Goal: Transaction & Acquisition: Purchase product/service

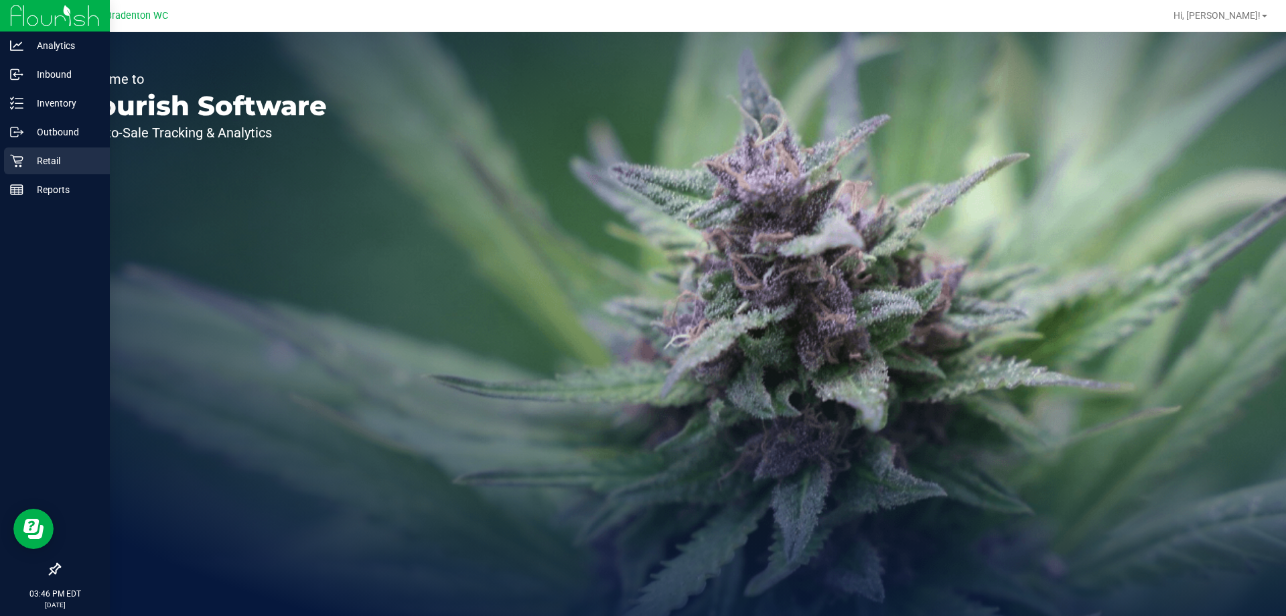
click at [52, 158] on p "Retail" at bounding box center [63, 161] width 80 height 16
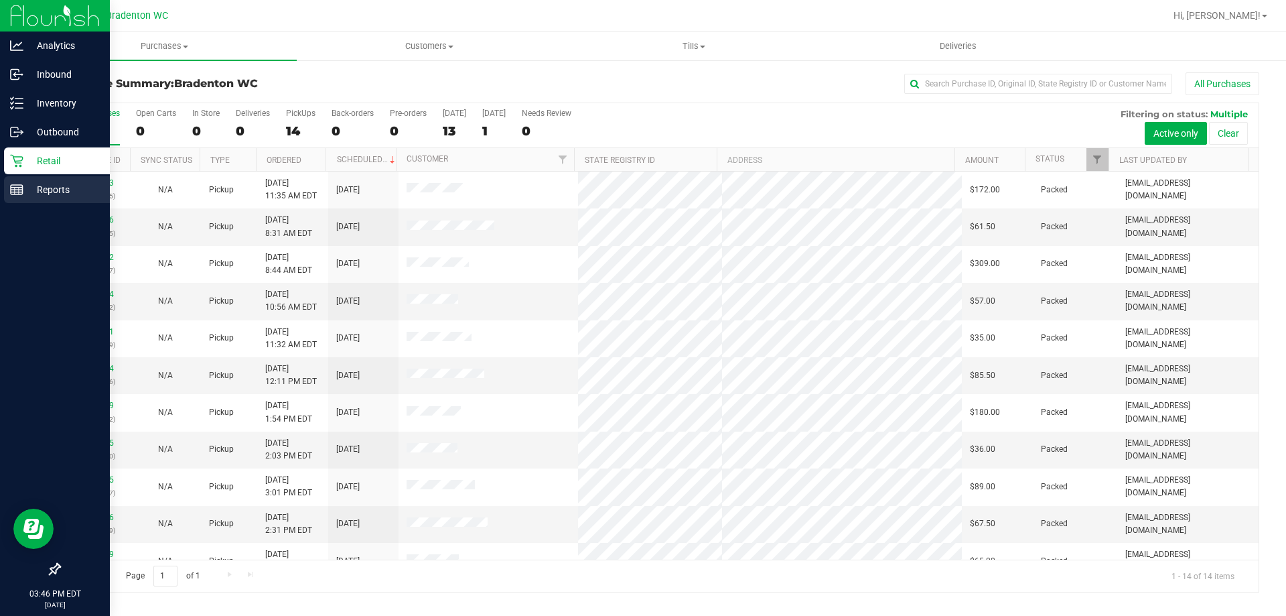
click at [53, 195] on p "Reports" at bounding box center [63, 190] width 80 height 16
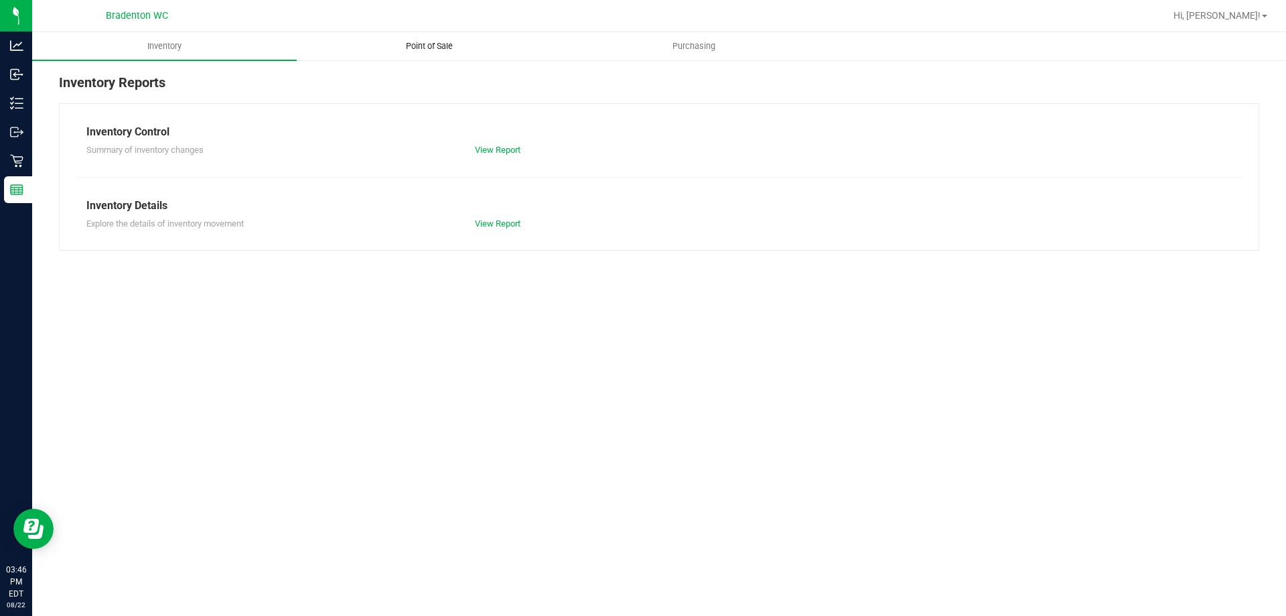
click at [429, 46] on span "Point of Sale" at bounding box center [429, 46] width 83 height 12
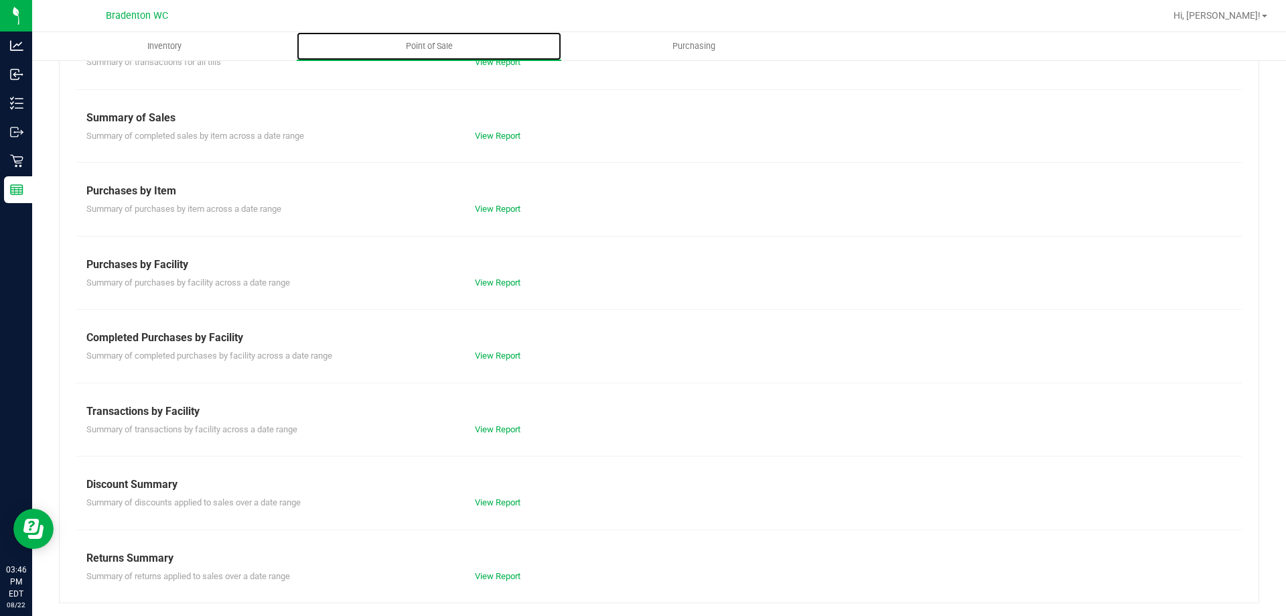
scroll to position [88, 0]
click at [504, 424] on link "View Report" at bounding box center [498, 428] width 46 height 10
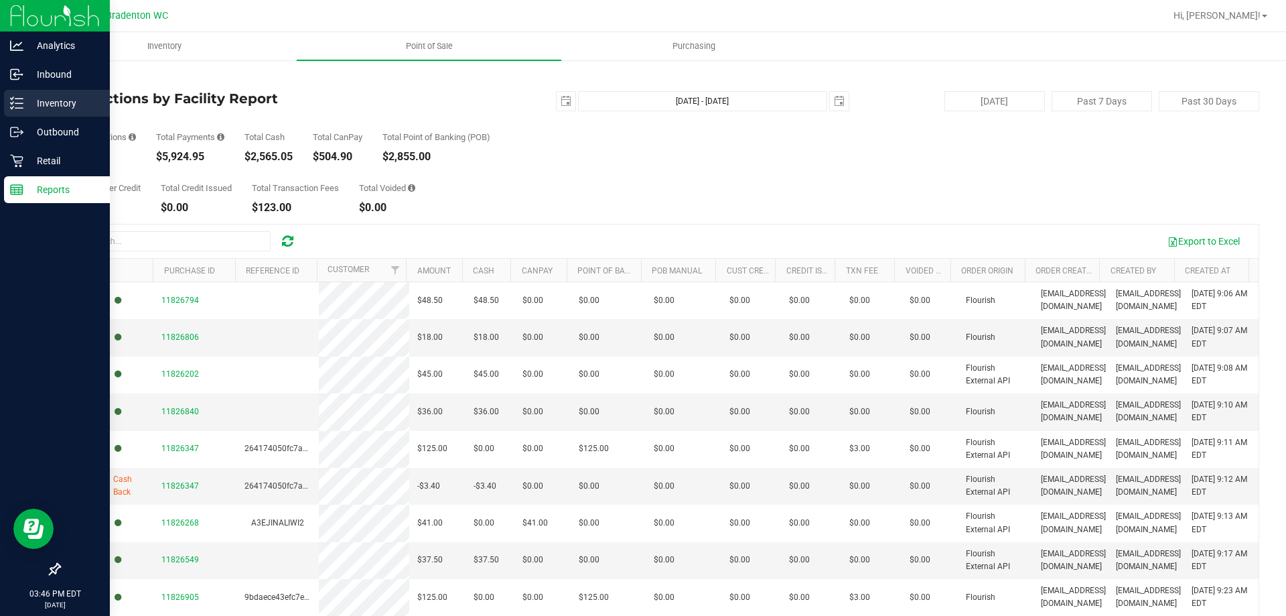
click at [38, 103] on p "Inventory" at bounding box center [63, 103] width 80 height 16
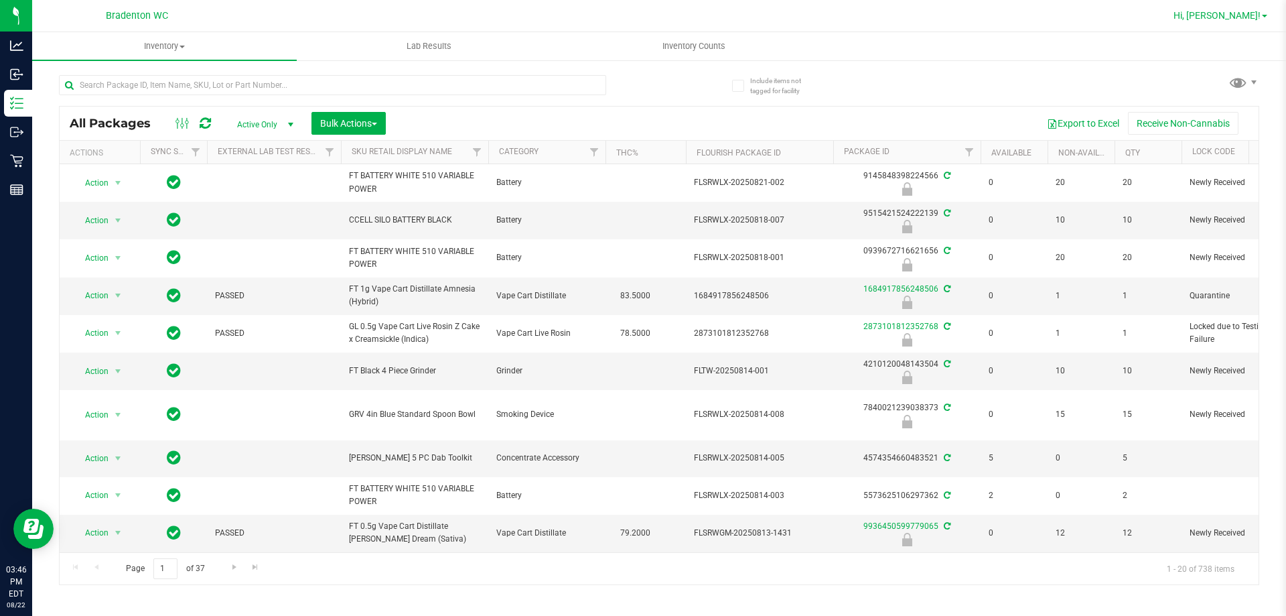
click at [1254, 9] on link "Hi, [PERSON_NAME]!" at bounding box center [1221, 16] width 105 height 14
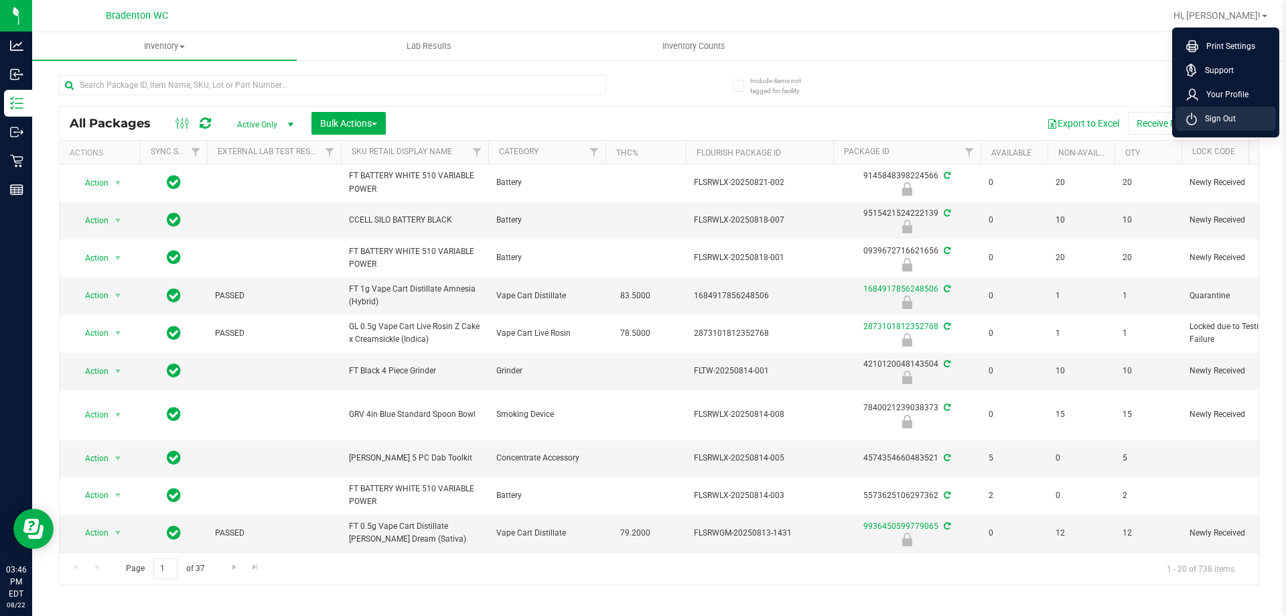
click at [1228, 122] on span "Sign Out" at bounding box center [1216, 118] width 39 height 13
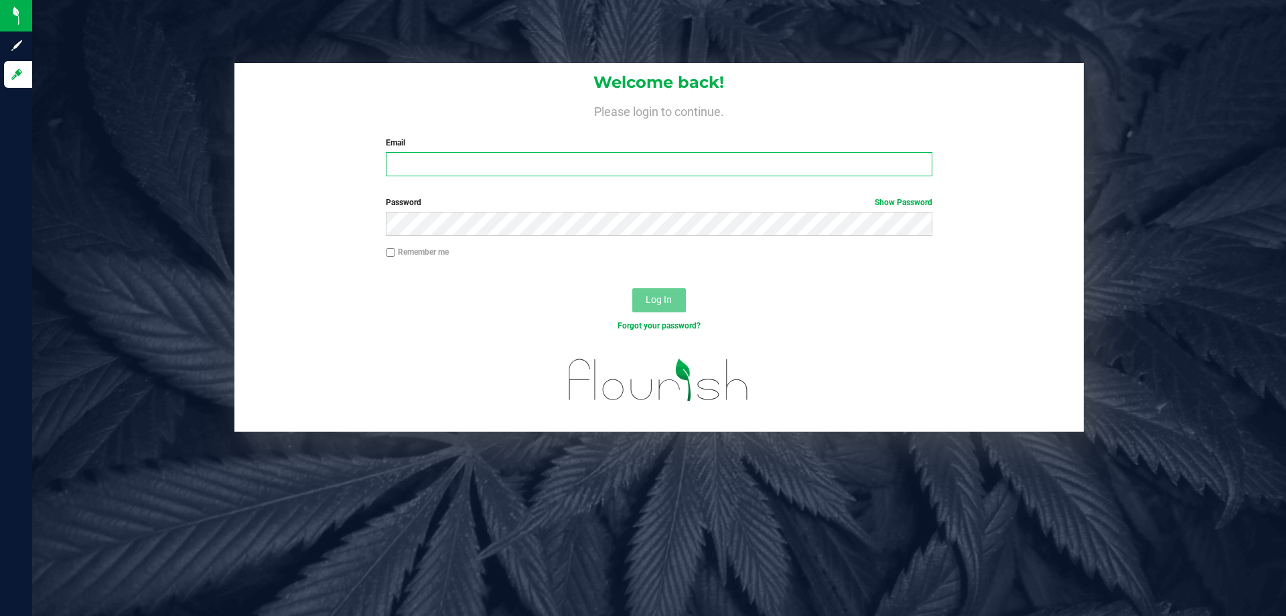
click at [508, 156] on input "Email" at bounding box center [659, 164] width 546 height 24
type input "[EMAIL_ADDRESS][DOMAIN_NAME]"
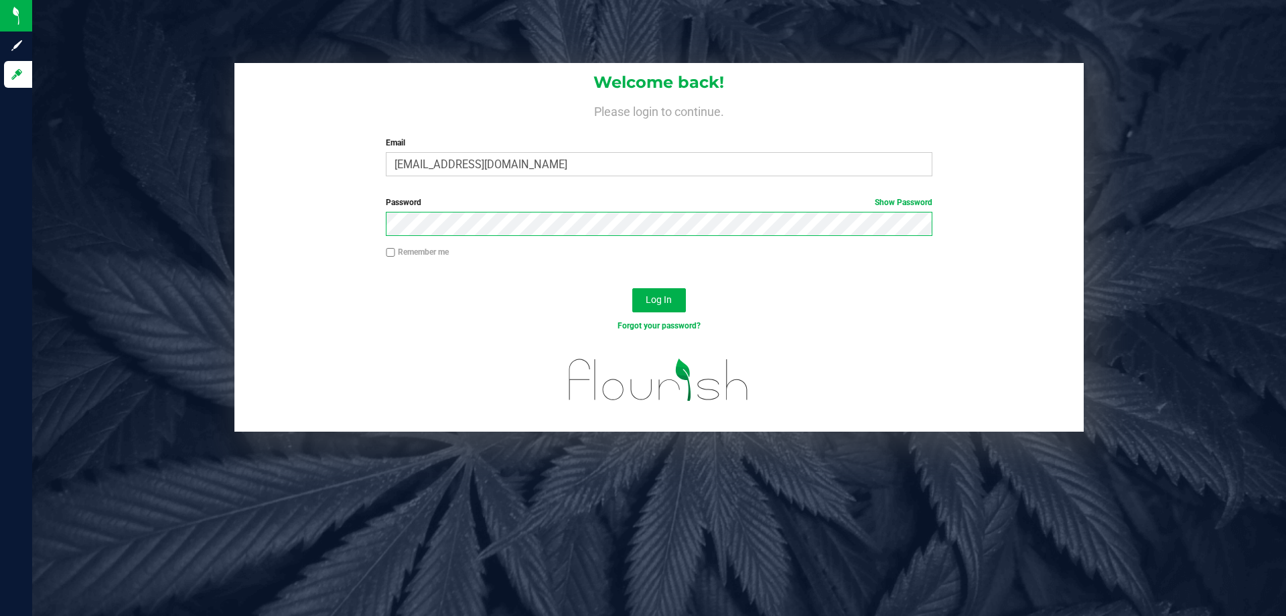
click at [632, 288] on button "Log In" at bounding box center [659, 300] width 54 height 24
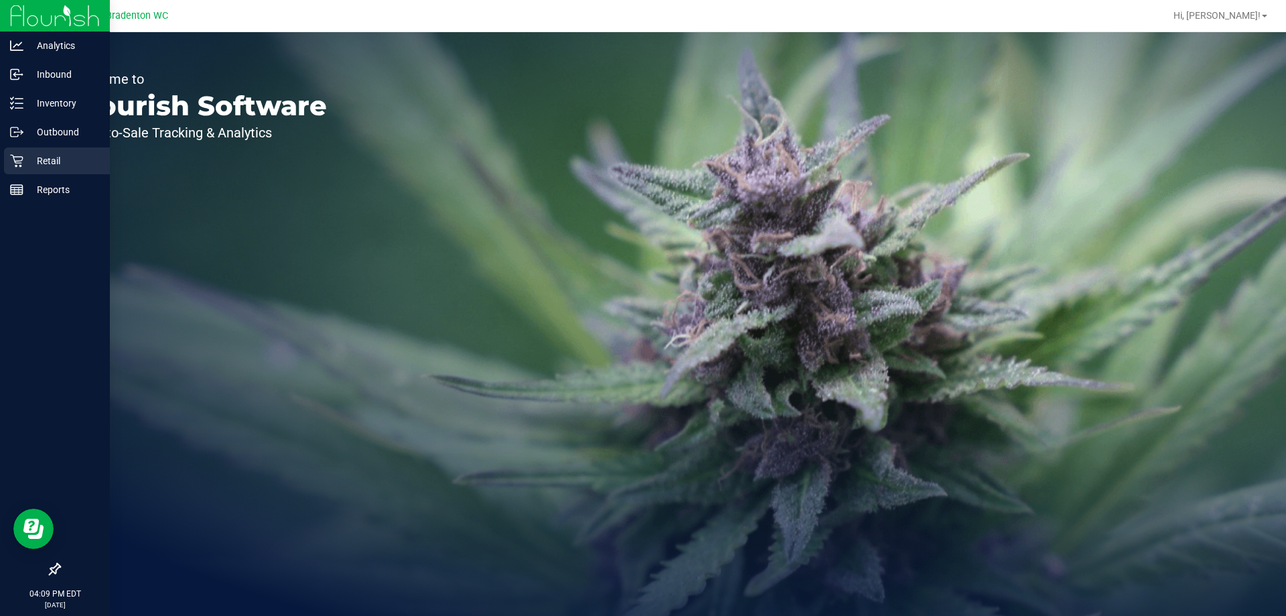
click at [68, 164] on p "Retail" at bounding box center [63, 161] width 80 height 16
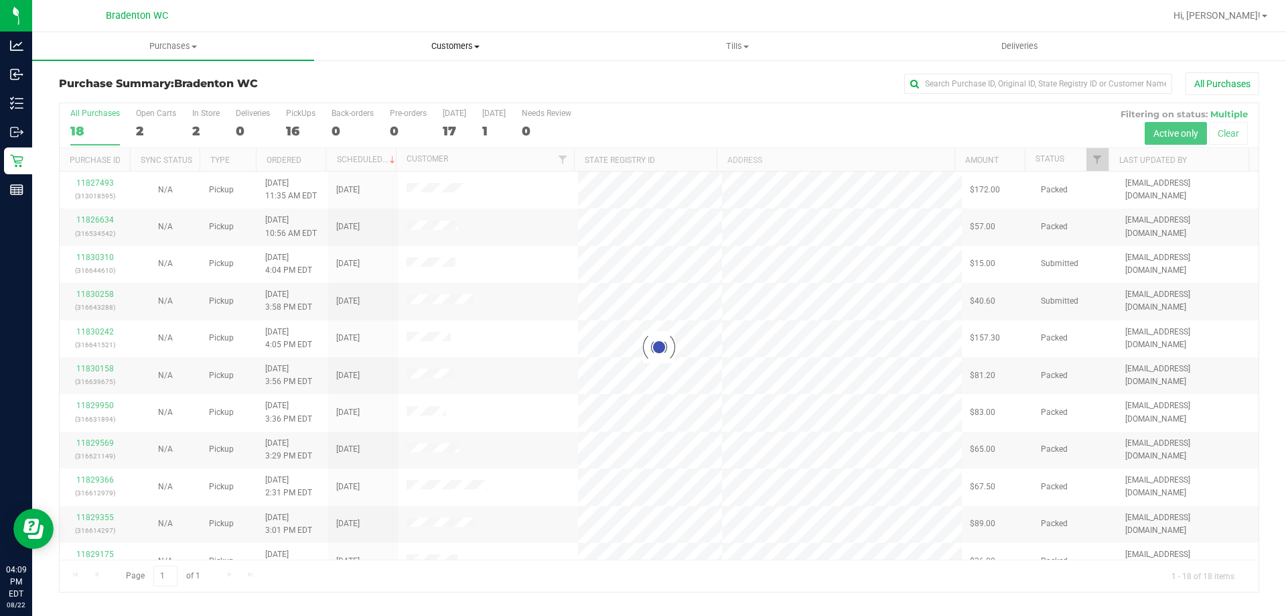
click at [438, 50] on span "Customers" at bounding box center [455, 46] width 281 height 12
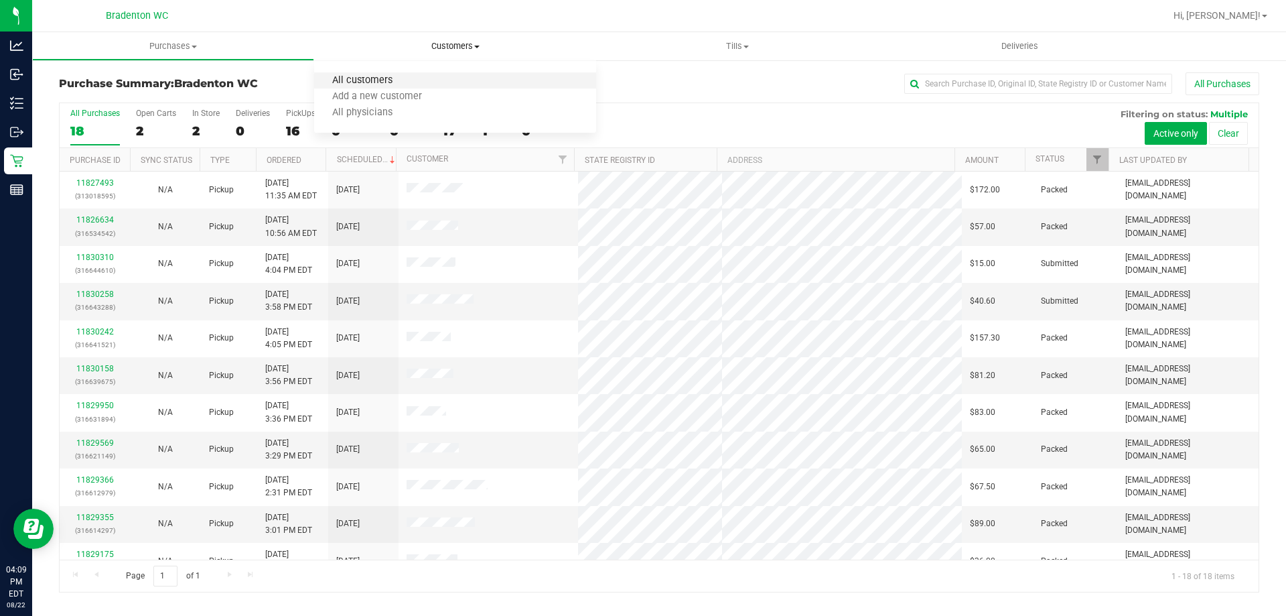
click at [373, 82] on span "All customers" at bounding box center [362, 80] width 96 height 11
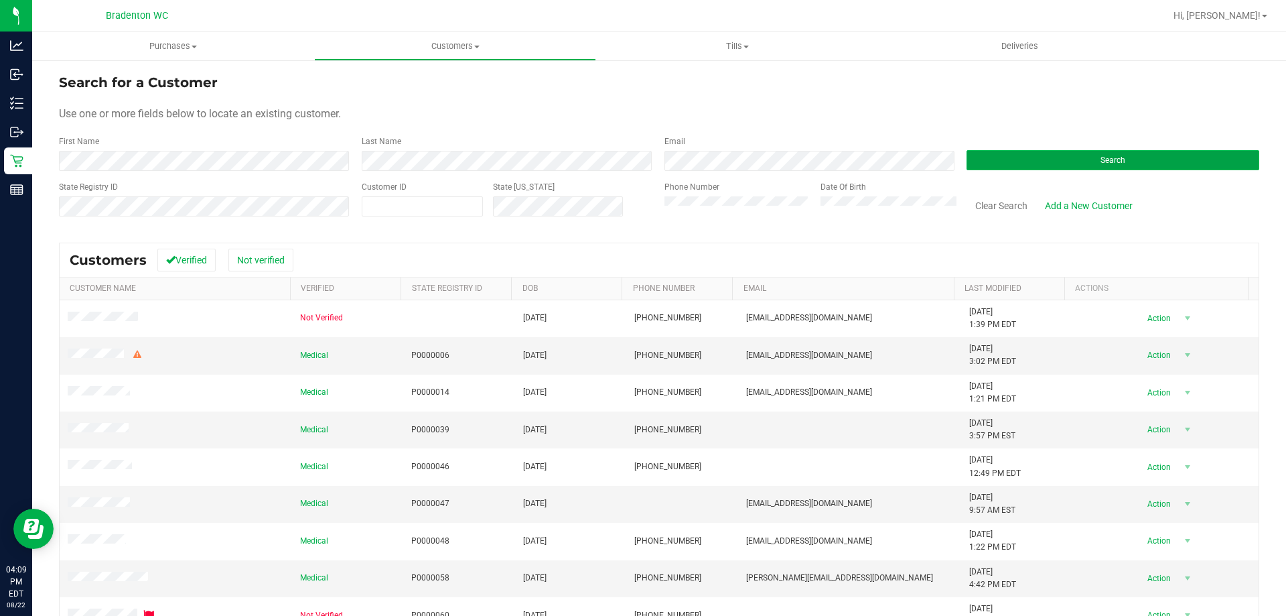
click at [1118, 157] on button "Search" at bounding box center [1113, 160] width 293 height 20
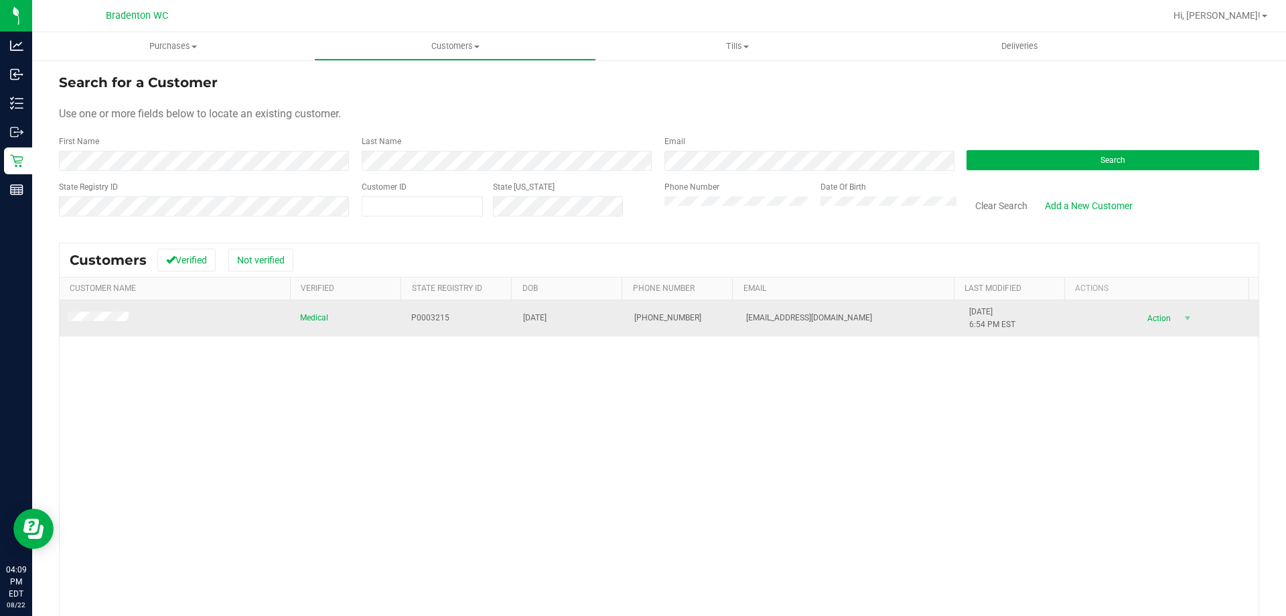
click at [104, 323] on span at bounding box center [100, 318] width 65 height 13
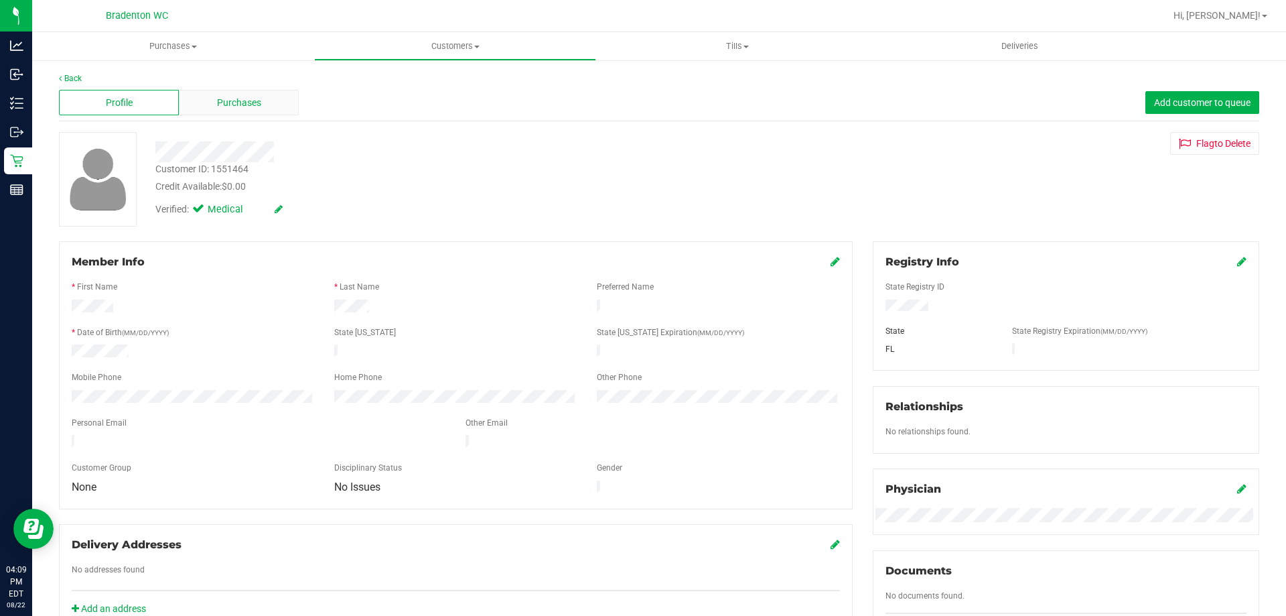
click at [228, 105] on span "Purchases" at bounding box center [239, 103] width 44 height 14
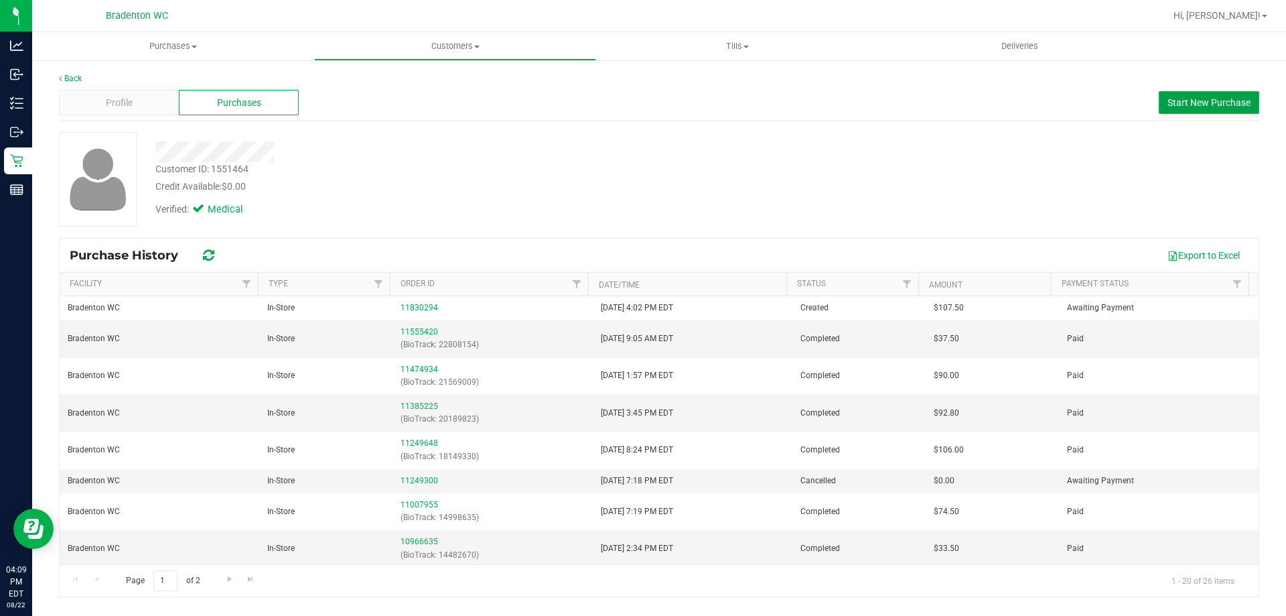
click at [1205, 94] on button "Start New Purchase" at bounding box center [1209, 102] width 101 height 23
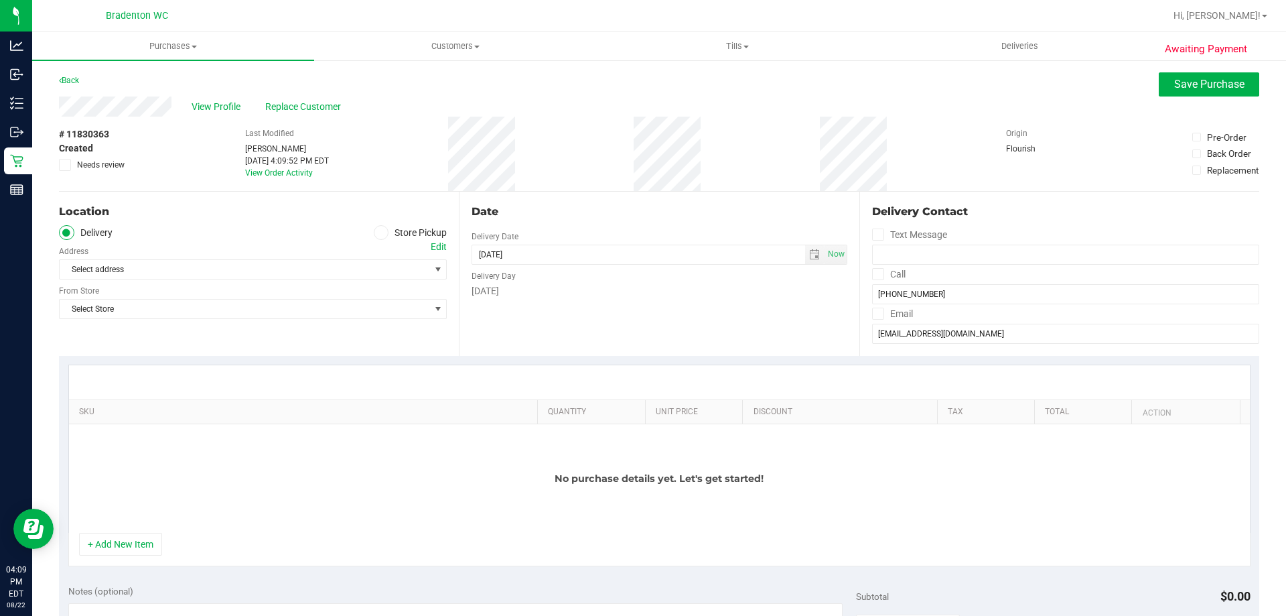
click at [1193, 135] on label "Pre-Order" at bounding box center [1226, 137] width 67 height 13
click at [0, 0] on input "Pre-Order" at bounding box center [0, 0] width 0 height 0
click at [494, 250] on input "[DATE]" at bounding box center [638, 254] width 333 height 19
click at [498, 252] on input "[DATE]" at bounding box center [638, 254] width 333 height 19
type input "[DATE]"
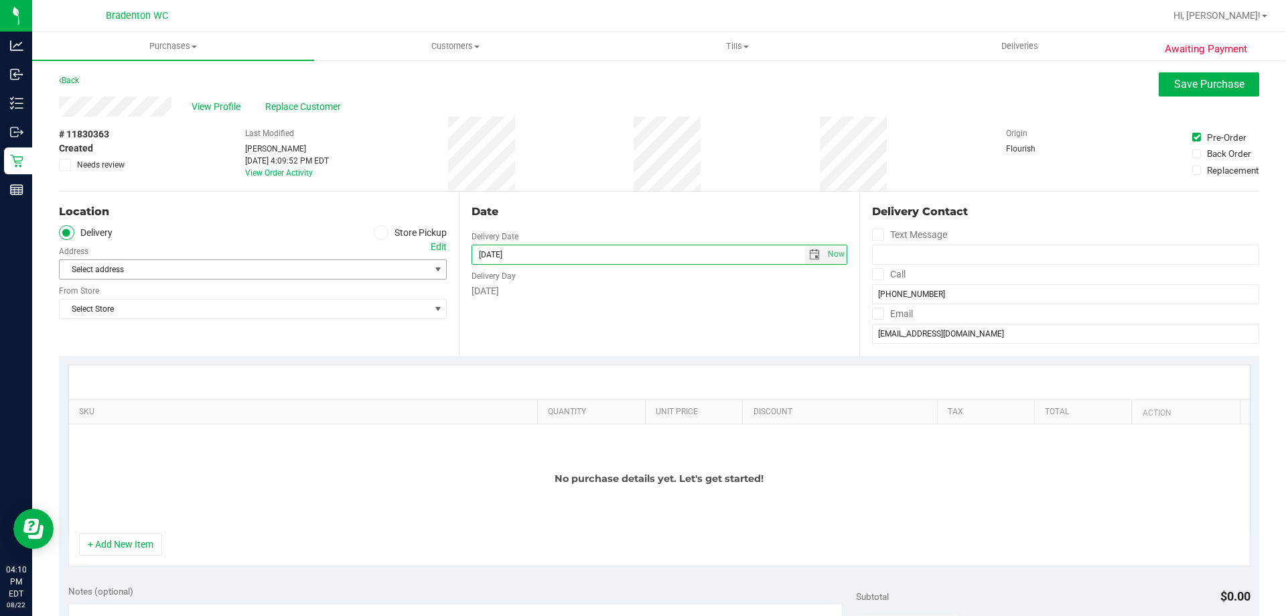
type input "[DATE] 12:00 AM"
click at [257, 270] on span "Select address" at bounding box center [236, 269] width 352 height 19
click at [389, 230] on label "Store Pickup" at bounding box center [411, 232] width 74 height 15
click at [0, 0] on input "Store Pickup" at bounding box center [0, 0] width 0 height 0
click at [366, 263] on span "Select Store" at bounding box center [245, 269] width 370 height 19
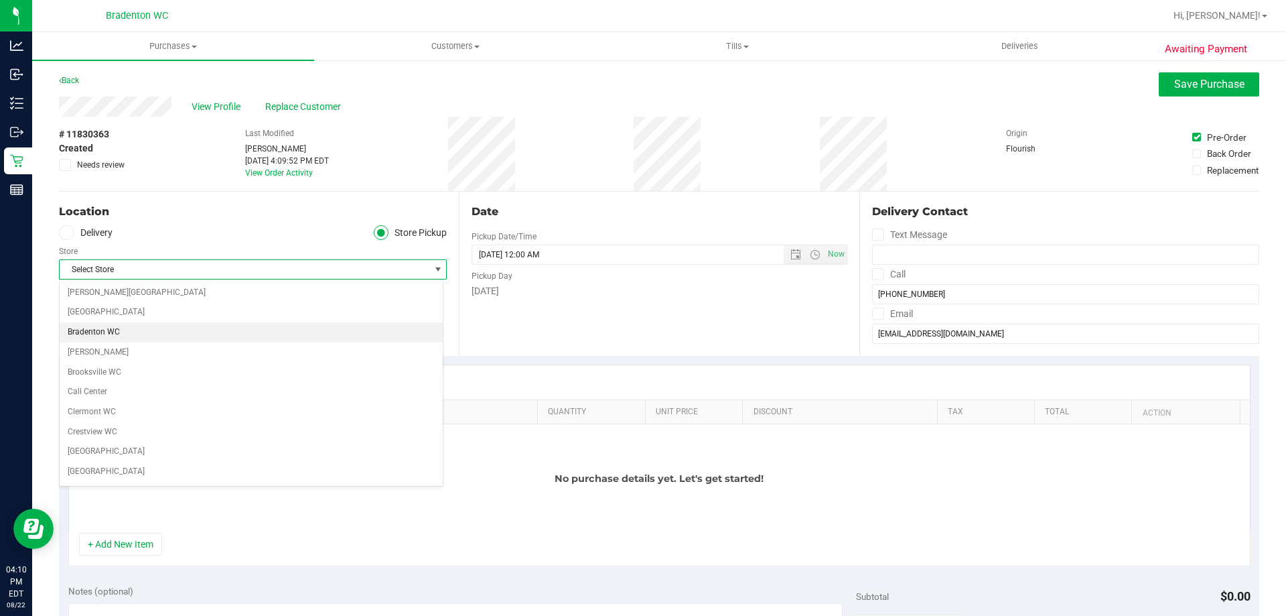
click at [114, 332] on li "Bradenton WC" at bounding box center [251, 332] width 383 height 20
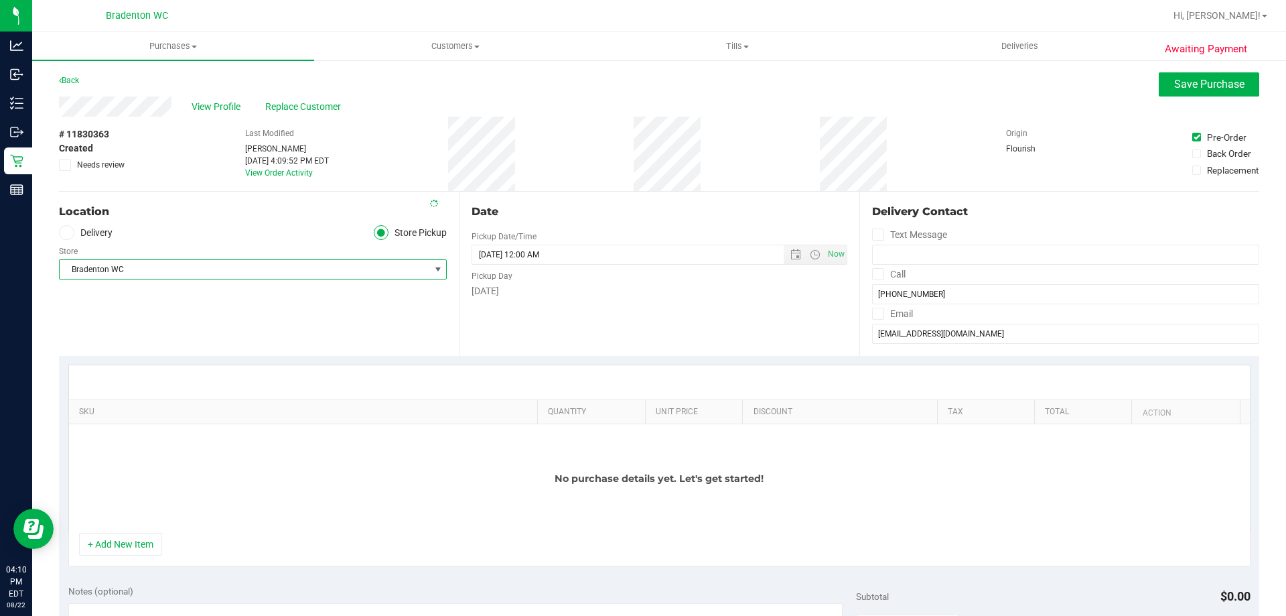
click at [187, 228] on ul "Delivery Store Pickup" at bounding box center [253, 232] width 388 height 15
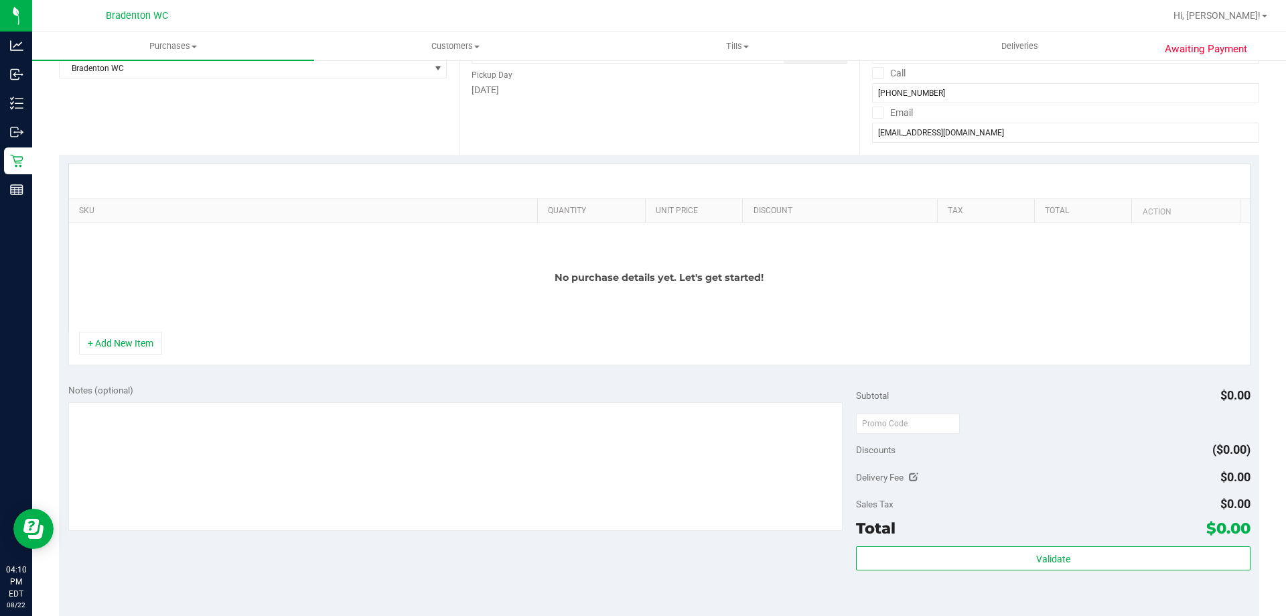
click at [355, 290] on div "No purchase details yet. Let's get started!" at bounding box center [659, 277] width 1181 height 109
click at [254, 245] on div "No purchase details yet. Let's get started!" at bounding box center [659, 277] width 1181 height 109
click at [96, 352] on button "+ Add New Item" at bounding box center [120, 343] width 83 height 23
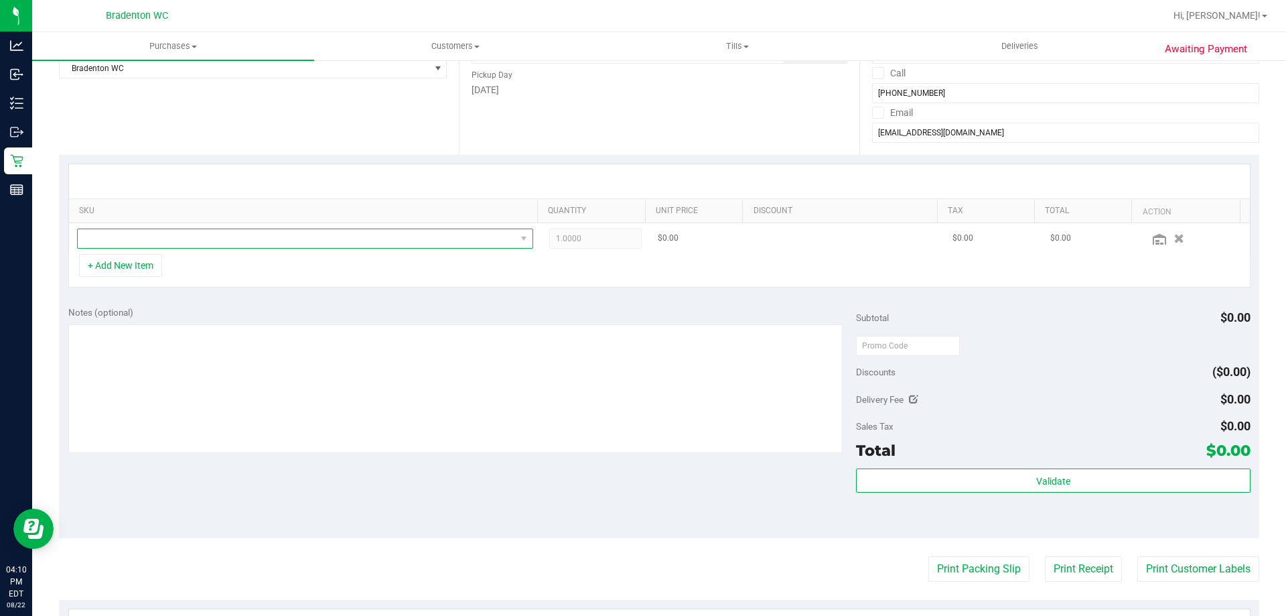
click at [431, 236] on span "NO DATA FOUND" at bounding box center [297, 238] width 438 height 19
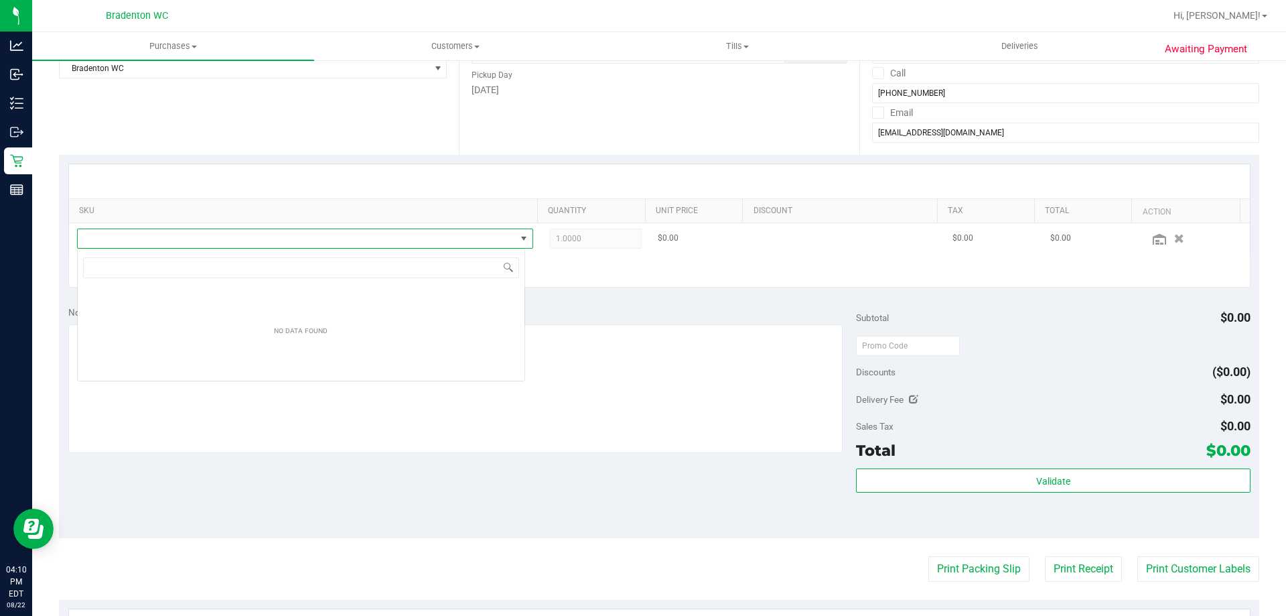
scroll to position [20, 448]
type input "0"
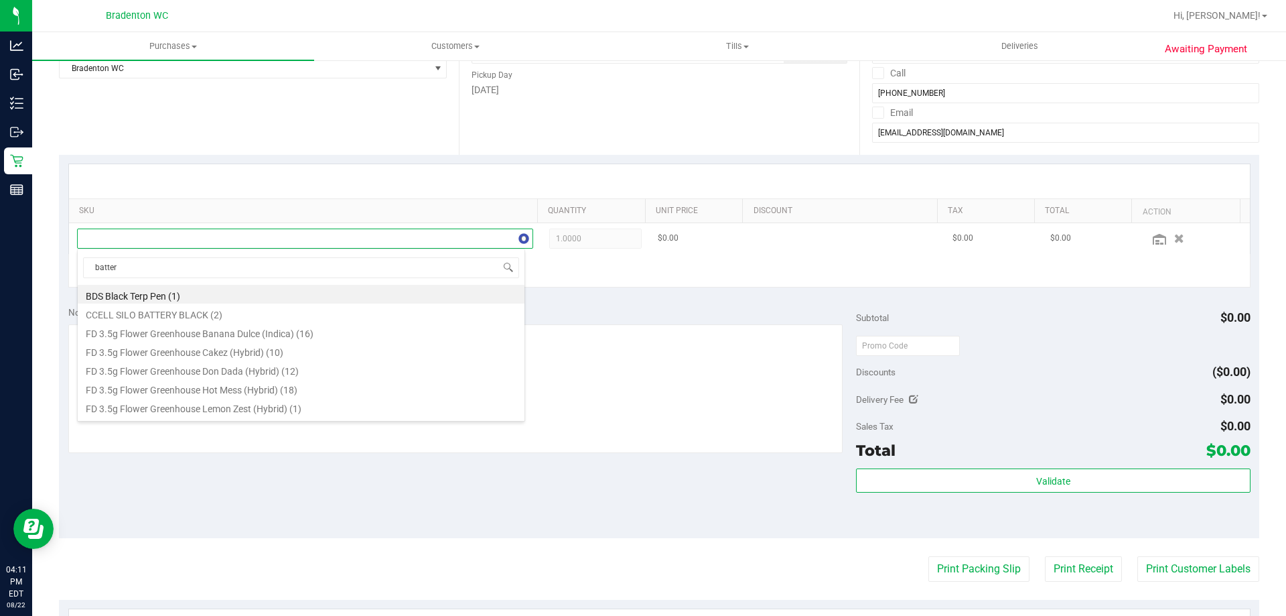
type input "battery"
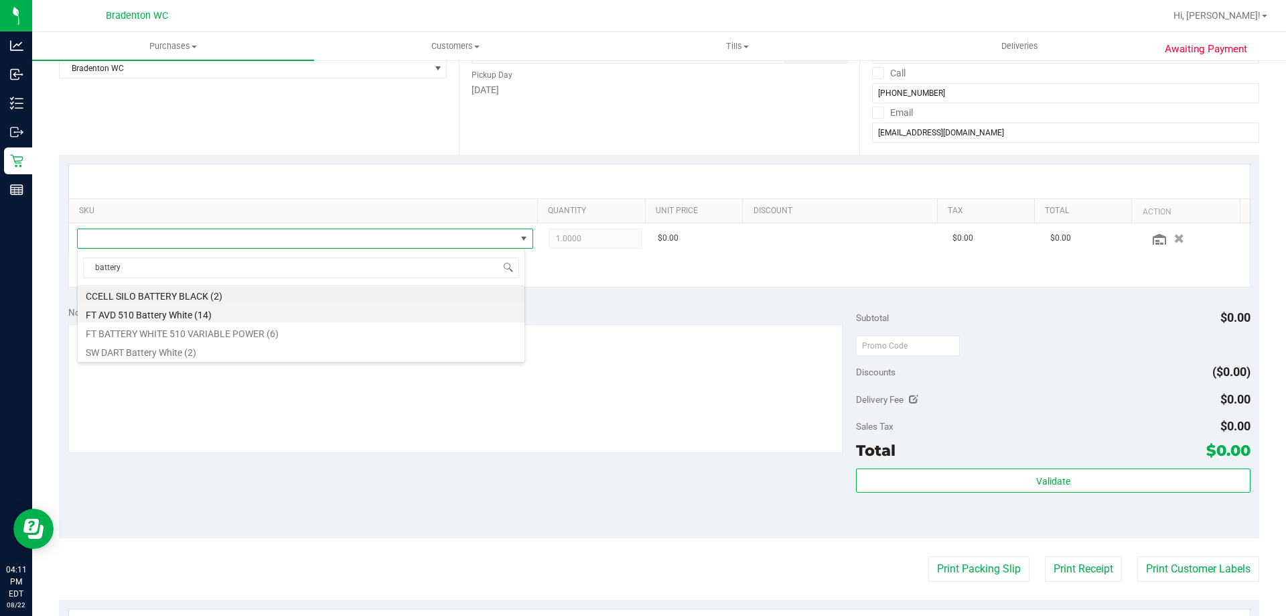
click at [179, 308] on li "FT AVD 510 Battery White (14)" at bounding box center [301, 313] width 447 height 19
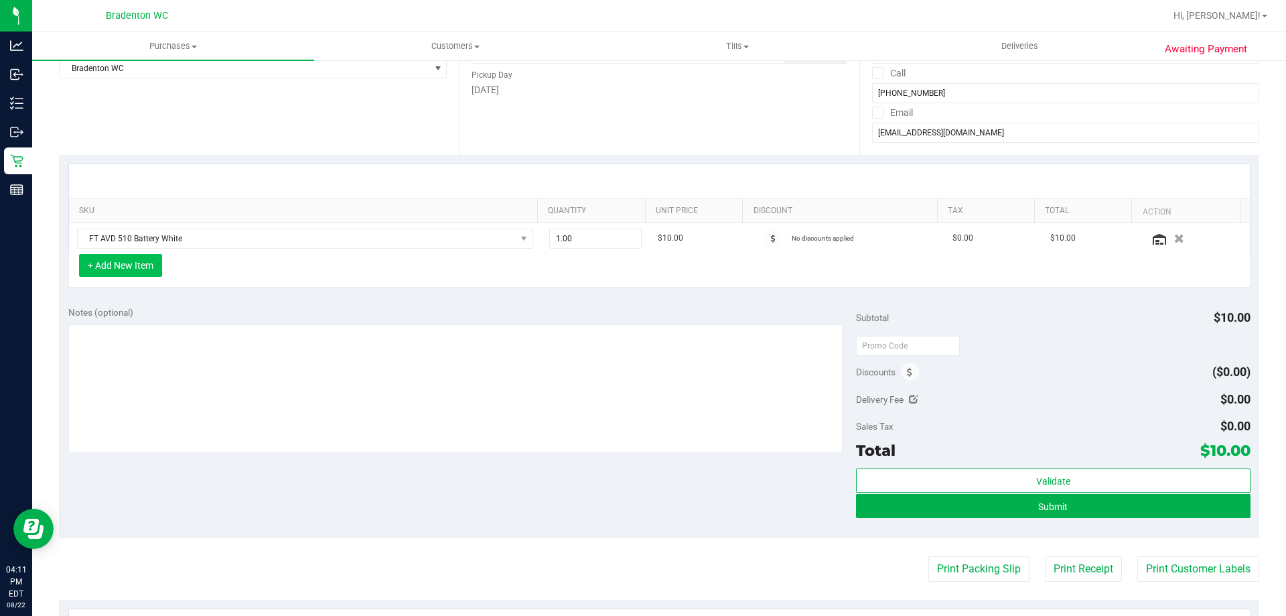
click at [139, 270] on button "+ Add New Item" at bounding box center [120, 265] width 83 height 23
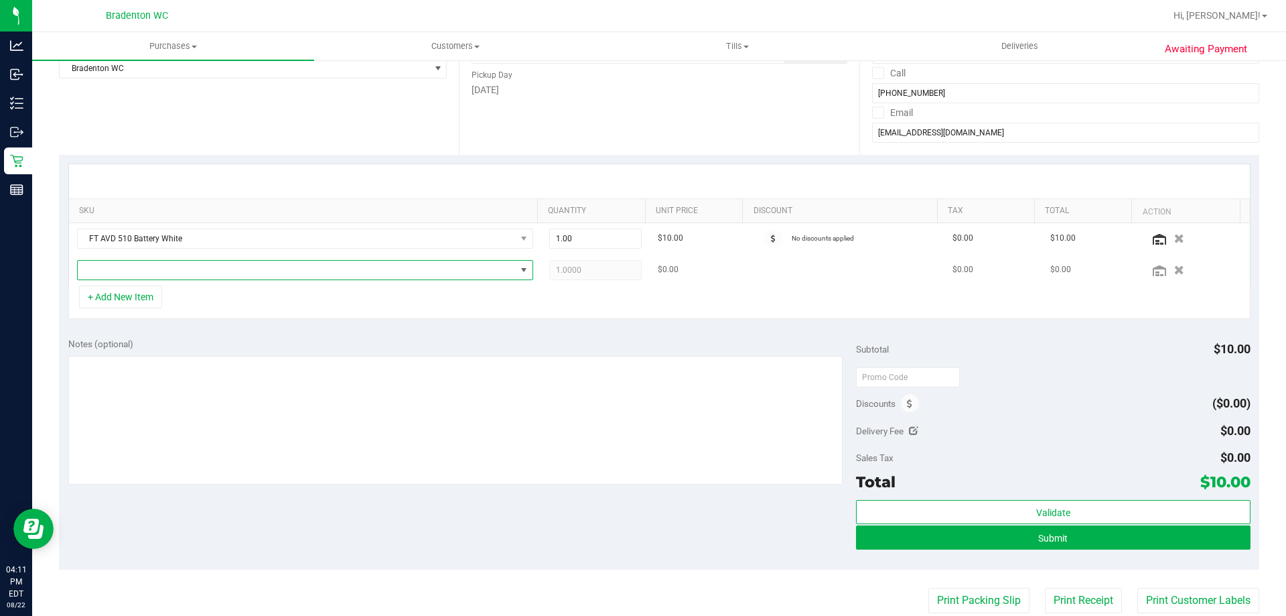
click at [360, 268] on span "NO DATA FOUND" at bounding box center [297, 270] width 438 height 19
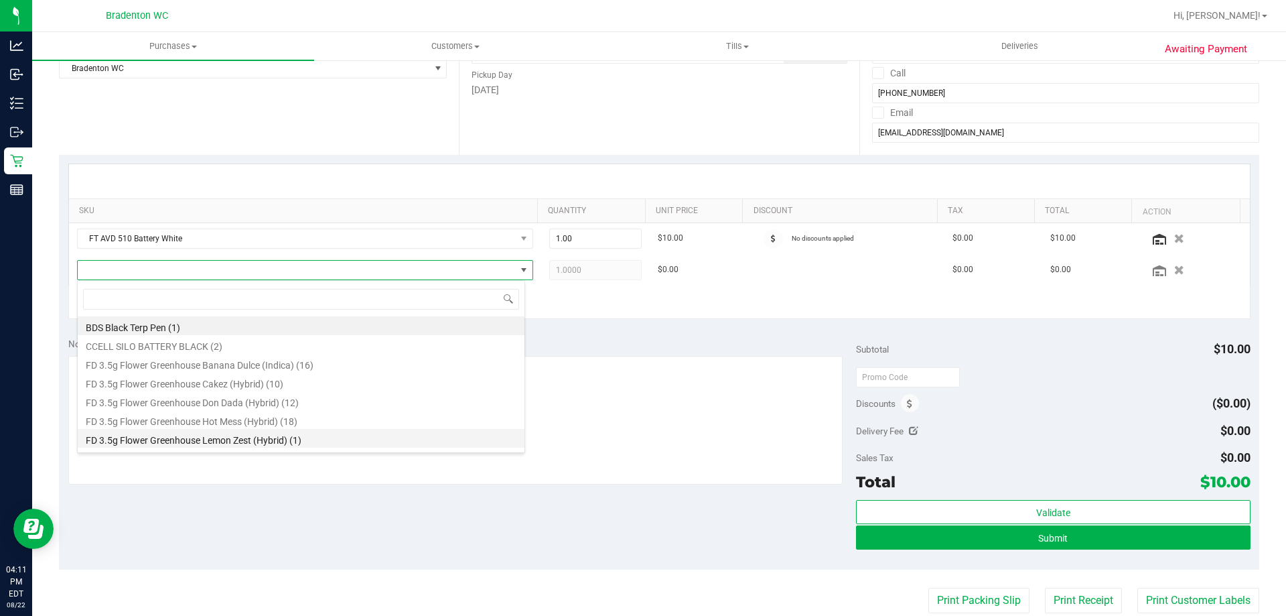
click at [228, 446] on li "FD 3.5g Flower Greenhouse Lemon Zest (Hybrid) (1)" at bounding box center [301, 438] width 447 height 19
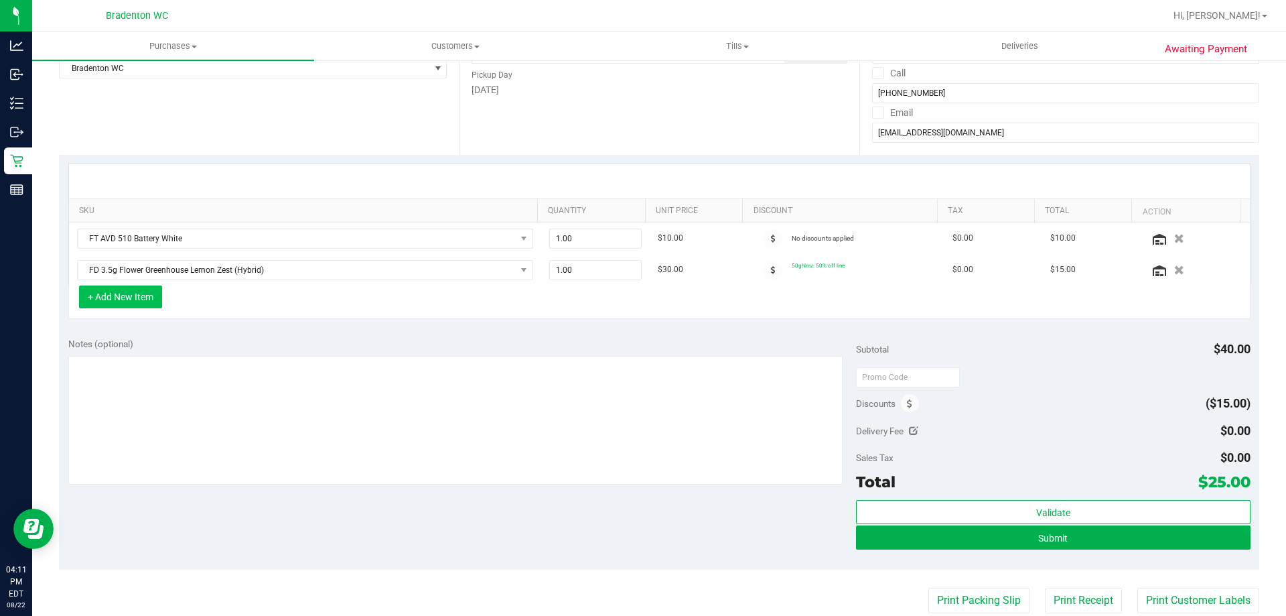
click at [115, 294] on button "+ Add New Item" at bounding box center [120, 296] width 83 height 23
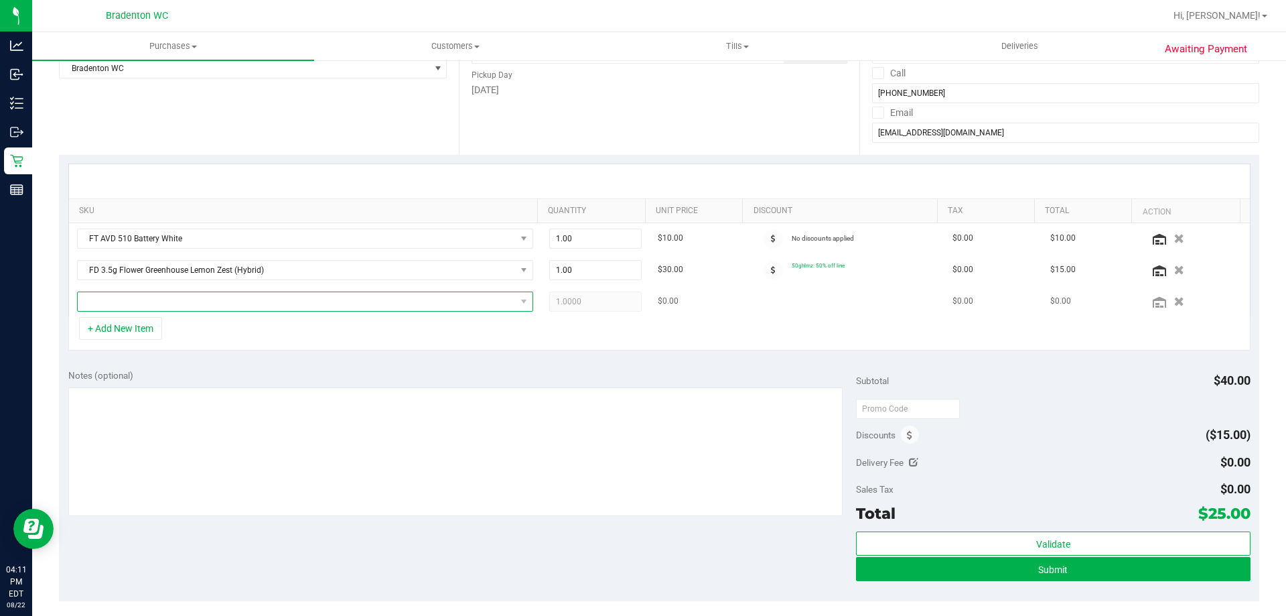
click at [390, 293] on span "NO DATA FOUND" at bounding box center [297, 301] width 438 height 19
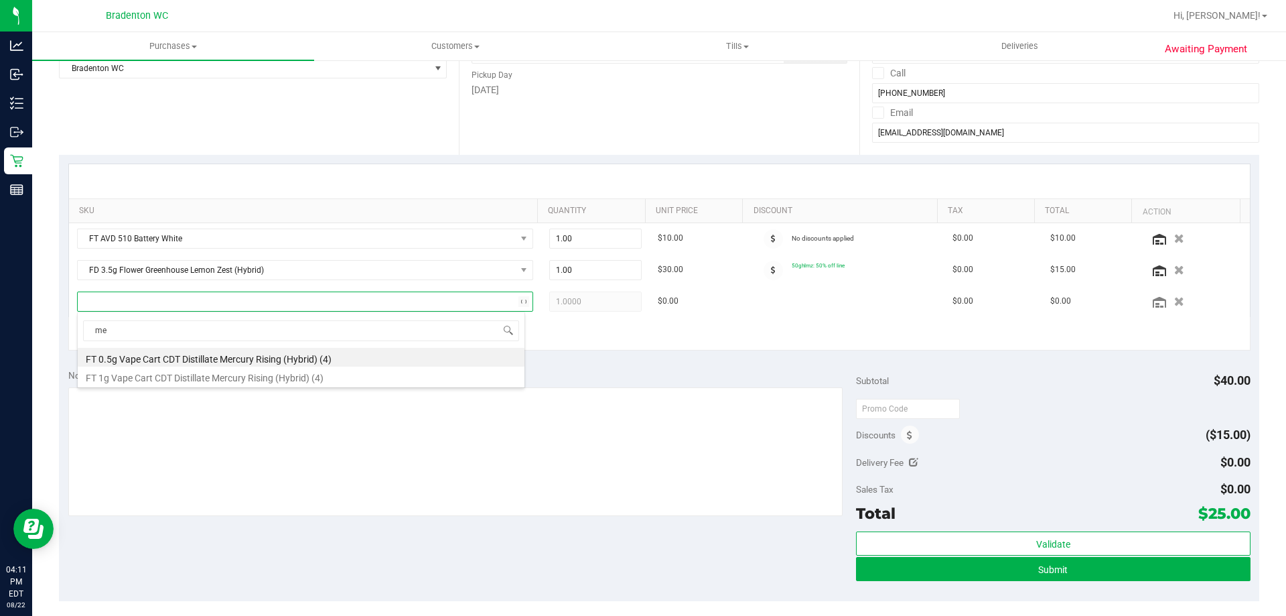
type input "m"
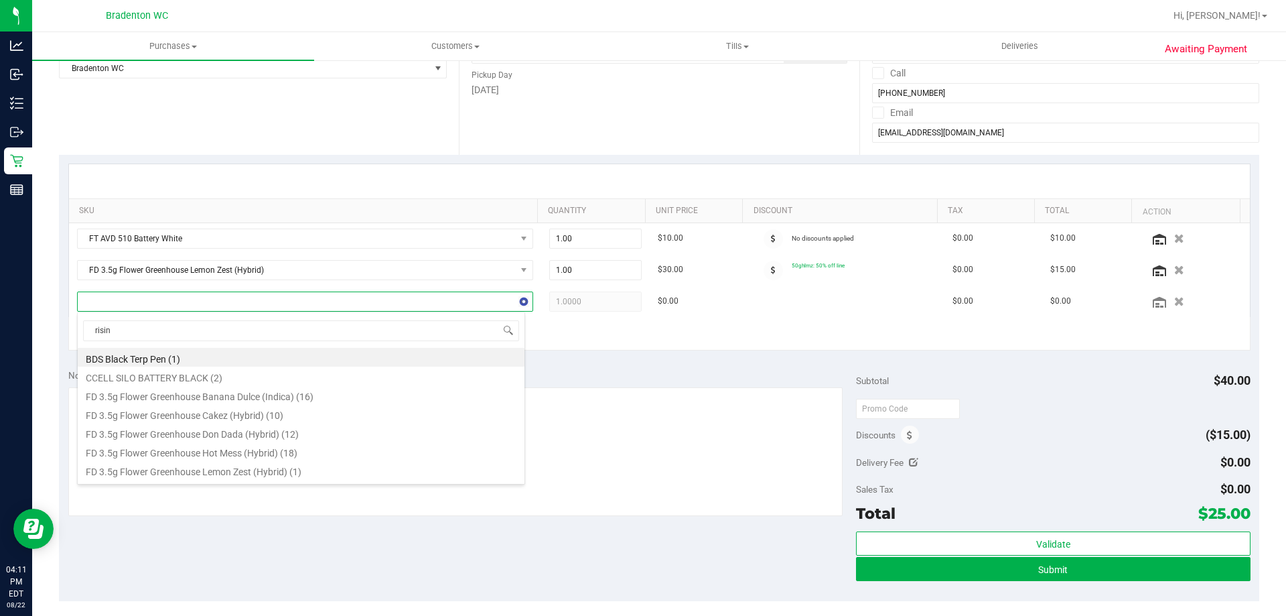
type input "rising"
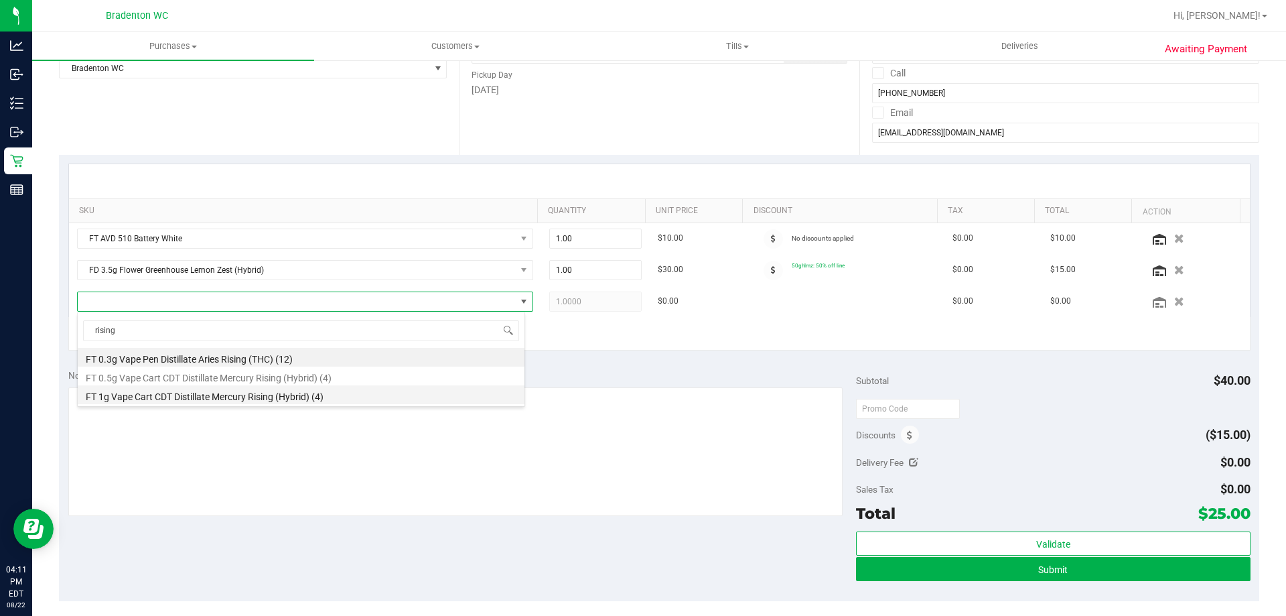
click at [228, 395] on li "FT 1g Vape Cart CDT Distillate Mercury Rising (Hybrid) (4)" at bounding box center [301, 394] width 447 height 19
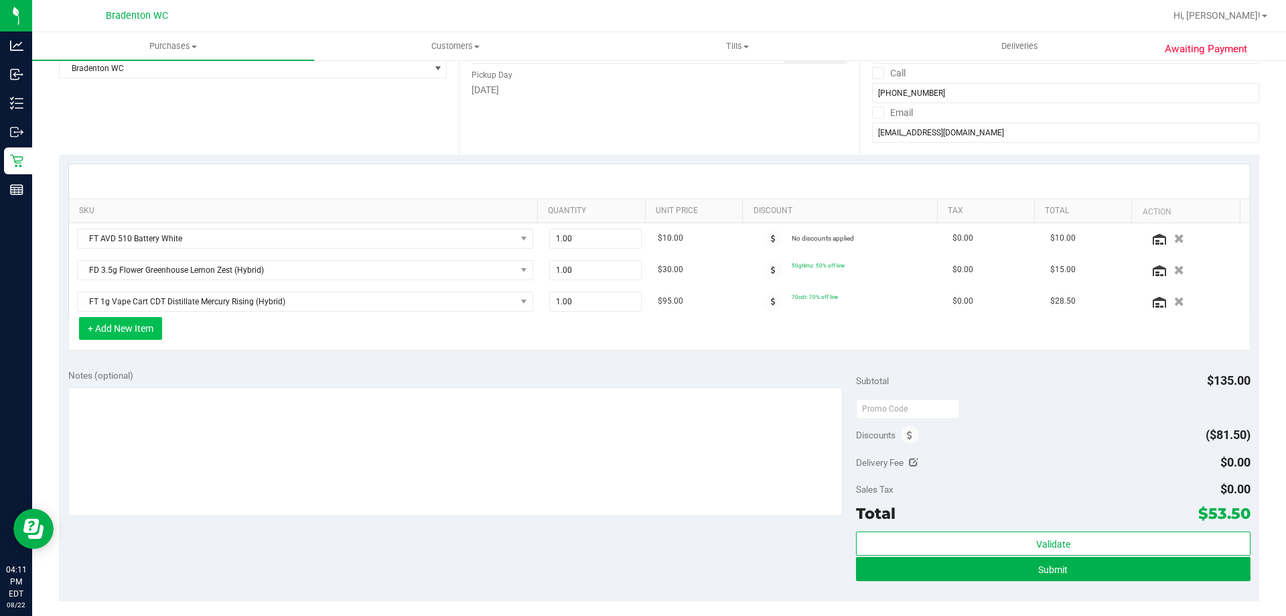
click at [104, 325] on button "+ Add New Item" at bounding box center [120, 328] width 83 height 23
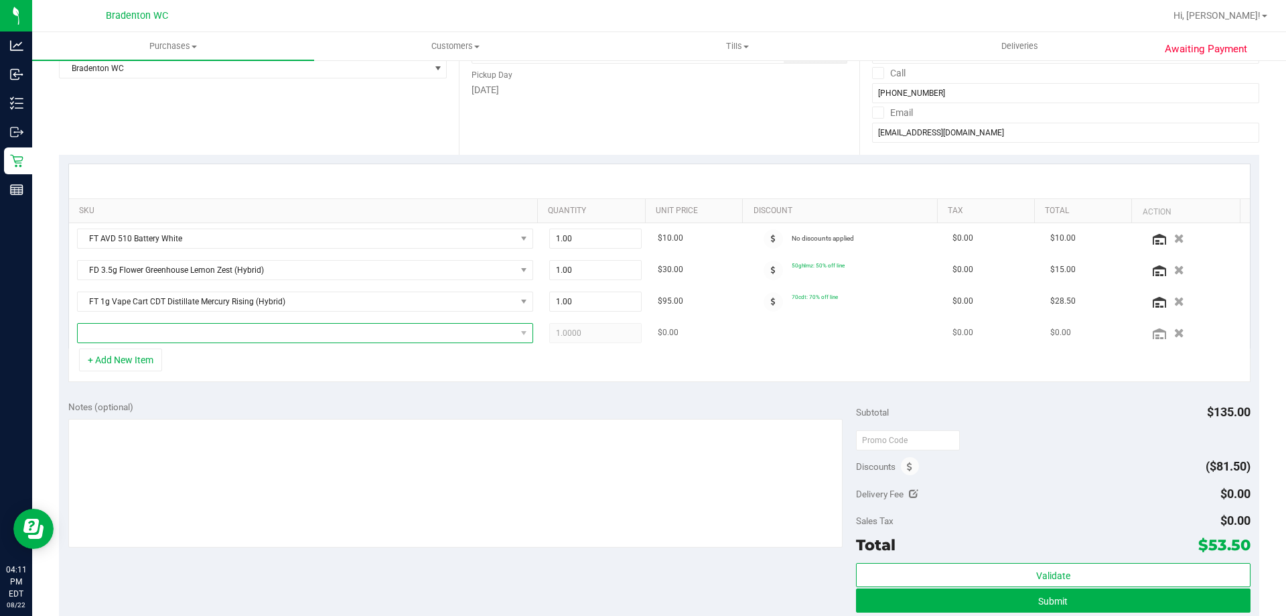
click at [192, 336] on span "NO DATA FOUND" at bounding box center [297, 333] width 438 height 19
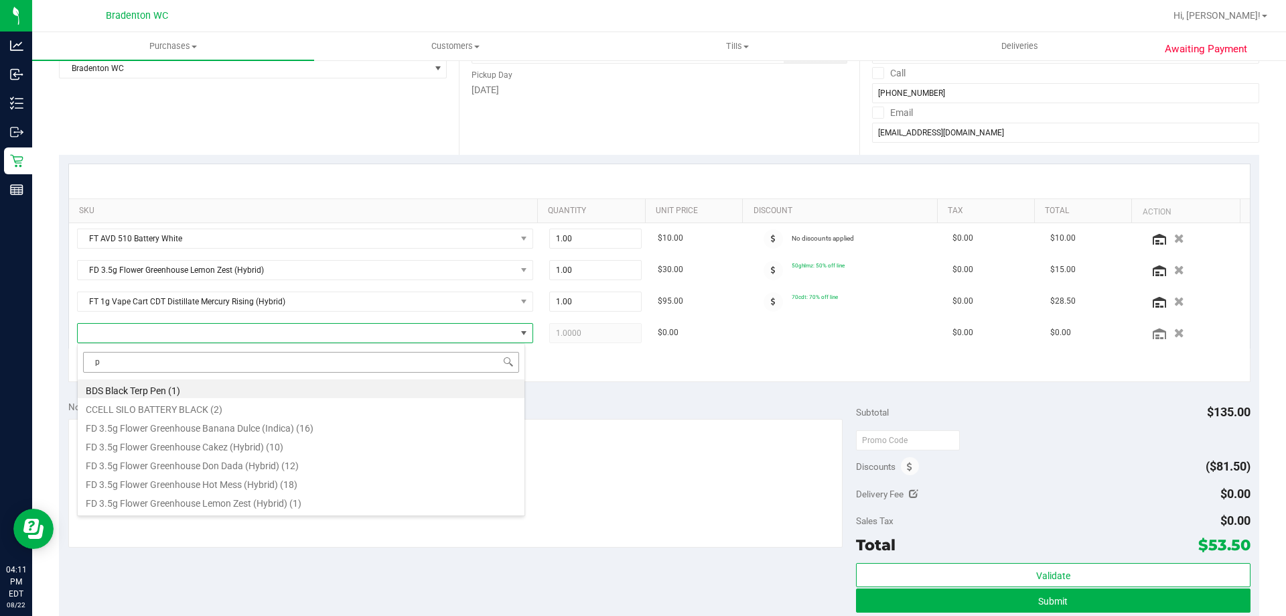
type input "pk"
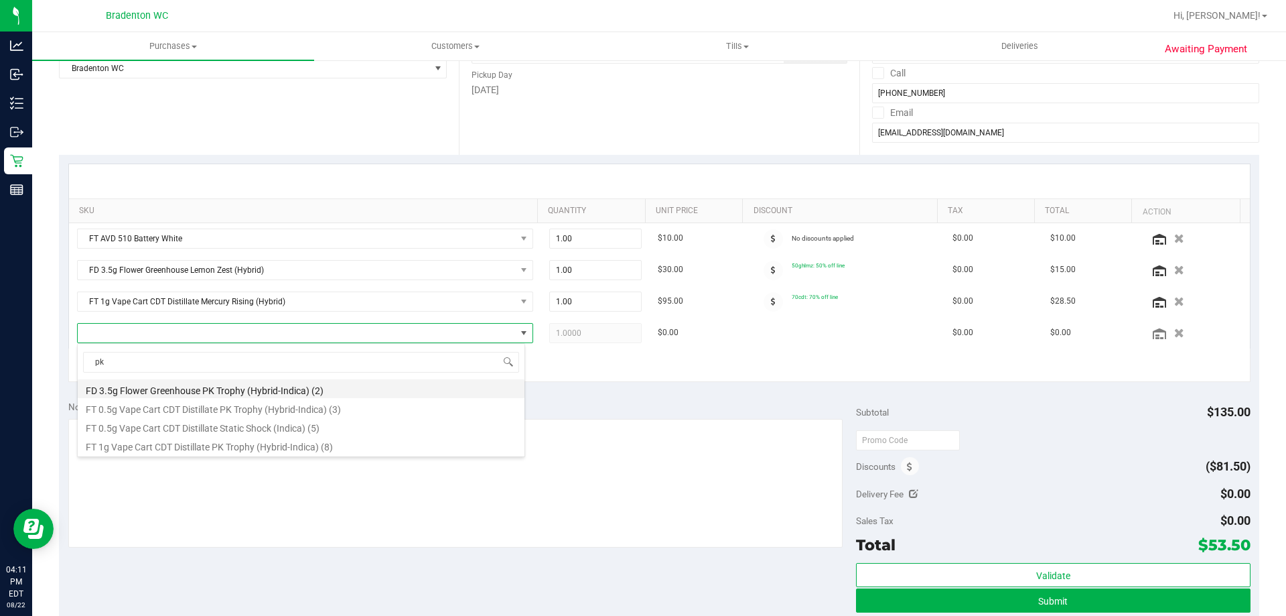
click at [247, 390] on li "FD 3.5g Flower Greenhouse PK Trophy (Hybrid-Indica) (2)" at bounding box center [301, 388] width 447 height 19
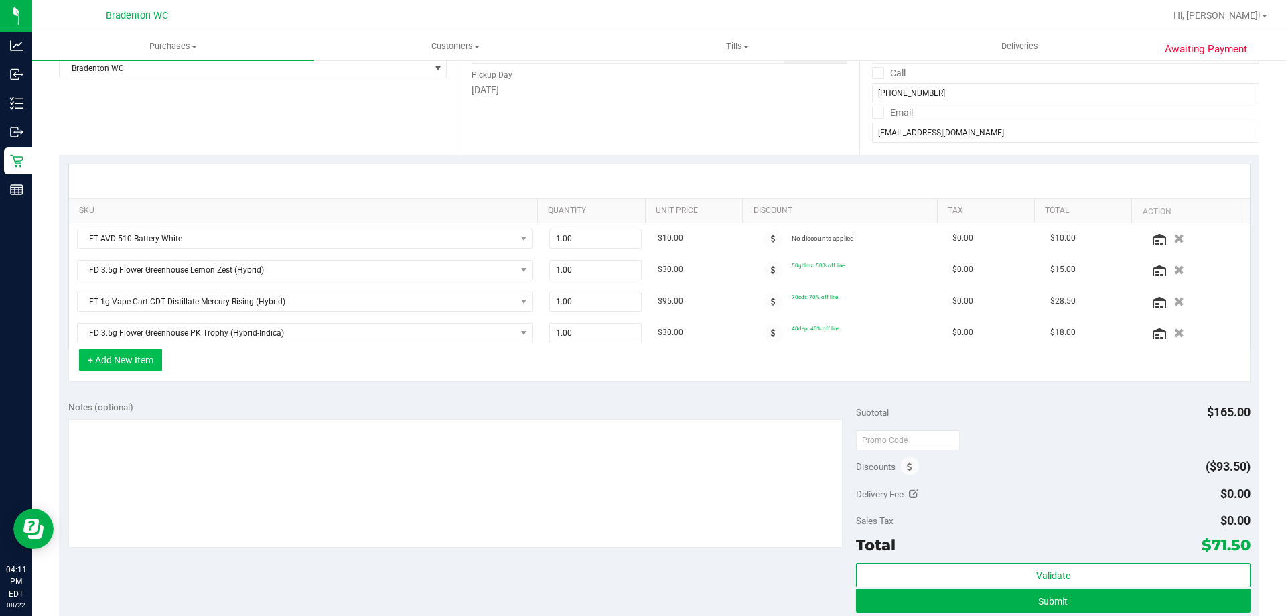
click at [127, 359] on button "+ Add New Item" at bounding box center [120, 359] width 83 height 23
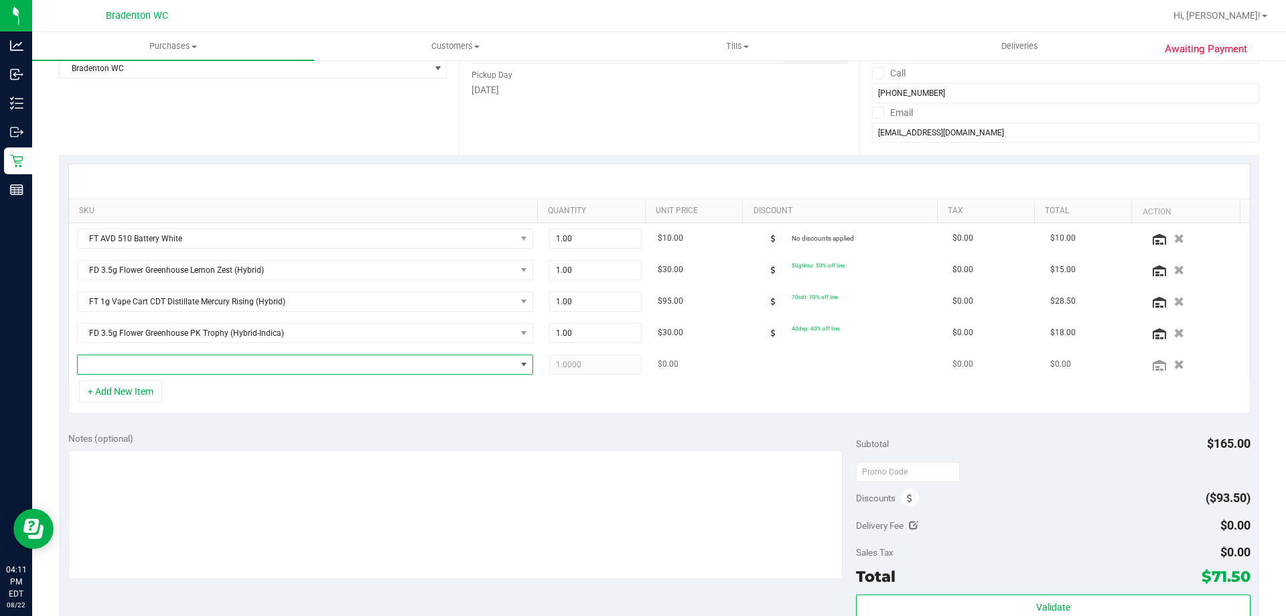
click at [202, 365] on span "NO DATA FOUND" at bounding box center [297, 364] width 438 height 19
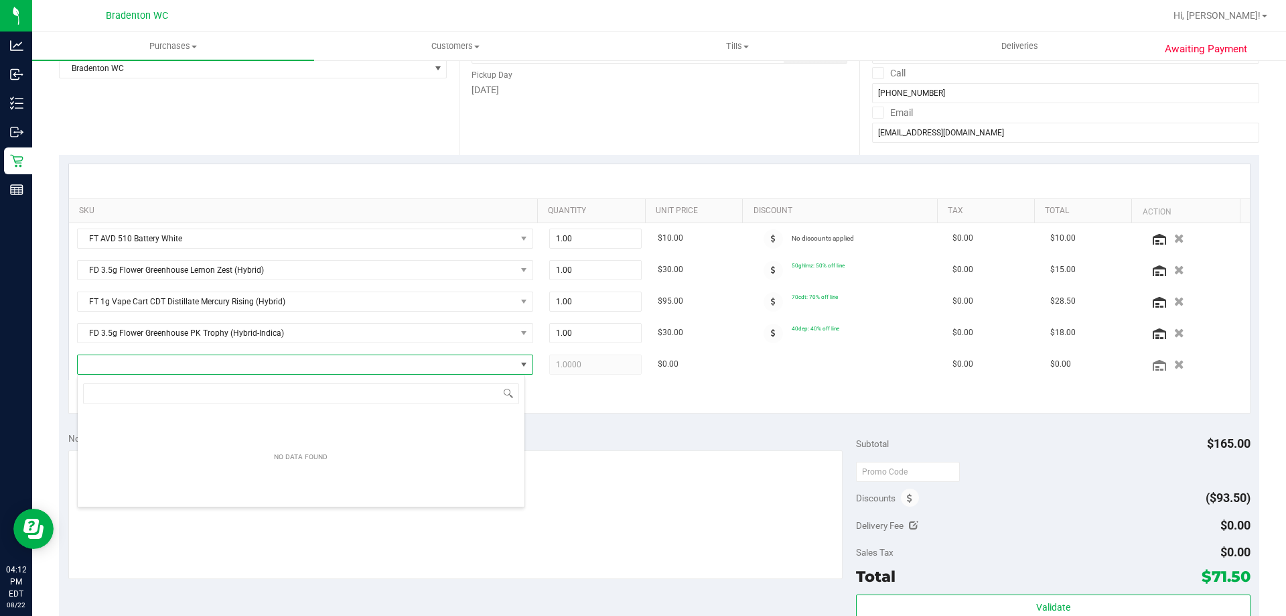
scroll to position [20, 444]
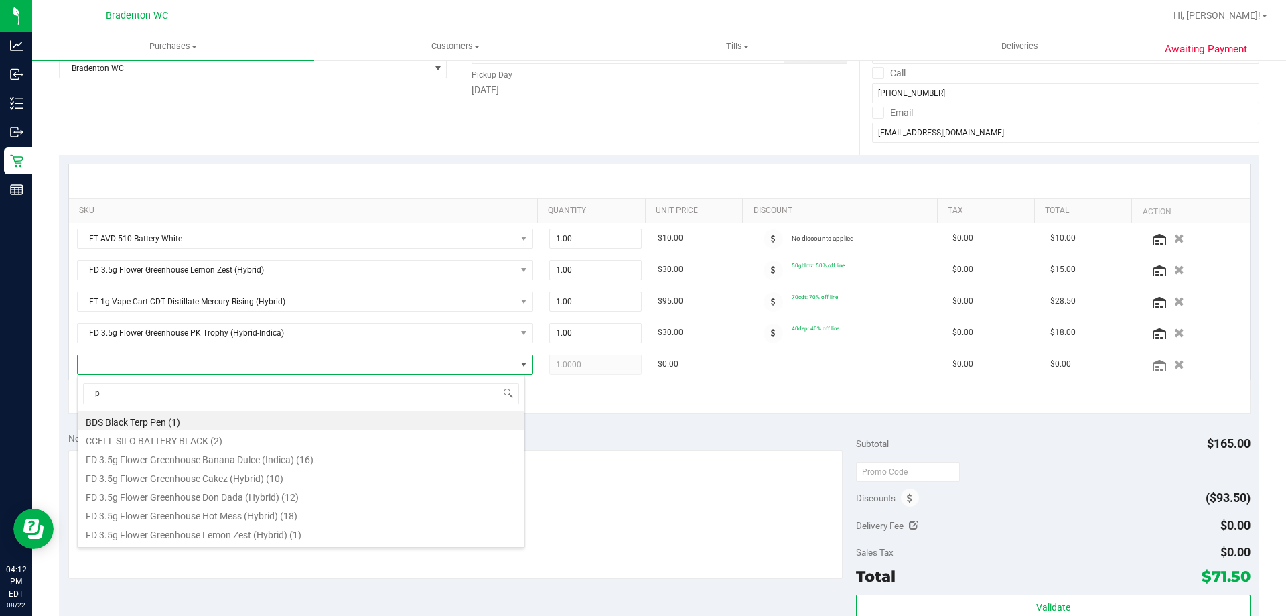
type input "pk"
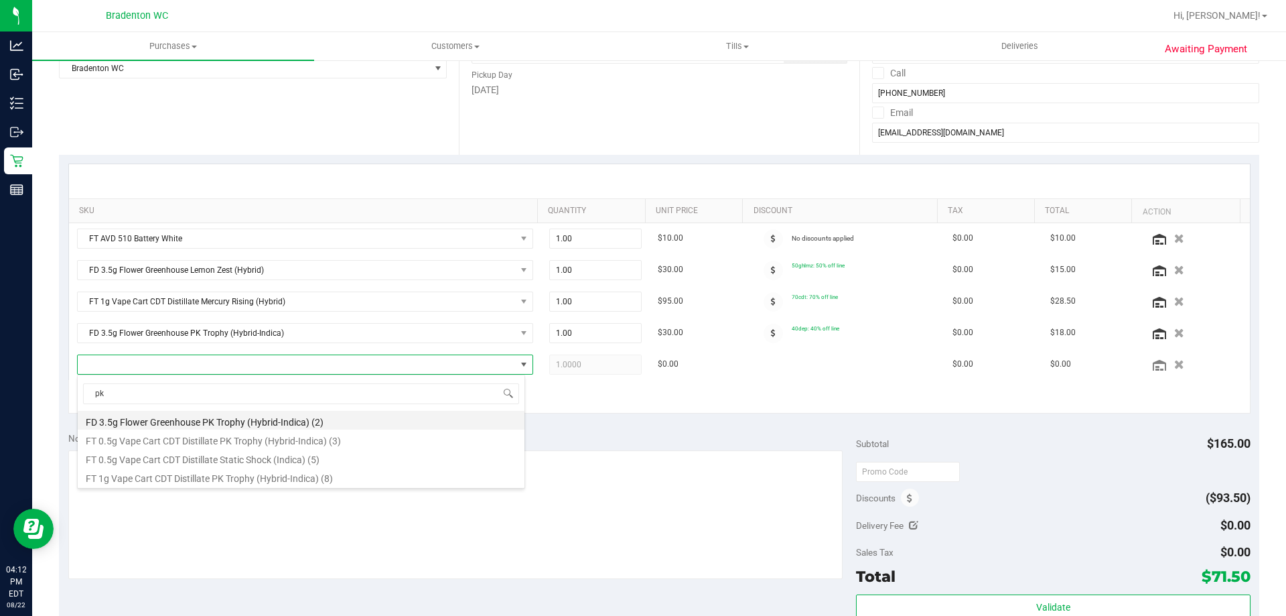
click at [214, 421] on li "FD 3.5g Flower Greenhouse PK Trophy (Hybrid-Indica) (2)" at bounding box center [301, 420] width 447 height 19
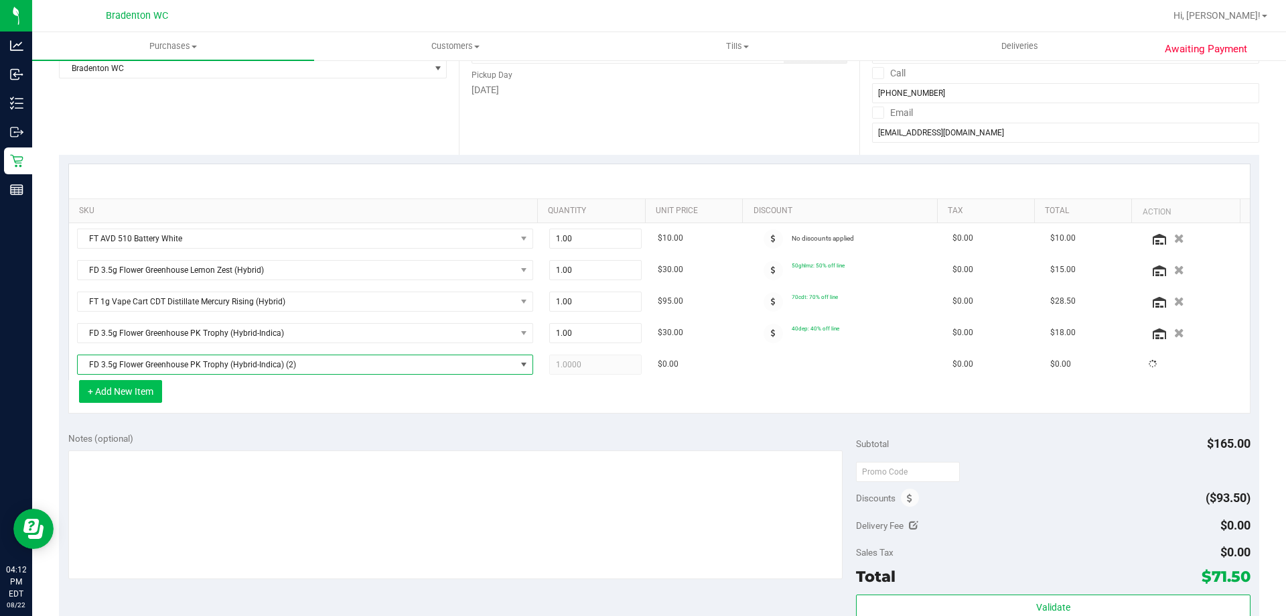
click at [112, 392] on button "+ Add New Item" at bounding box center [120, 391] width 83 height 23
click at [133, 394] on button "+ Add New Item" at bounding box center [120, 391] width 83 height 23
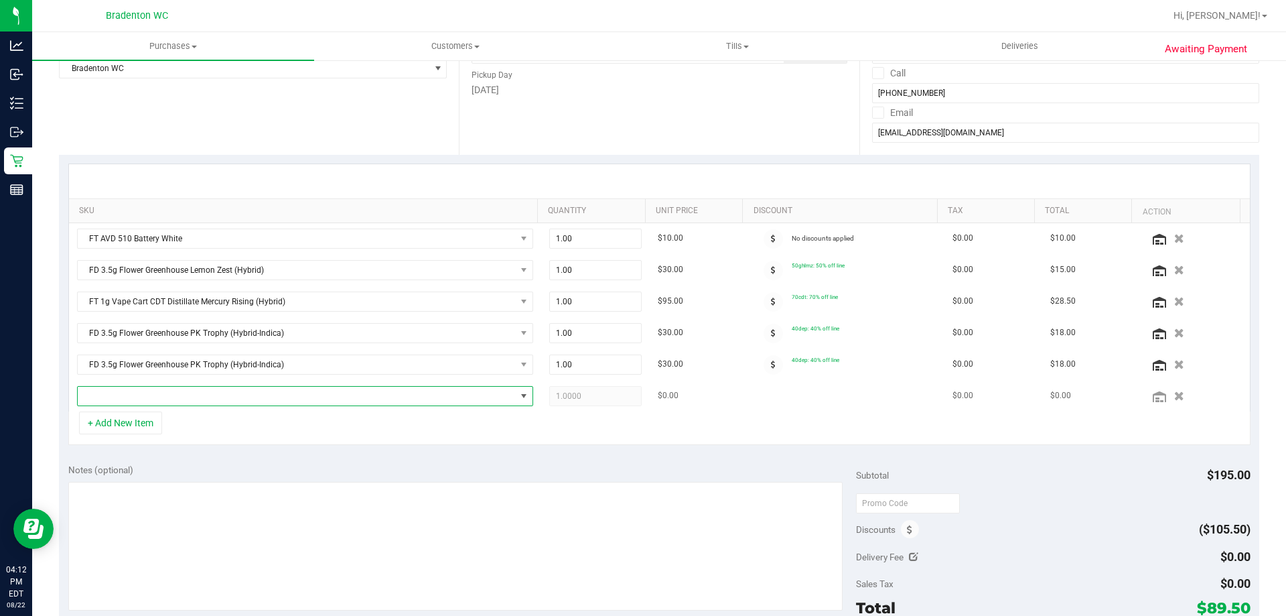
click at [175, 394] on span "NO DATA FOUND" at bounding box center [297, 396] width 438 height 19
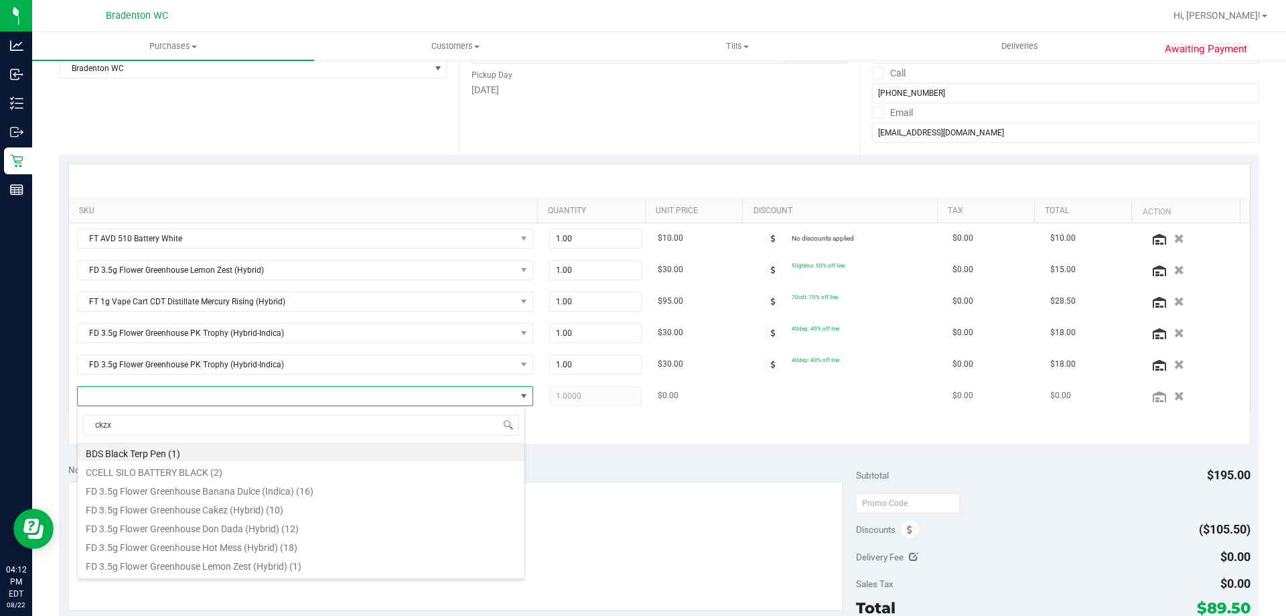
type input "ckz"
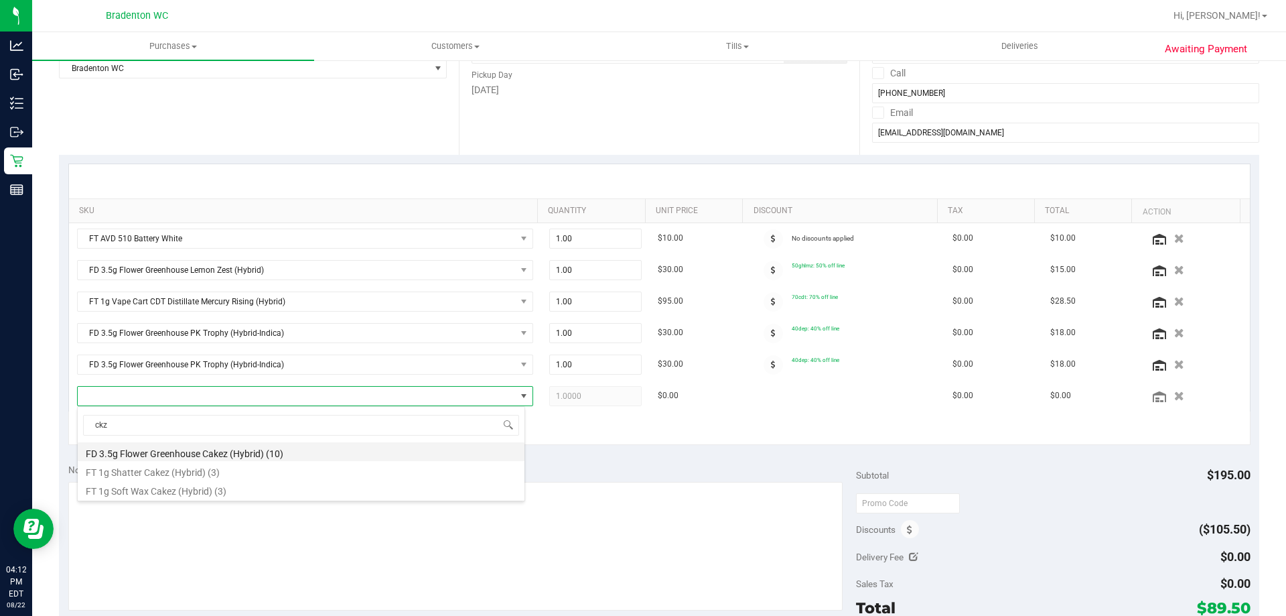
click at [172, 448] on li "FD 3.5g Flower Greenhouse Cakez (Hybrid) (10)" at bounding box center [301, 451] width 447 height 19
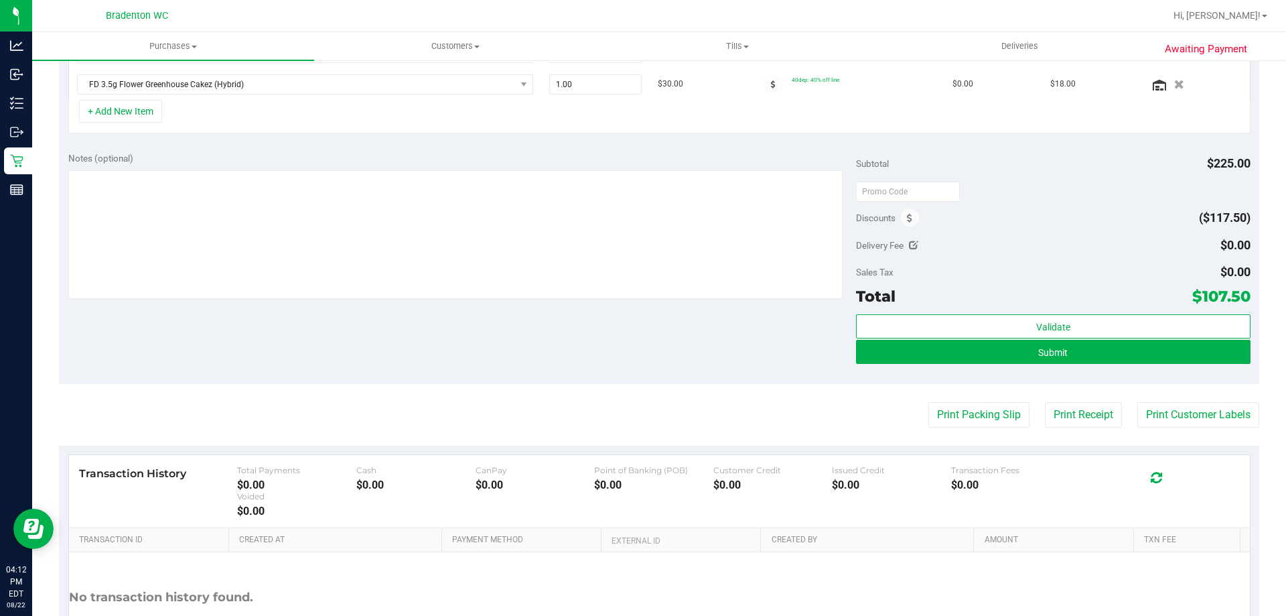
scroll to position [536, 0]
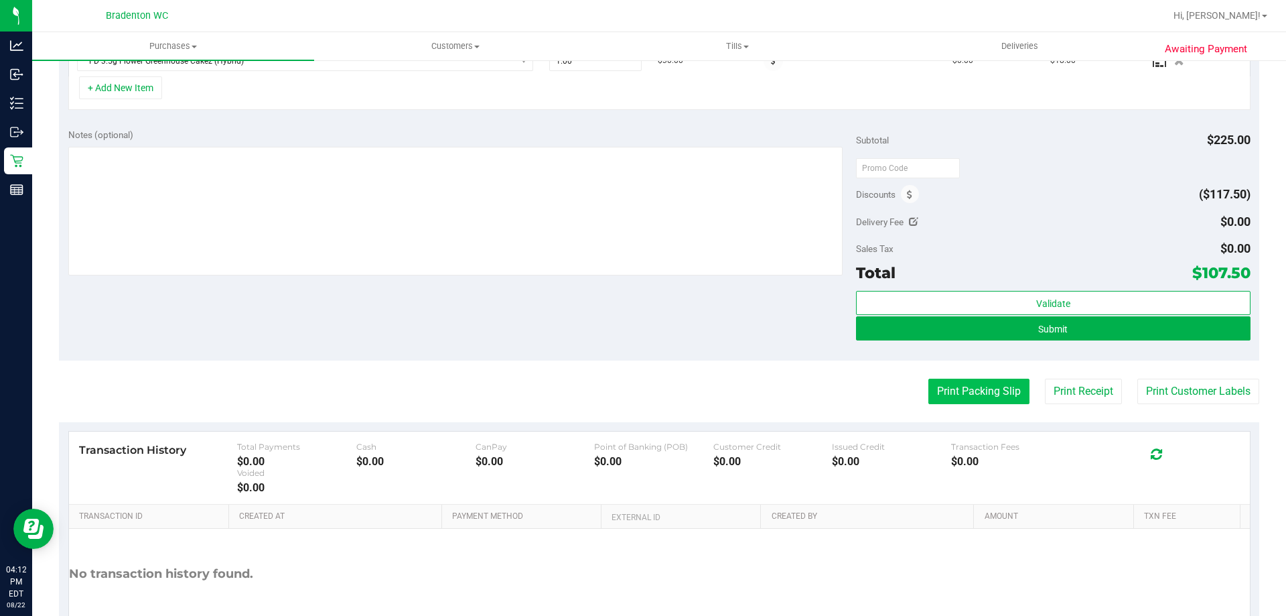
click at [984, 396] on button "Print Packing Slip" at bounding box center [979, 391] width 101 height 25
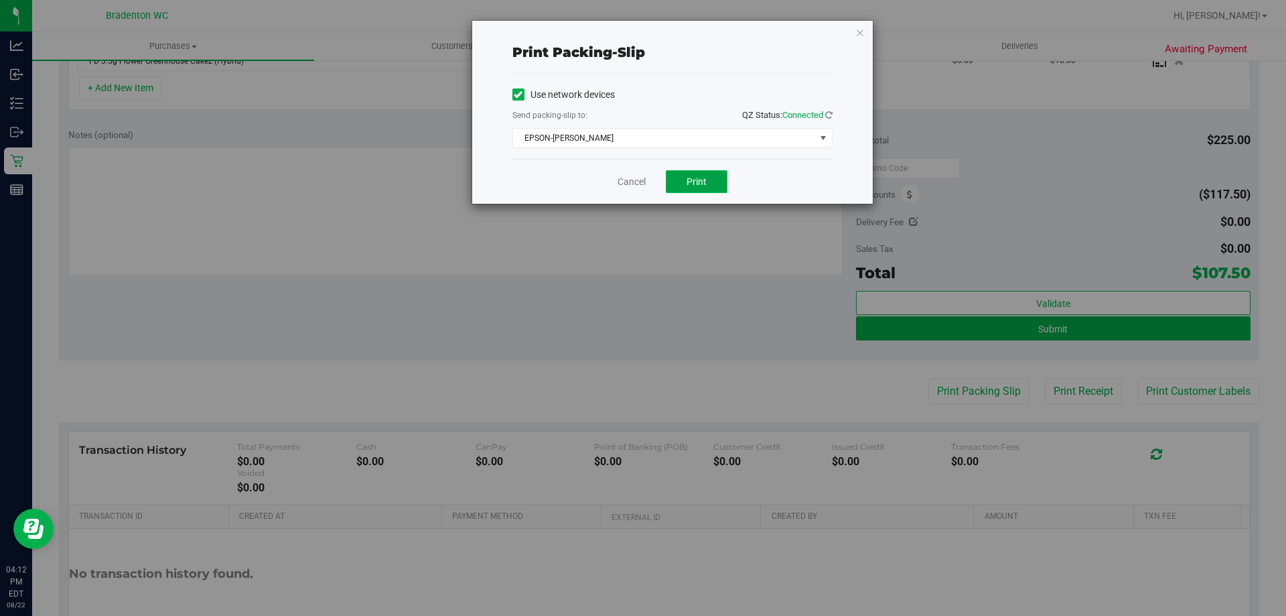
click at [708, 184] on button "Print" at bounding box center [697, 181] width 62 height 23
click at [618, 149] on div "Use network devices Send packing-slip to: QZ Status: Connected EPSON-[PERSON_NA…" at bounding box center [673, 116] width 320 height 85
click at [631, 141] on span "EPSON-[PERSON_NAME]" at bounding box center [664, 138] width 302 height 19
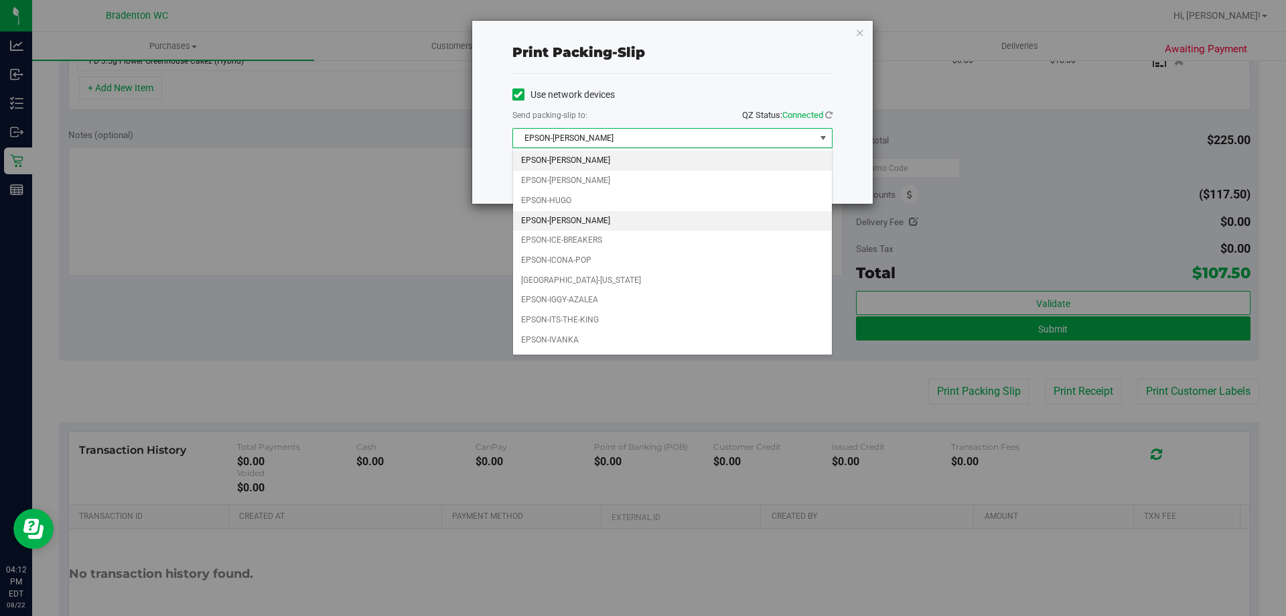
click at [580, 216] on li "EPSON-[PERSON_NAME]" at bounding box center [672, 221] width 319 height 20
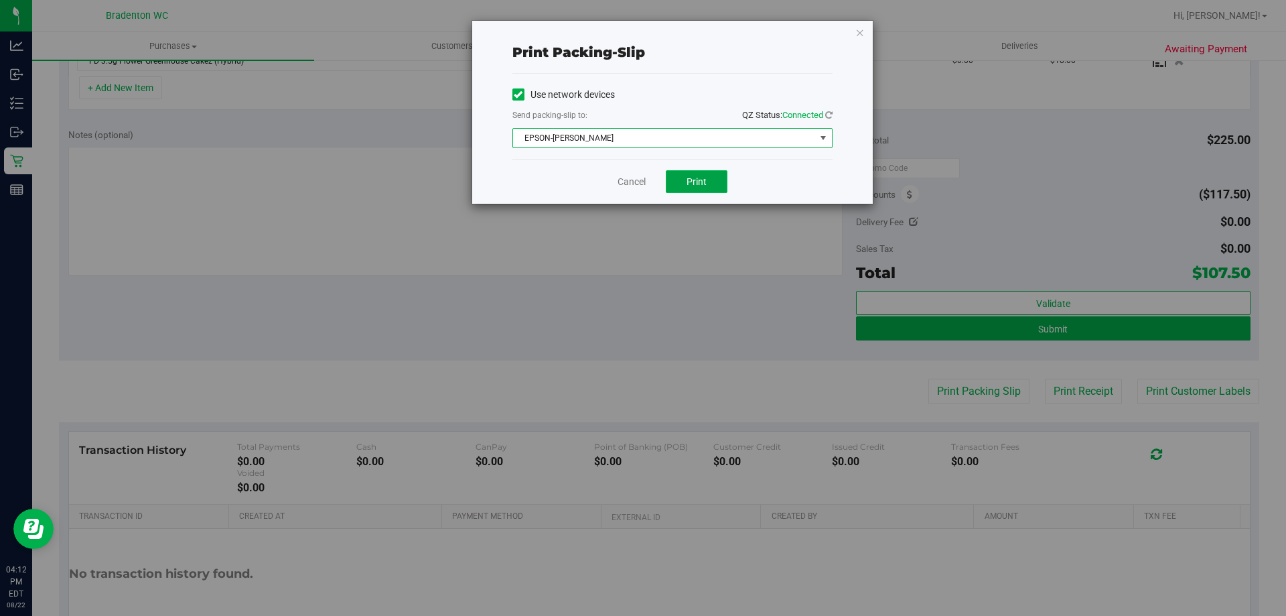
click at [703, 182] on span "Print" at bounding box center [697, 181] width 20 height 11
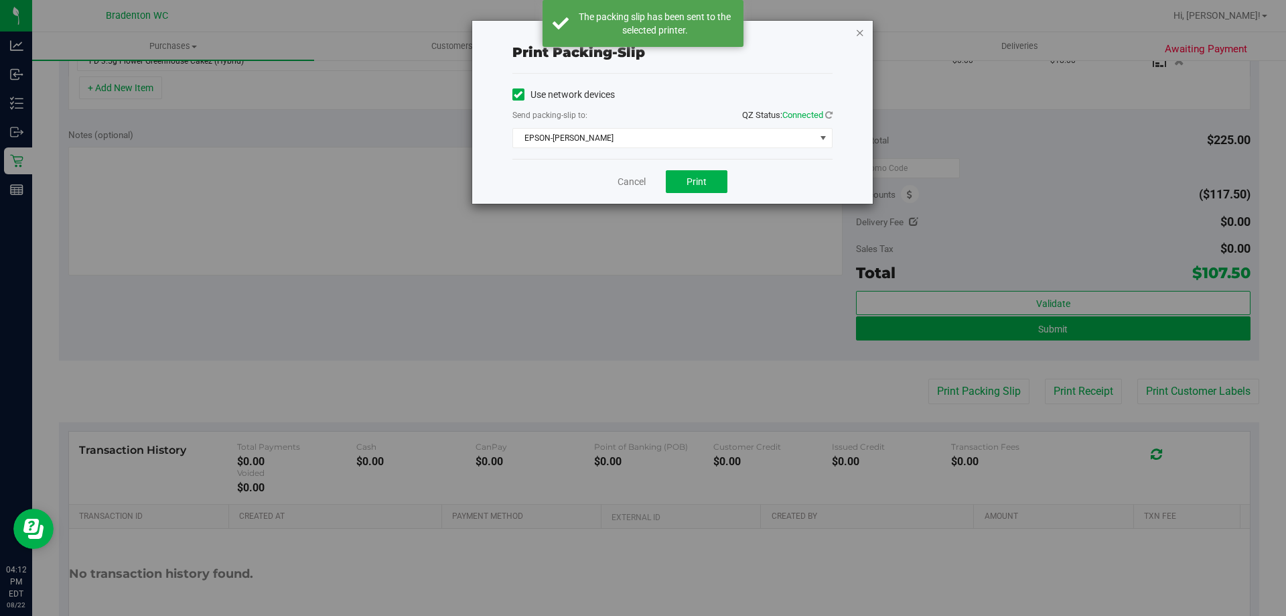
click at [864, 33] on icon "button" at bounding box center [860, 32] width 9 height 16
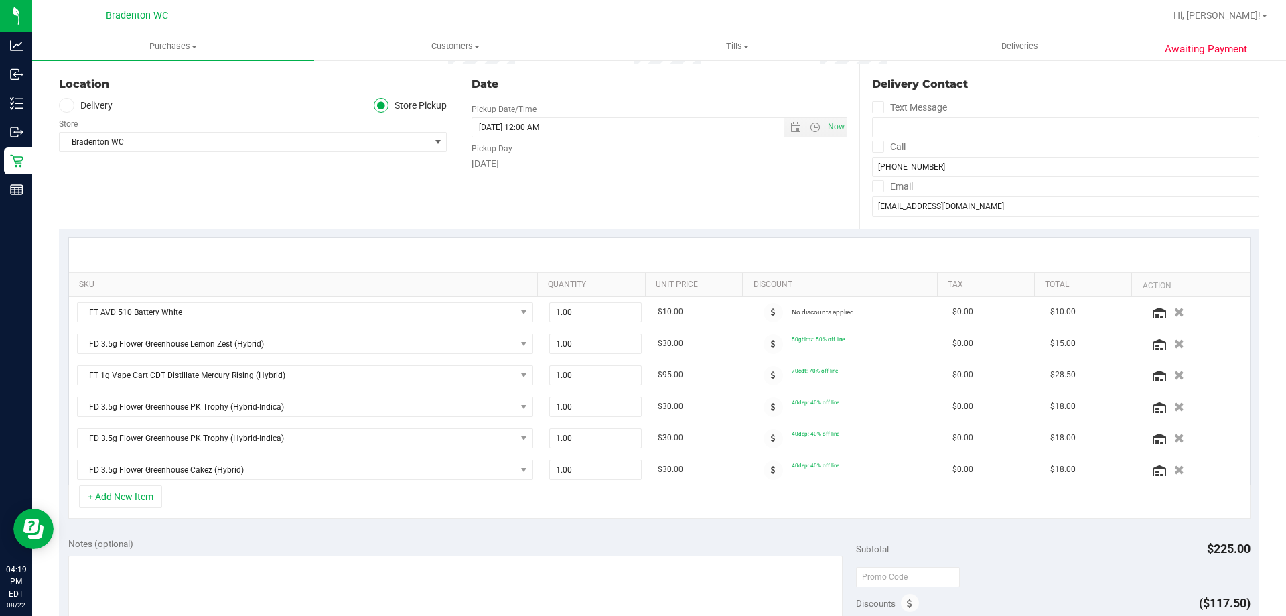
scroll to position [0, 0]
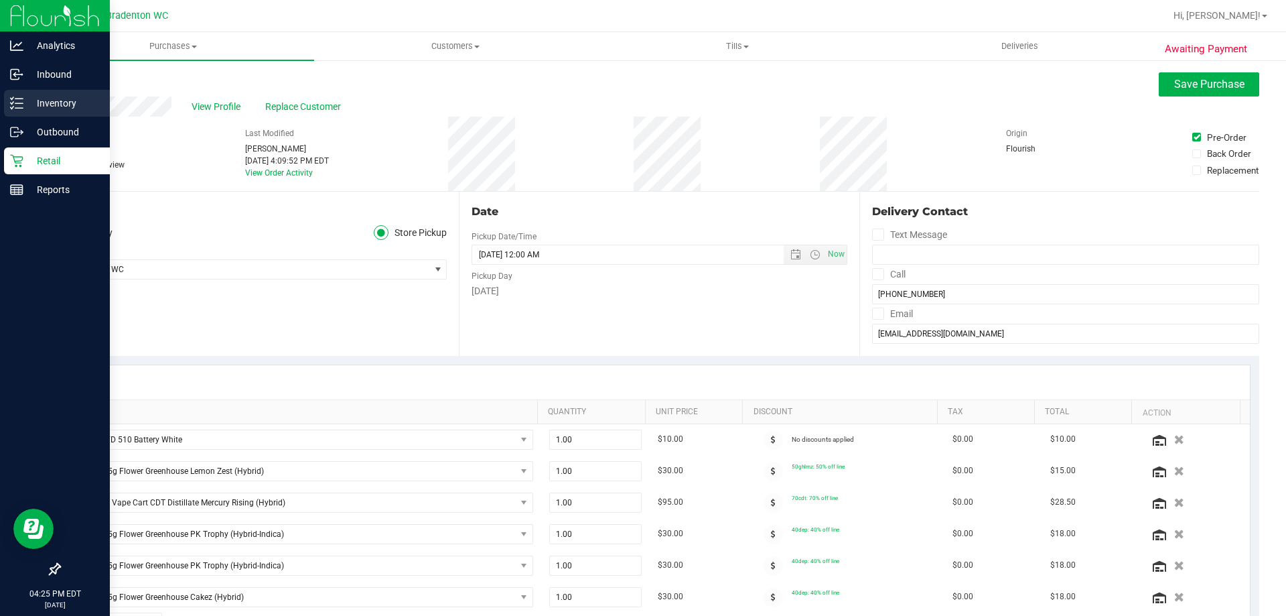
click at [43, 109] on p "Inventory" at bounding box center [63, 103] width 80 height 16
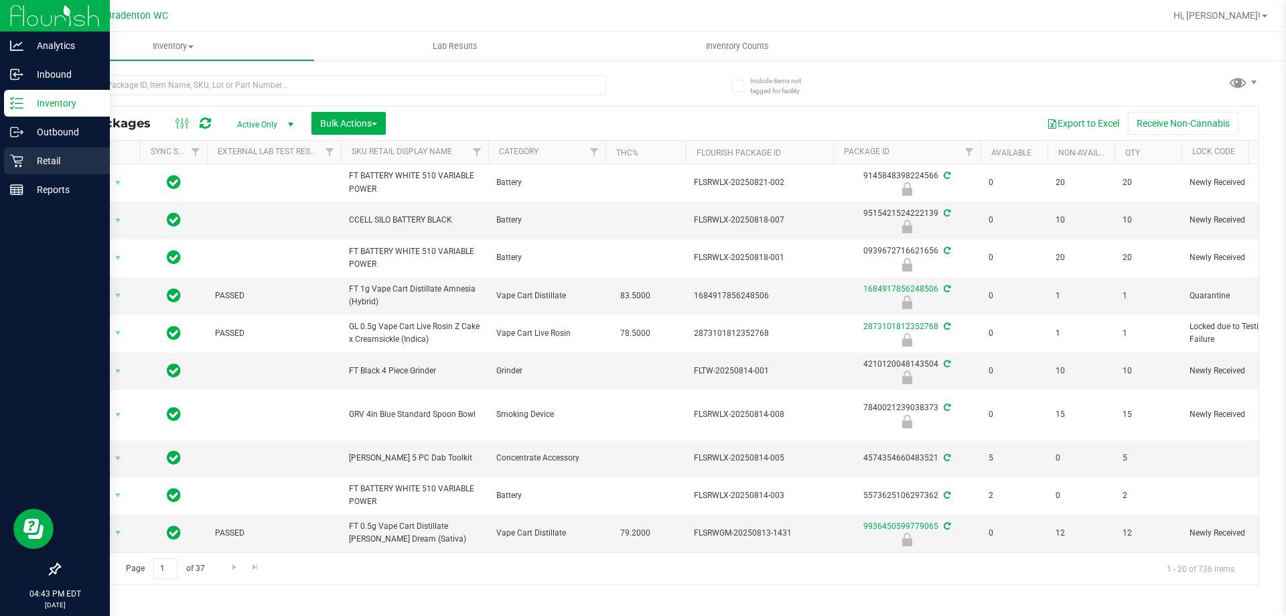
click at [51, 156] on p "Retail" at bounding box center [63, 161] width 80 height 16
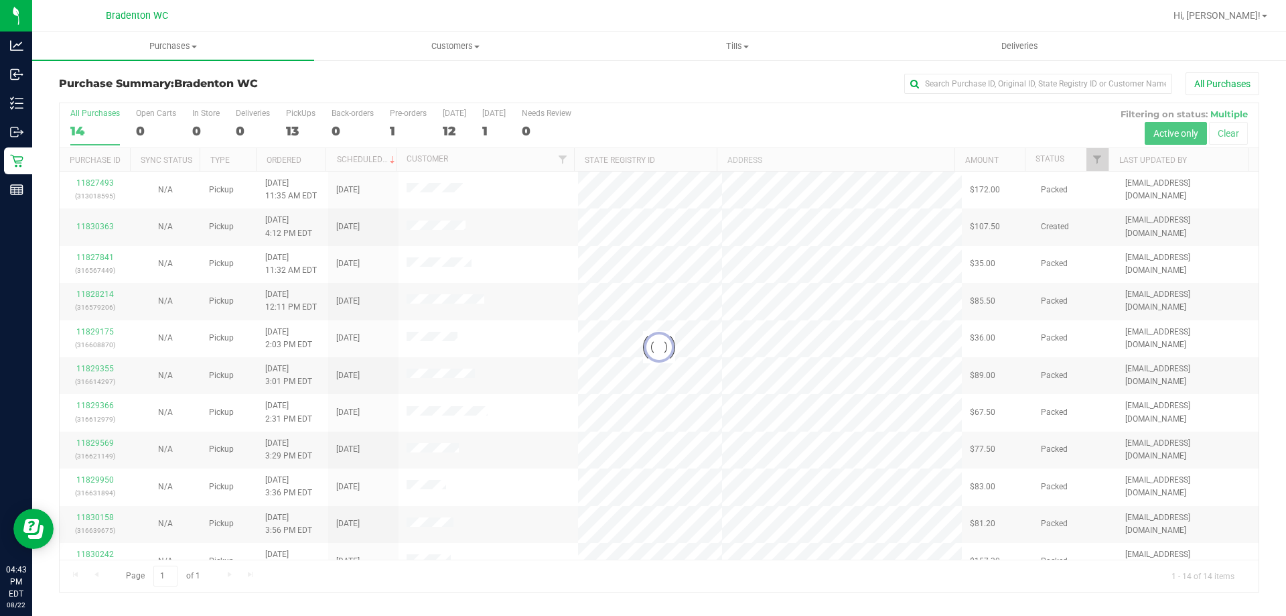
click at [295, 125] on div at bounding box center [659, 347] width 1199 height 488
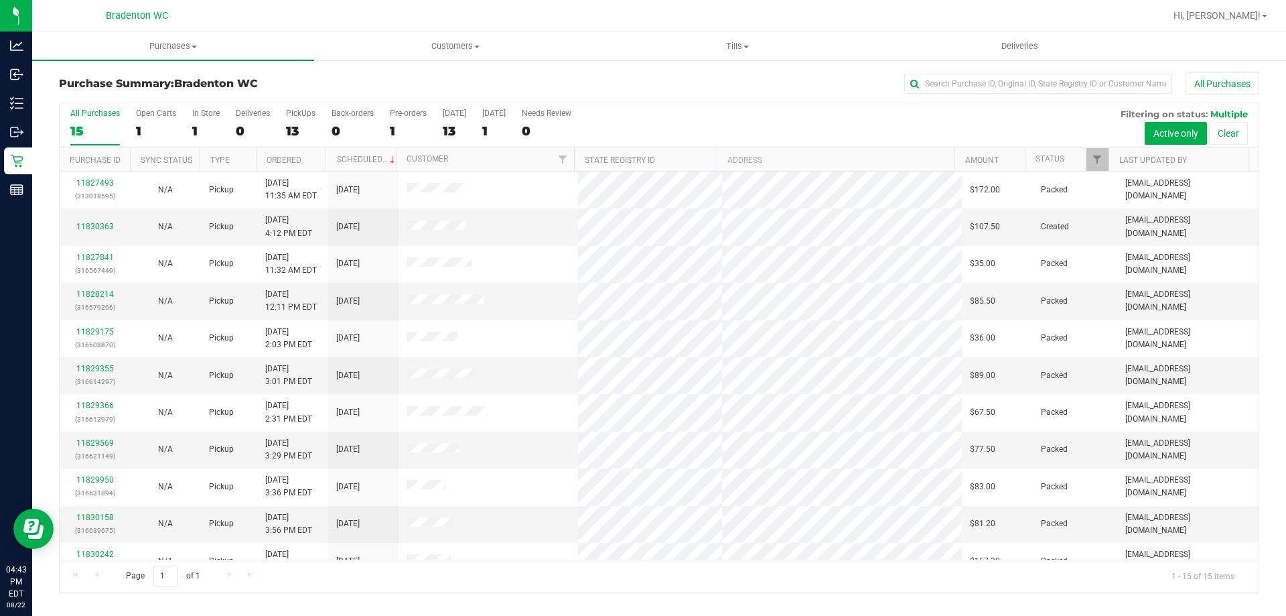
click at [283, 137] on div "All Purchases 15 Open Carts 1 In Store 1 Deliveries 0 PickUps 13 Back-orders 0 …" at bounding box center [659, 125] width 1199 height 45
click at [295, 133] on div "13" at bounding box center [300, 130] width 29 height 15
click at [0, 0] on input "PickUps 13" at bounding box center [0, 0] width 0 height 0
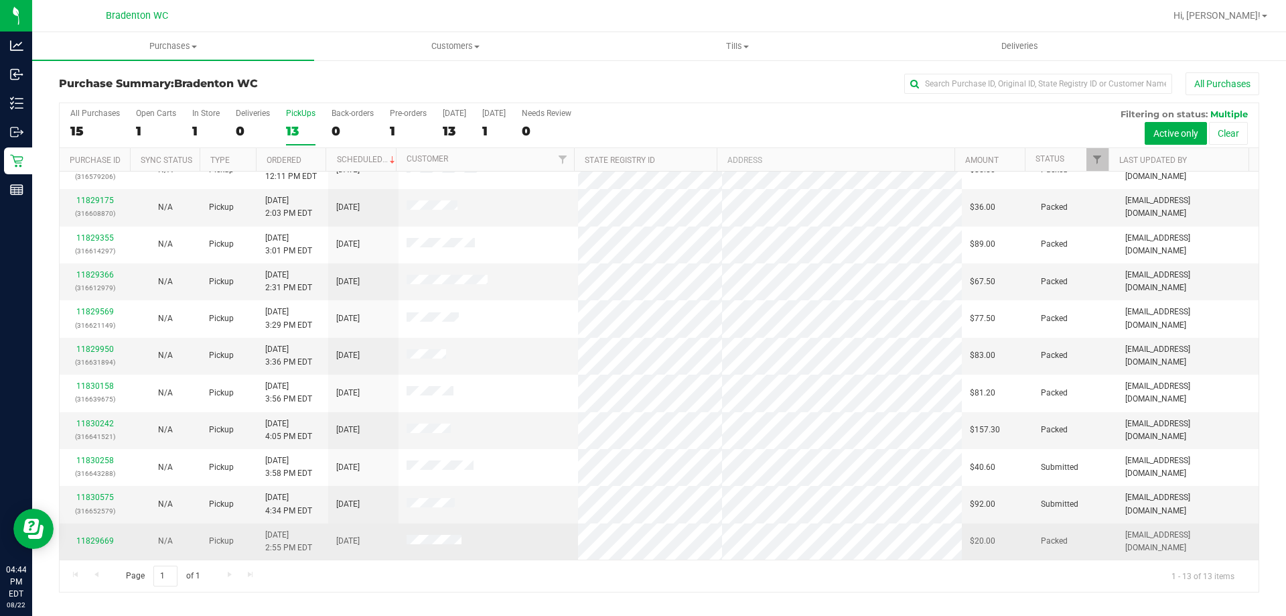
scroll to position [27, 0]
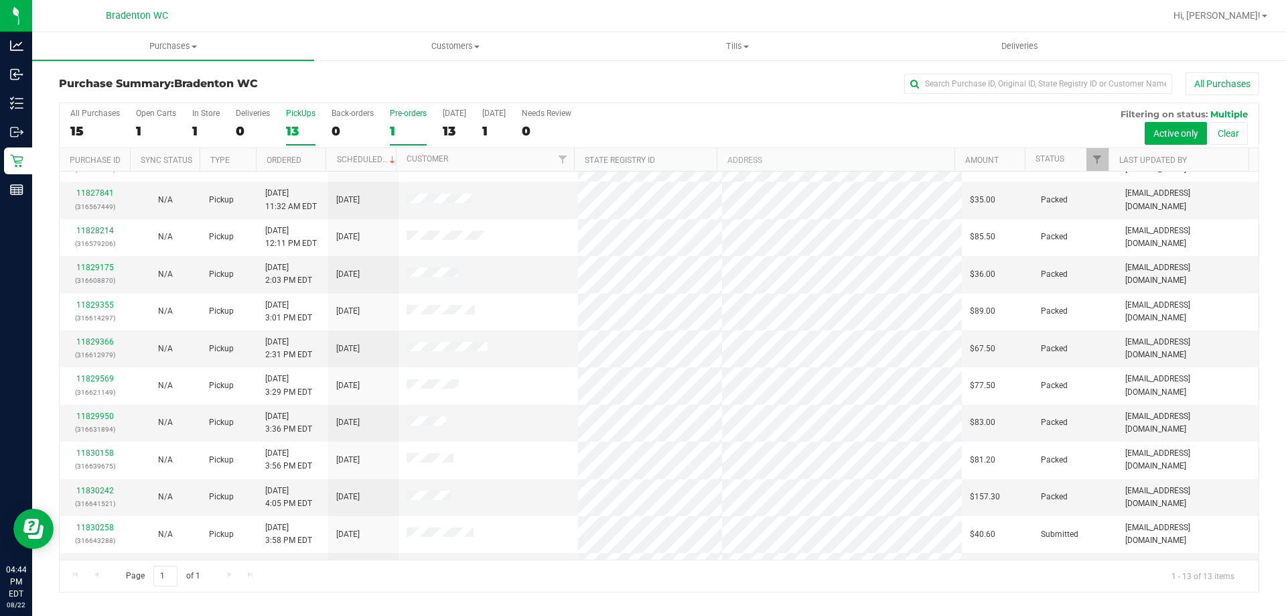
click at [399, 129] on div "1" at bounding box center [408, 130] width 37 height 15
click at [0, 0] on input "Pre-orders 1" at bounding box center [0, 0] width 0 height 0
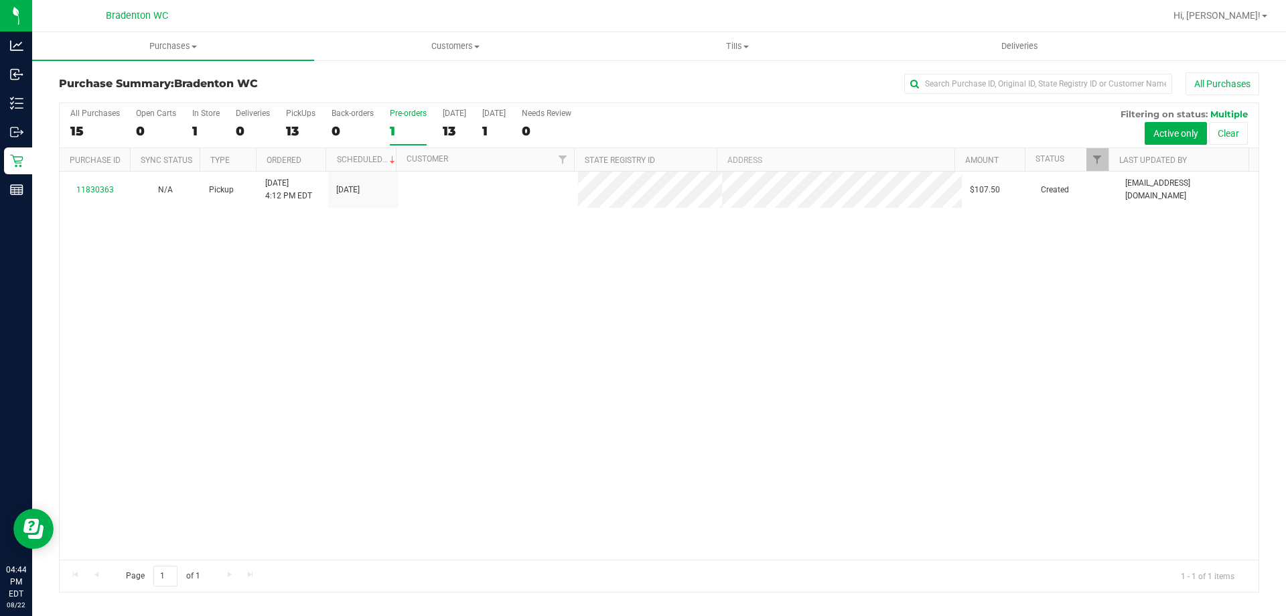
scroll to position [0, 0]
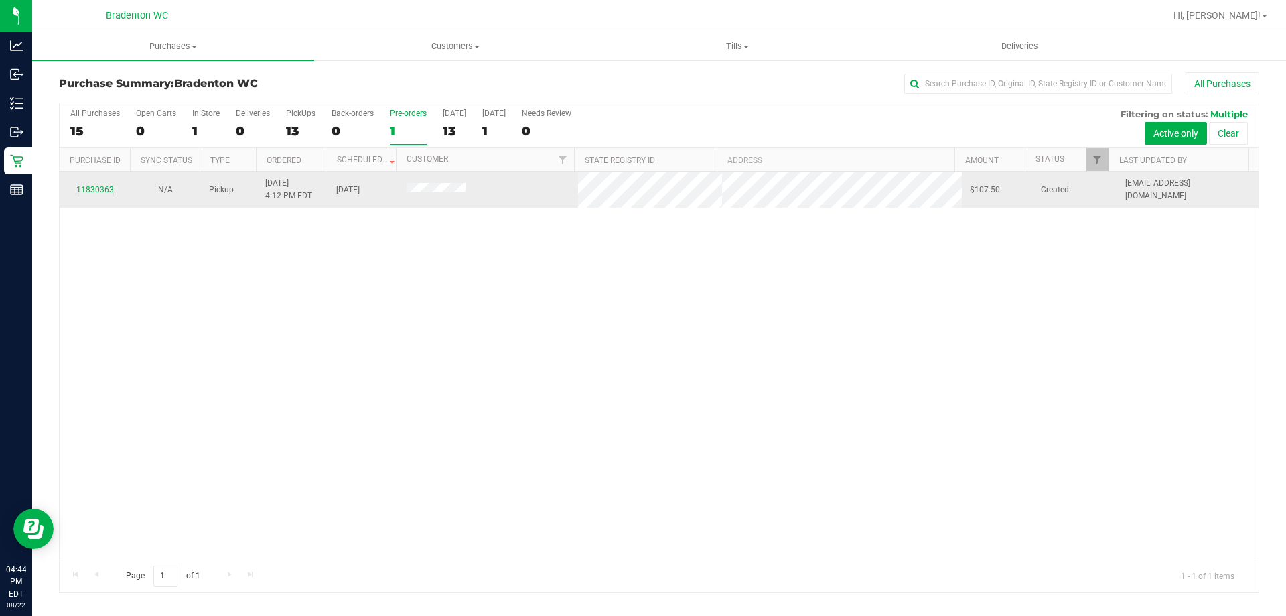
click at [87, 189] on link "11830363" at bounding box center [95, 189] width 38 height 9
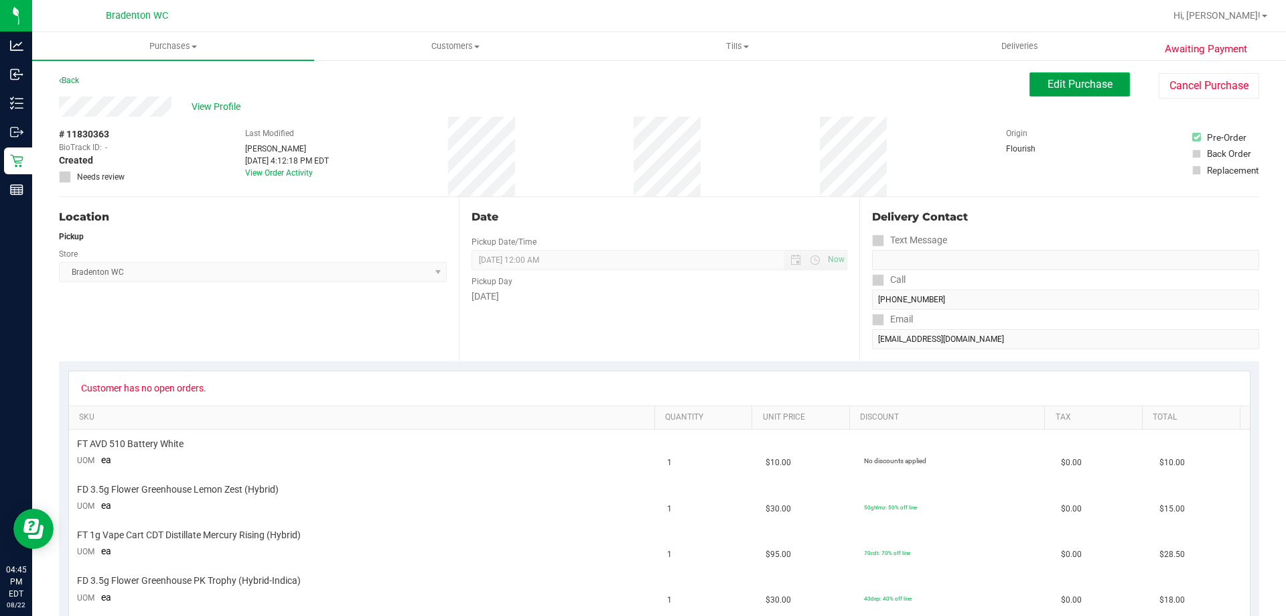
click at [1068, 86] on span "Edit Purchase" at bounding box center [1080, 84] width 65 height 13
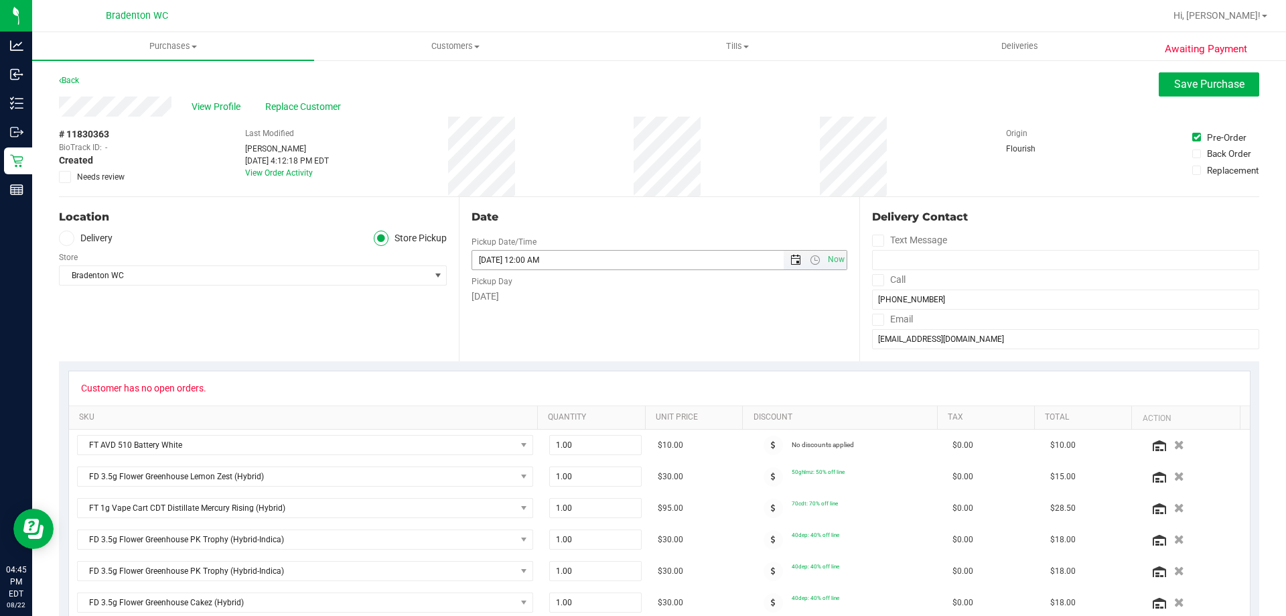
click at [791, 259] on span "Open the date view" at bounding box center [796, 260] width 11 height 11
click at [604, 394] on link "23" at bounding box center [597, 396] width 19 height 21
click at [1177, 80] on span "Save Purchase" at bounding box center [1210, 84] width 70 height 13
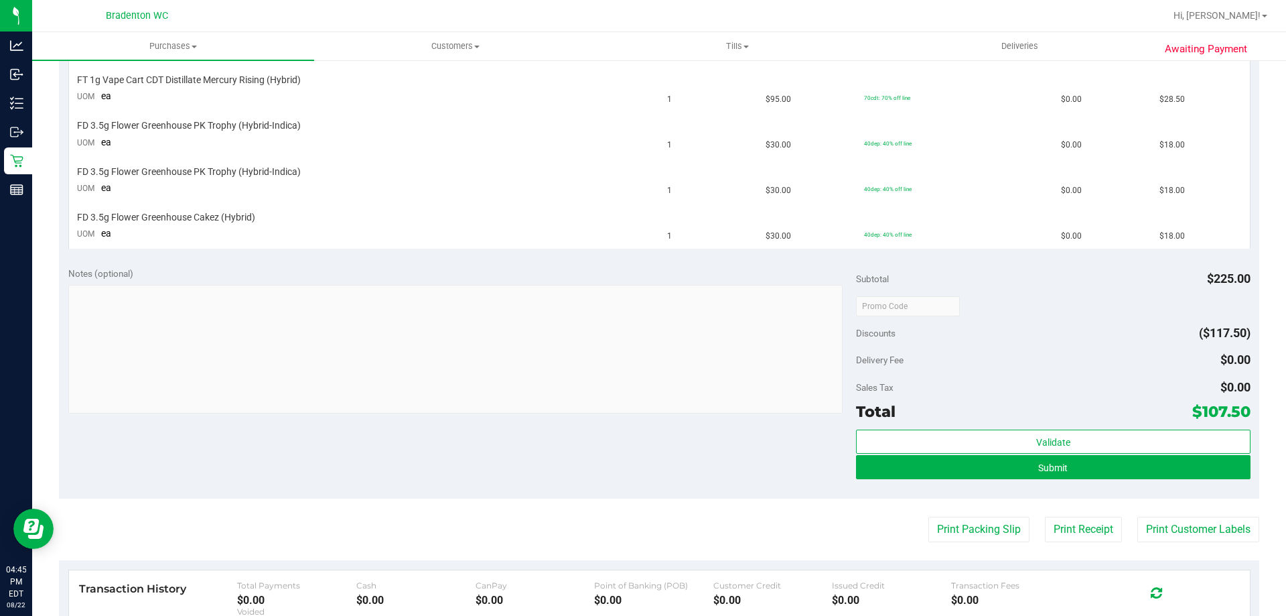
scroll to position [474, 0]
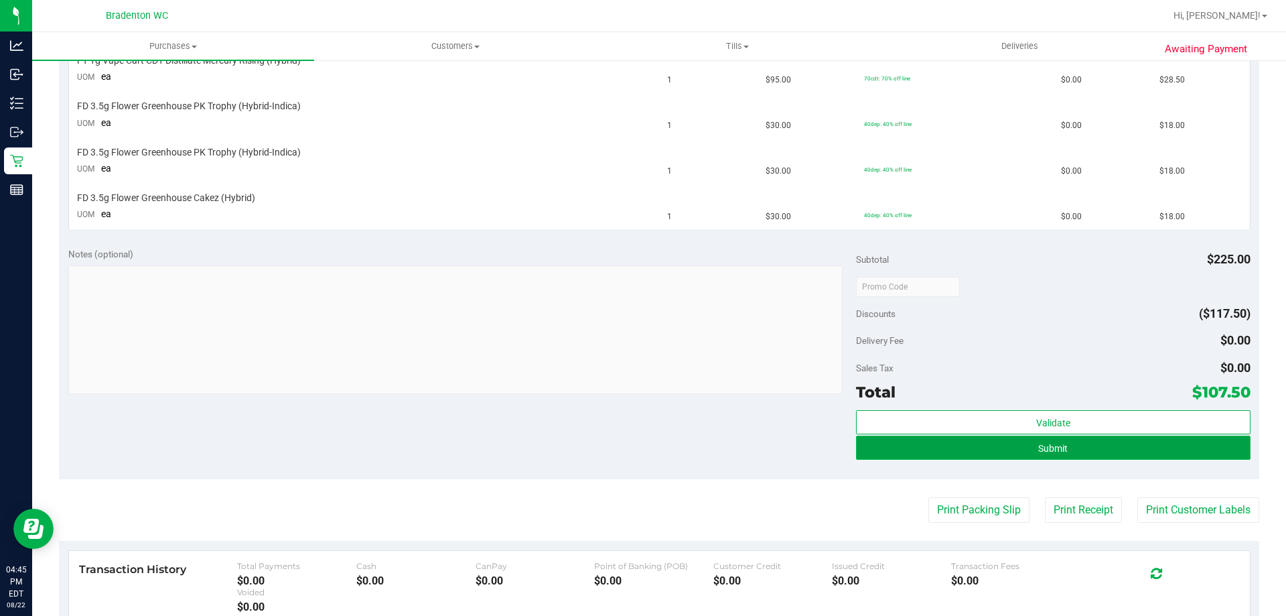
click at [1043, 448] on span "Submit" at bounding box center [1053, 448] width 29 height 11
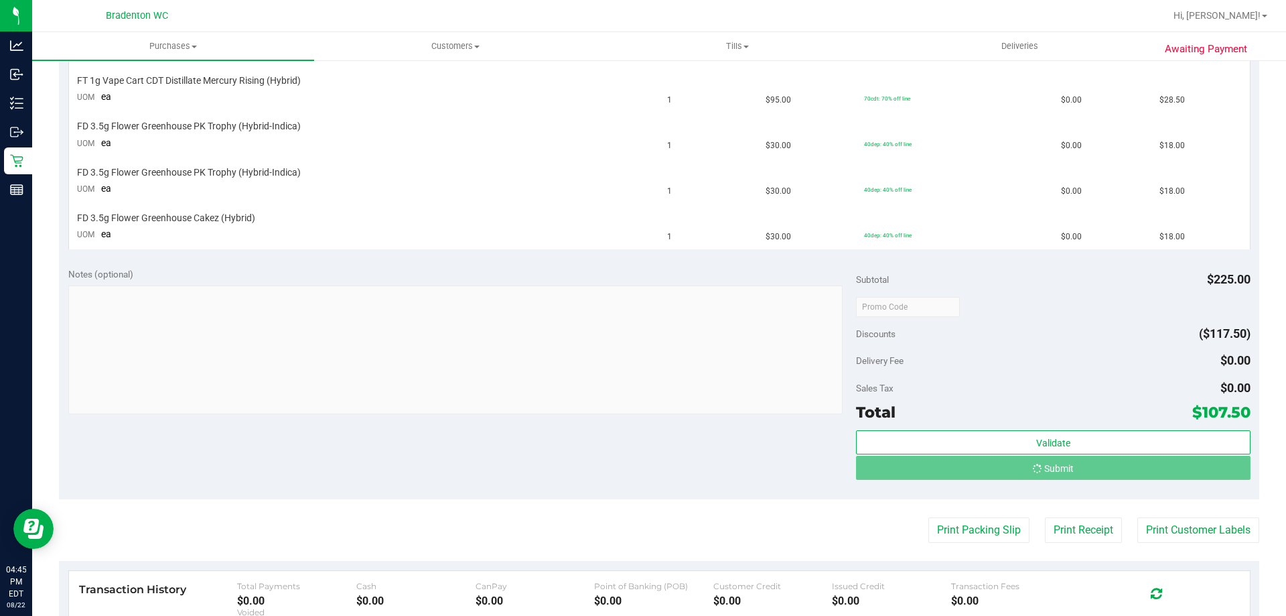
scroll to position [434, 0]
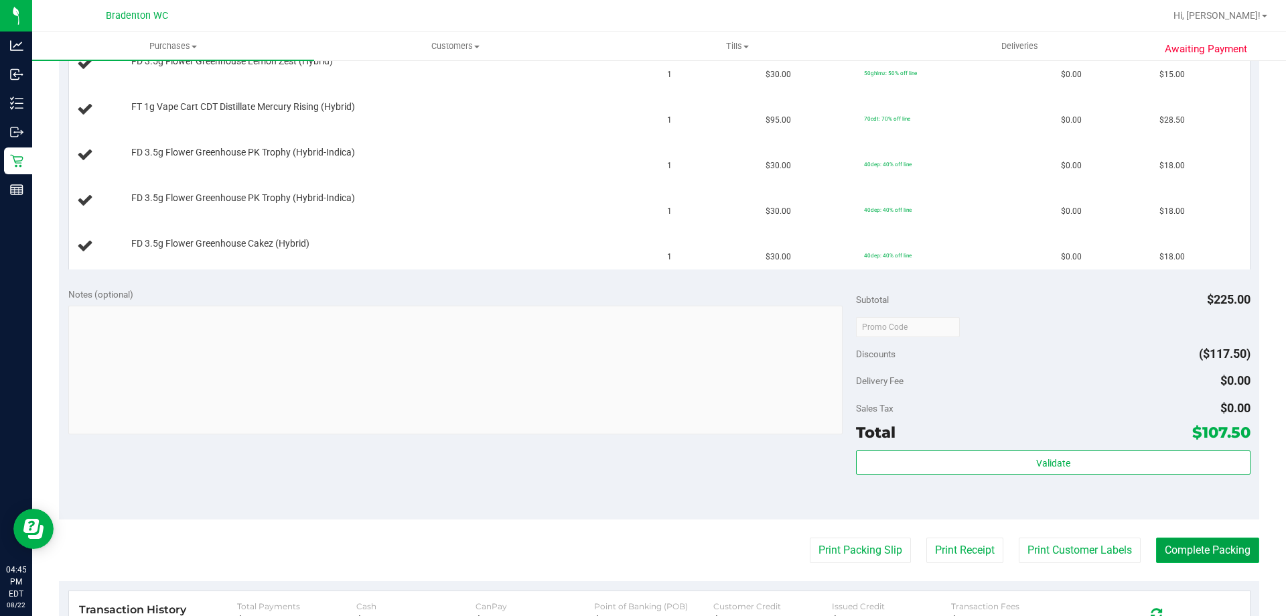
click at [1211, 553] on button "Complete Packing" at bounding box center [1207, 549] width 103 height 25
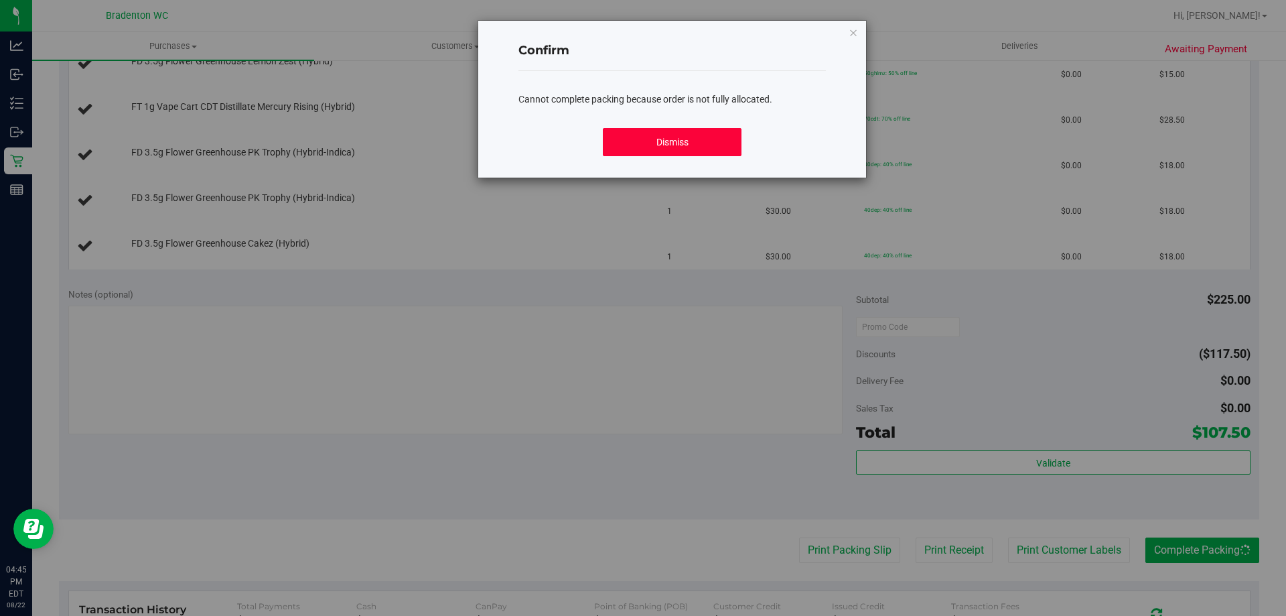
click at [679, 140] on button "Dismiss" at bounding box center [672, 142] width 138 height 28
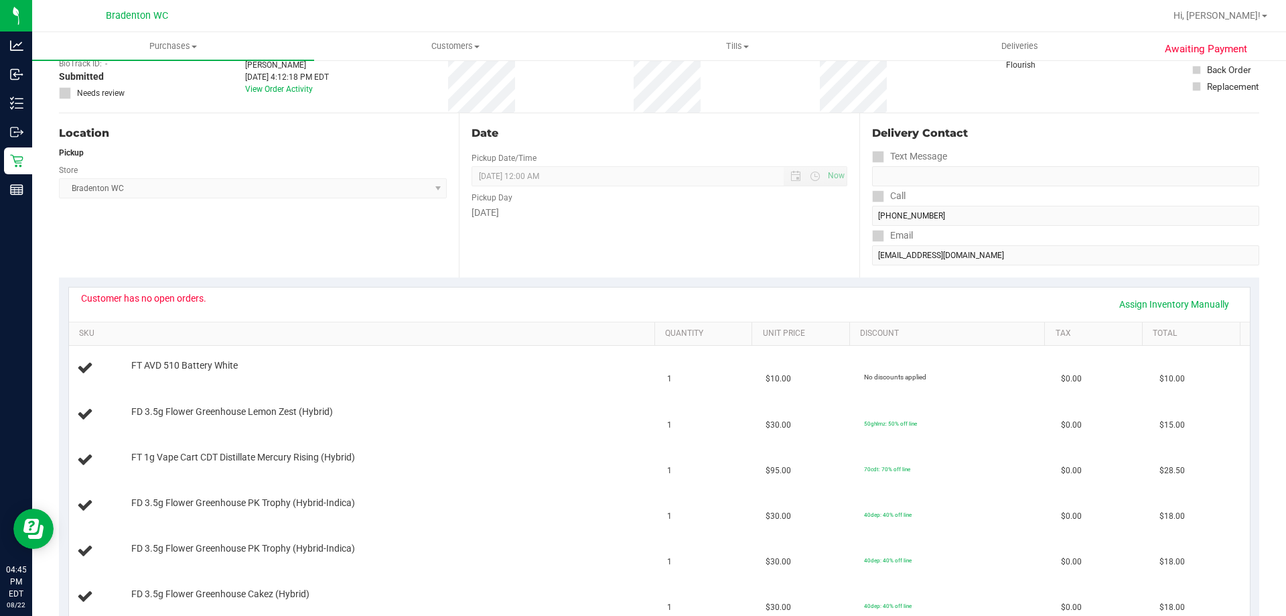
scroll to position [0, 0]
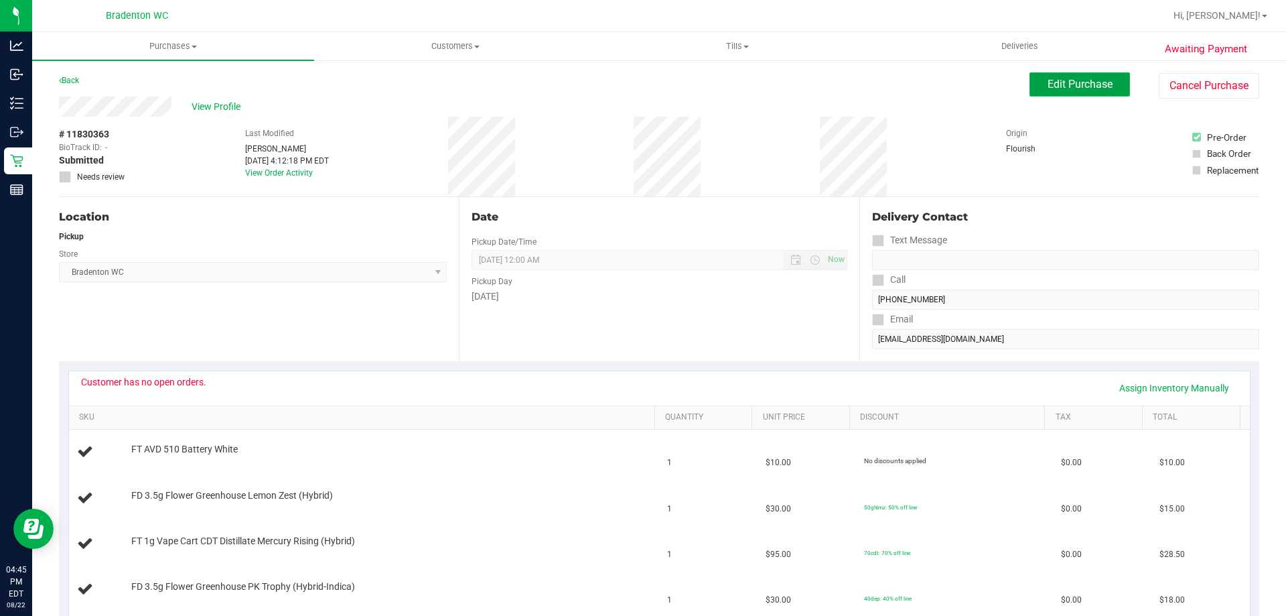
click at [1075, 90] on button "Edit Purchase" at bounding box center [1080, 84] width 101 height 24
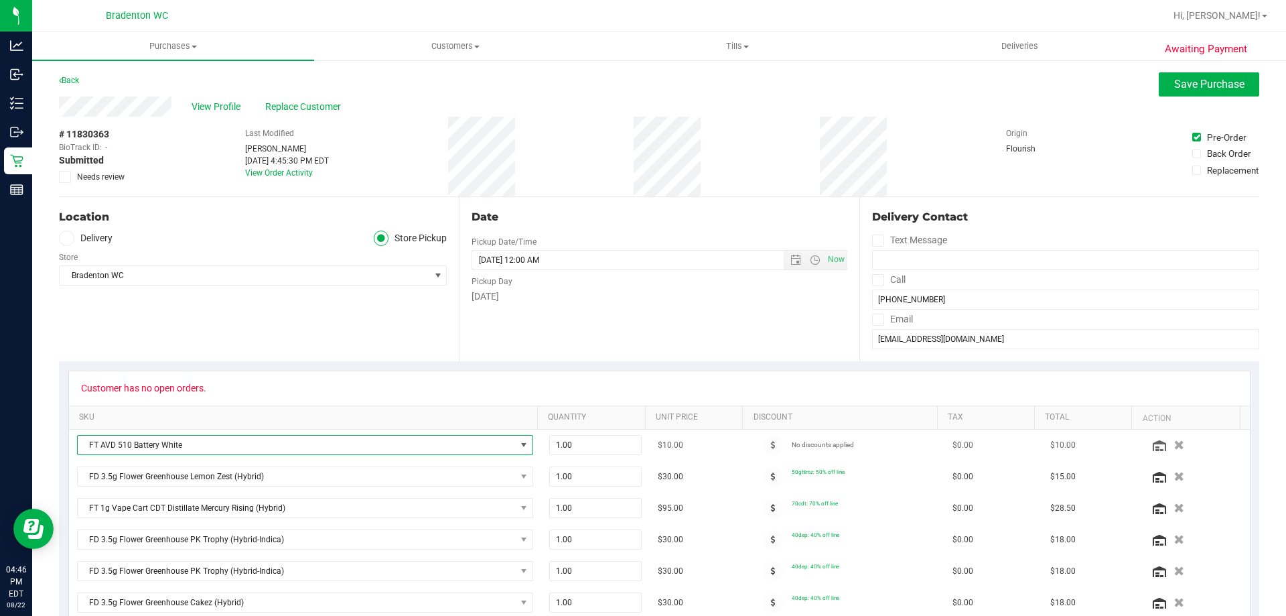
click at [484, 445] on span "FT AVD 510 Battery White" at bounding box center [297, 445] width 438 height 19
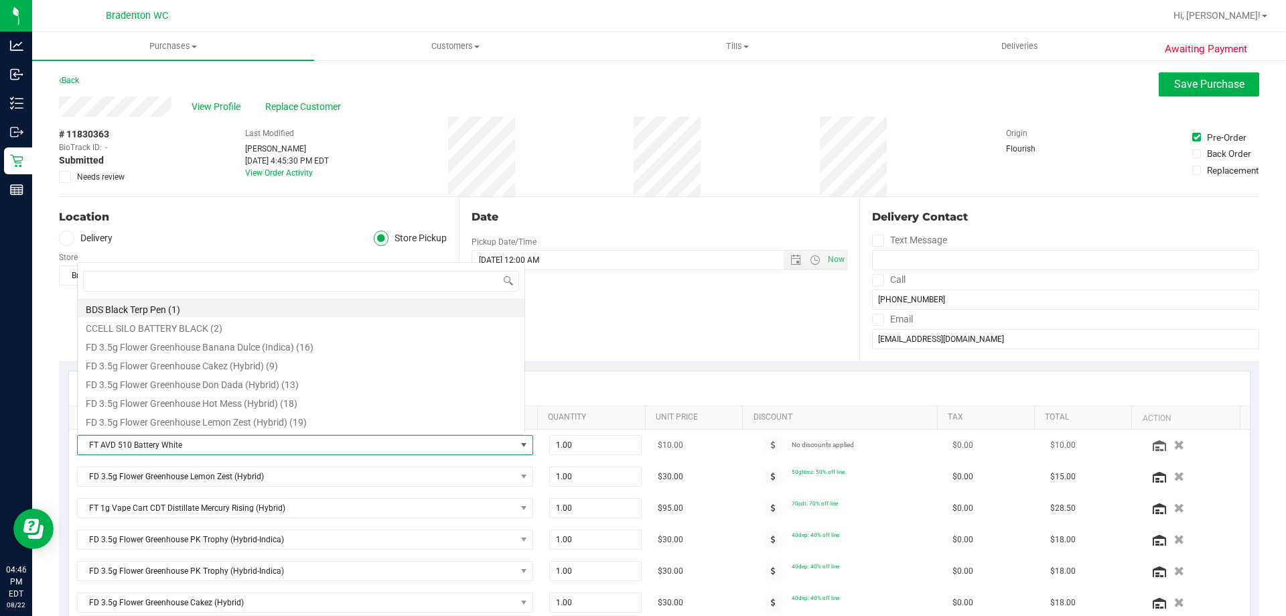
scroll to position [20, 444]
type input "var"
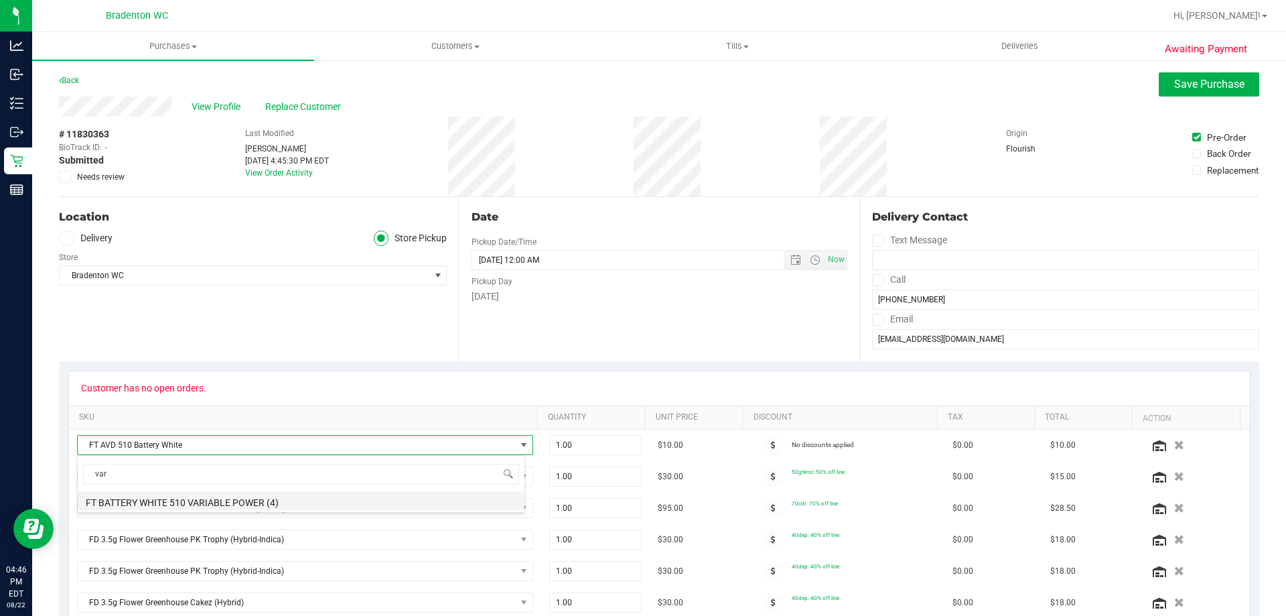
click at [284, 503] on li "FT BATTERY WHITE 510 VARIABLE POWER (4)" at bounding box center [301, 500] width 447 height 19
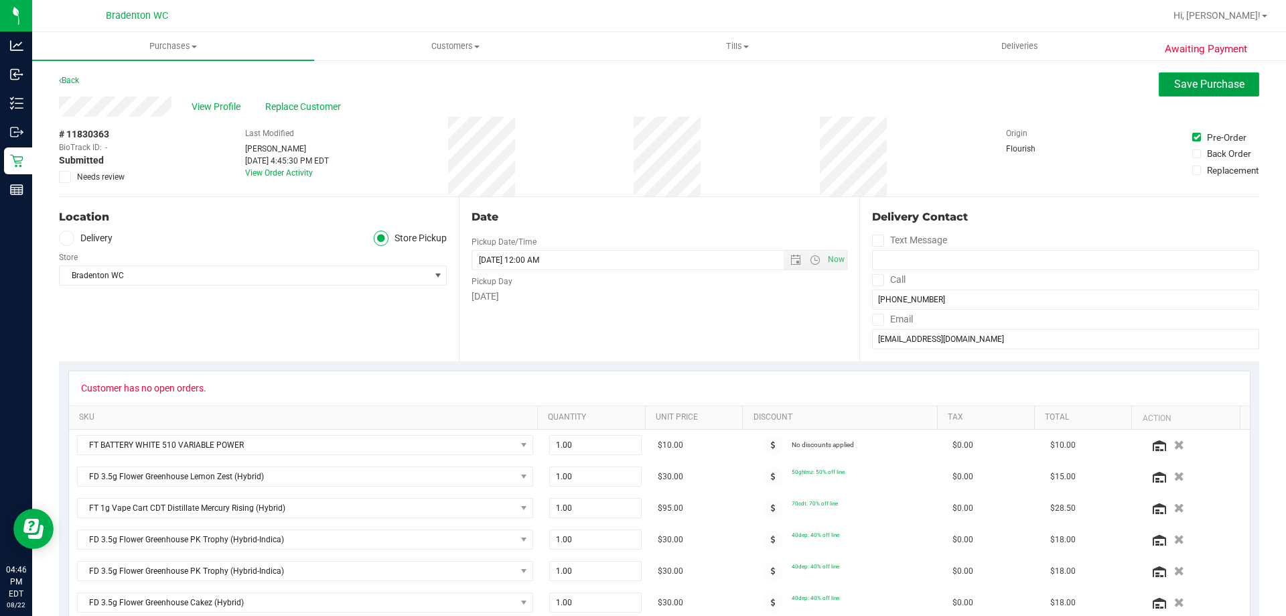
click at [1219, 74] on button "Save Purchase" at bounding box center [1209, 84] width 101 height 24
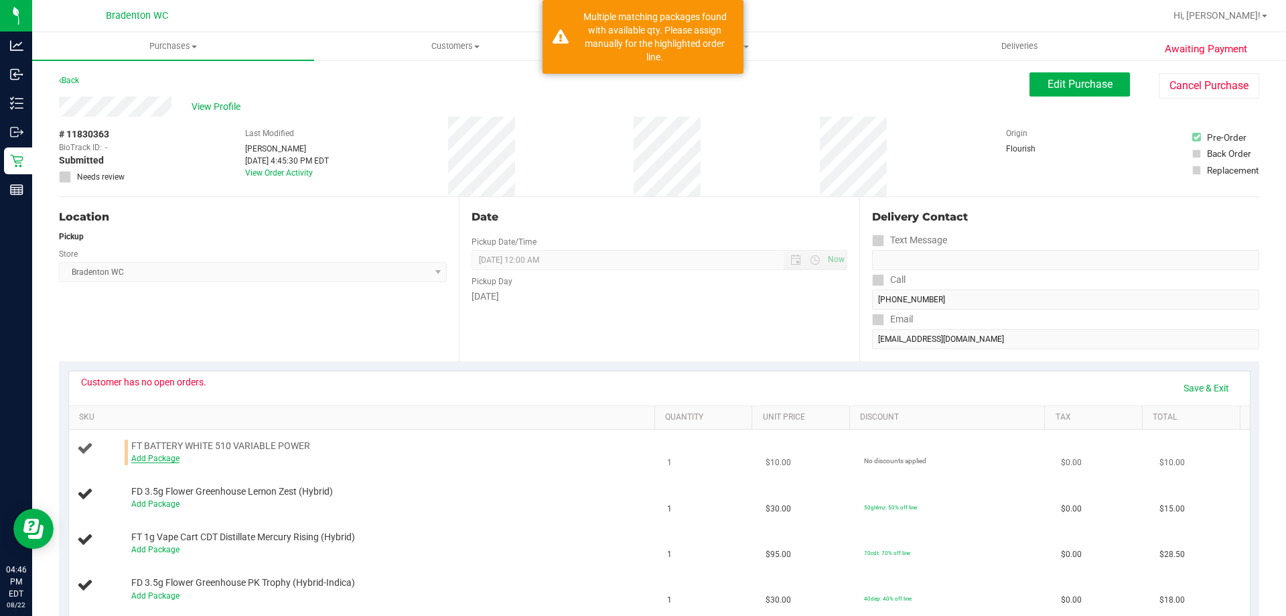
click at [161, 458] on link "Add Package" at bounding box center [155, 458] width 48 height 9
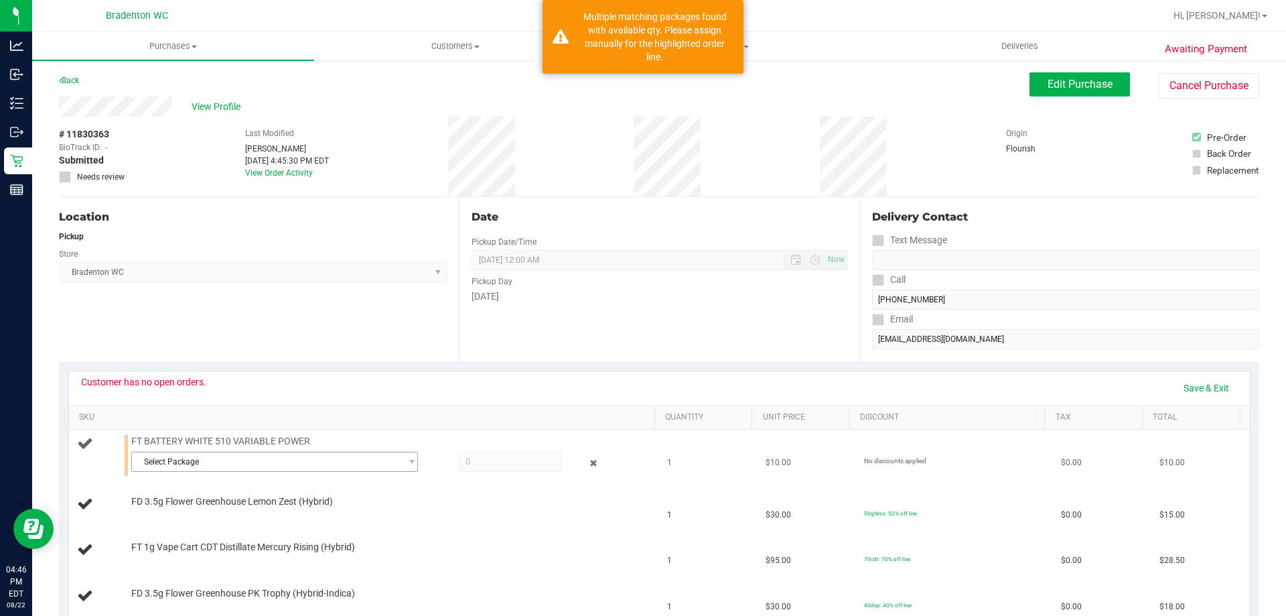
click at [221, 458] on span "Select Package" at bounding box center [266, 461] width 269 height 19
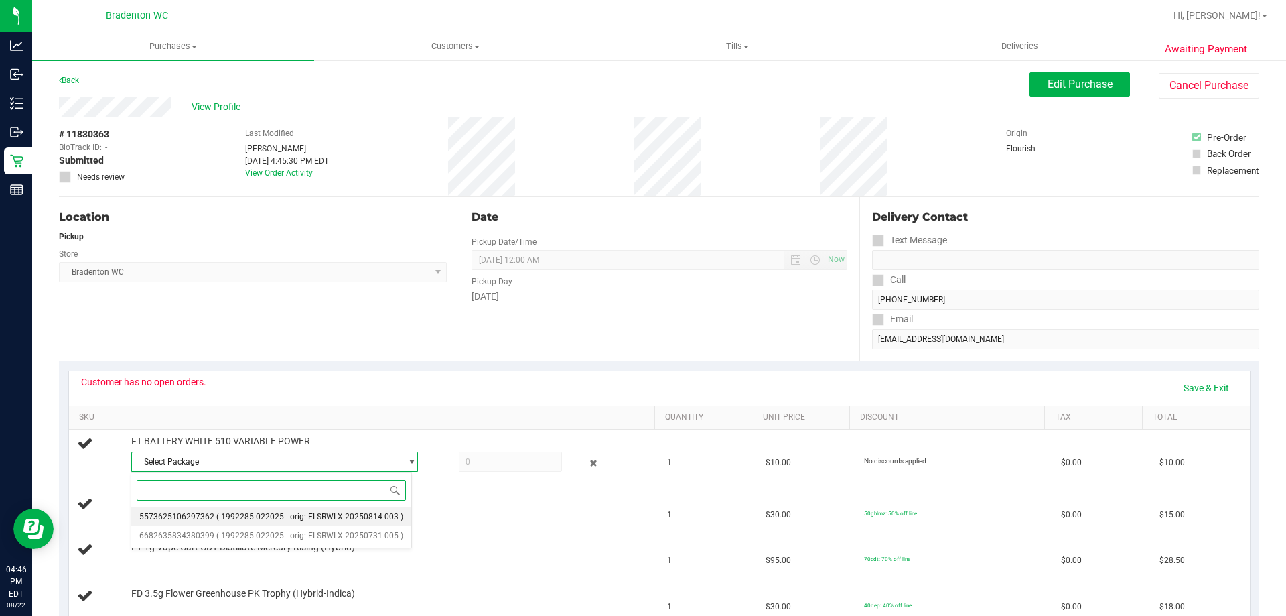
click at [276, 516] on span "( 1992285-022025 | orig: FLSRWLX-20250814-003 )" at bounding box center [309, 516] width 187 height 9
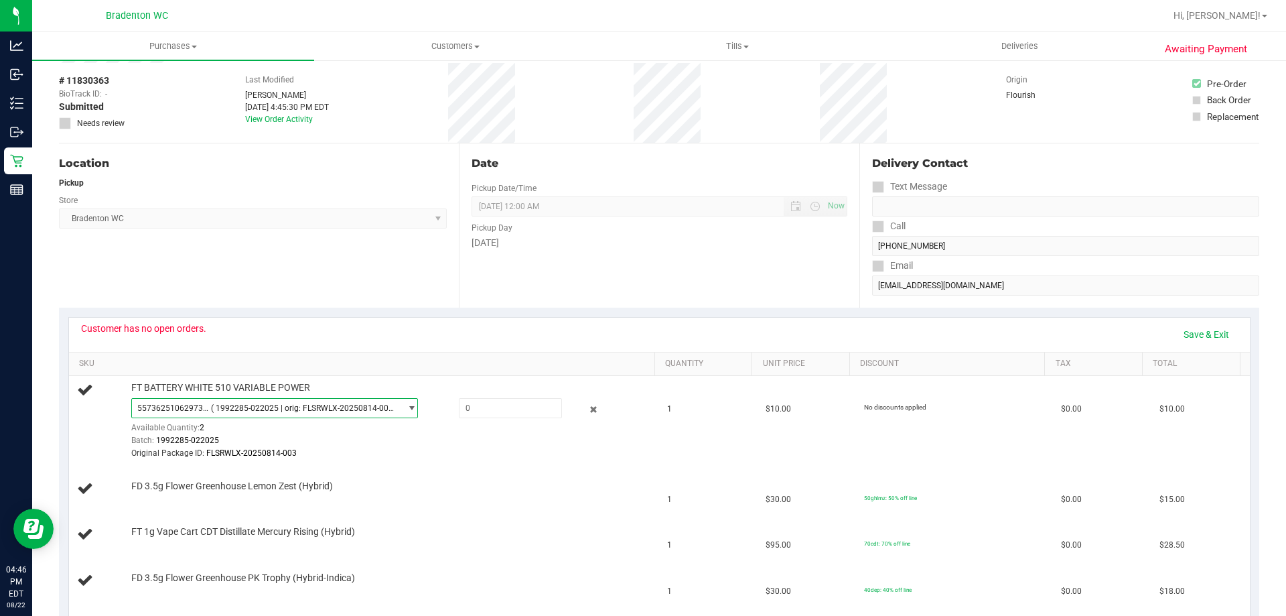
scroll to position [85, 0]
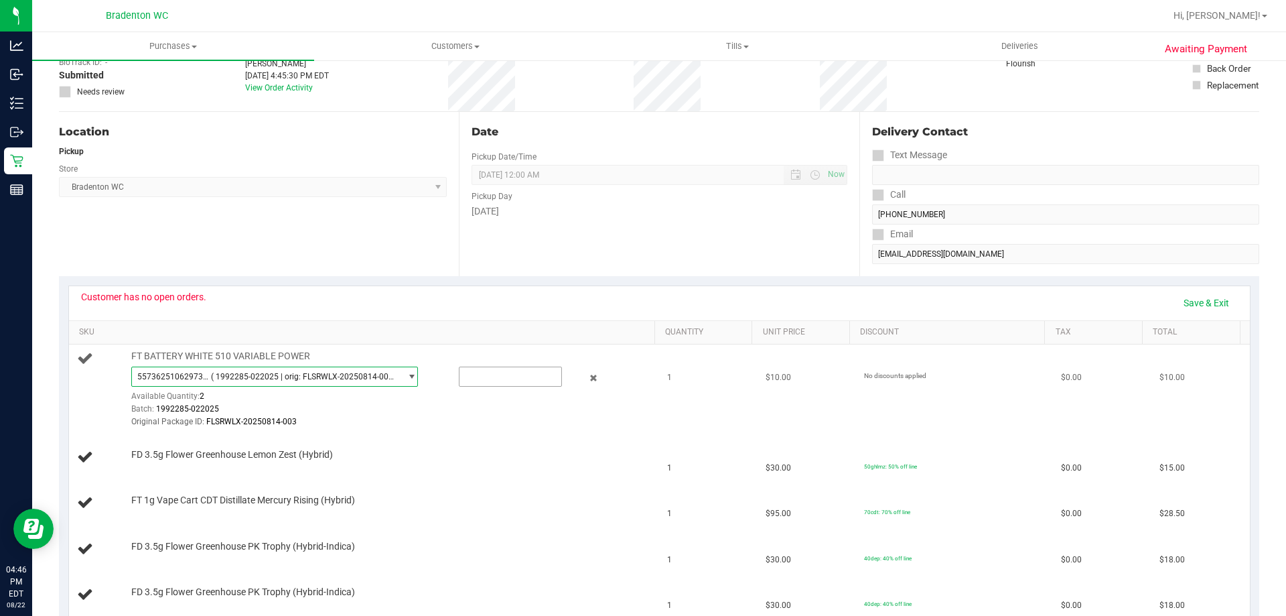
click at [478, 376] on input "text" at bounding box center [511, 376] width 102 height 19
type input "1"
click at [535, 403] on div "Batch: 1992285-022025" at bounding box center [389, 409] width 517 height 13
type input "1.0000"
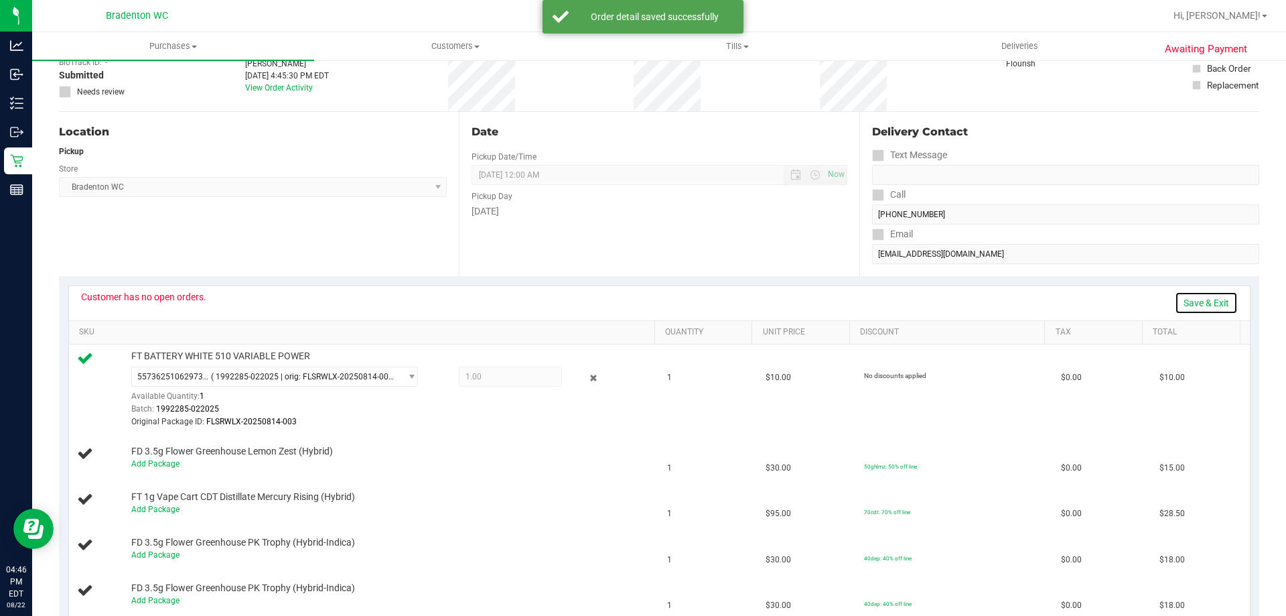
click at [1195, 301] on link "Save & Exit" at bounding box center [1206, 302] width 63 height 23
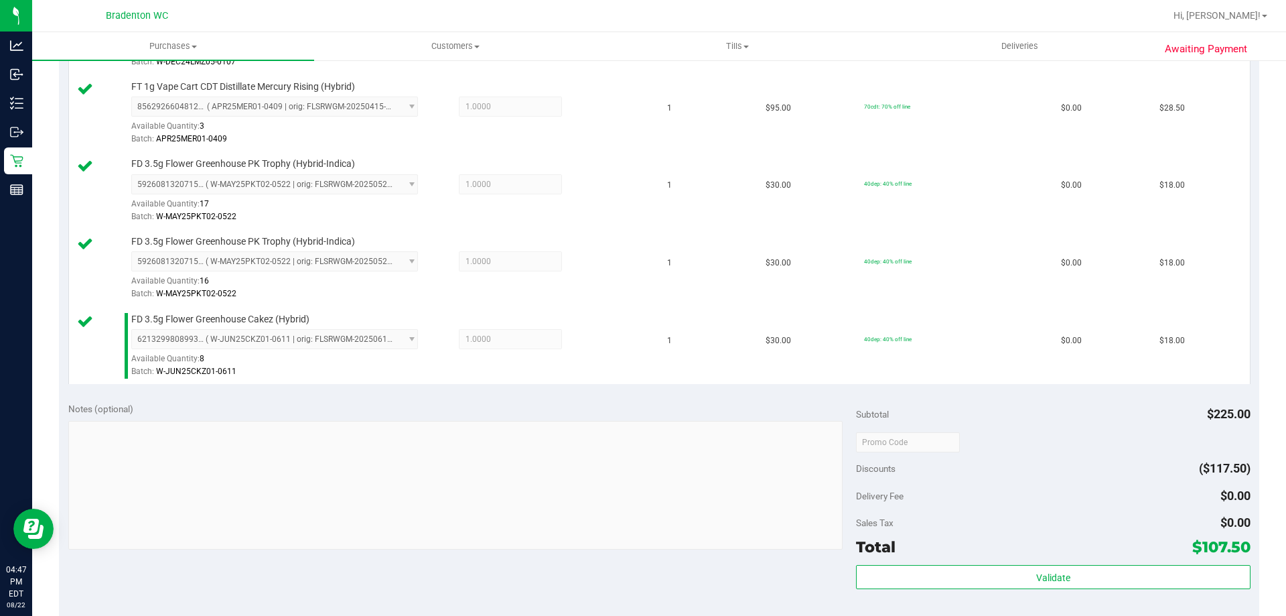
scroll to position [880, 0]
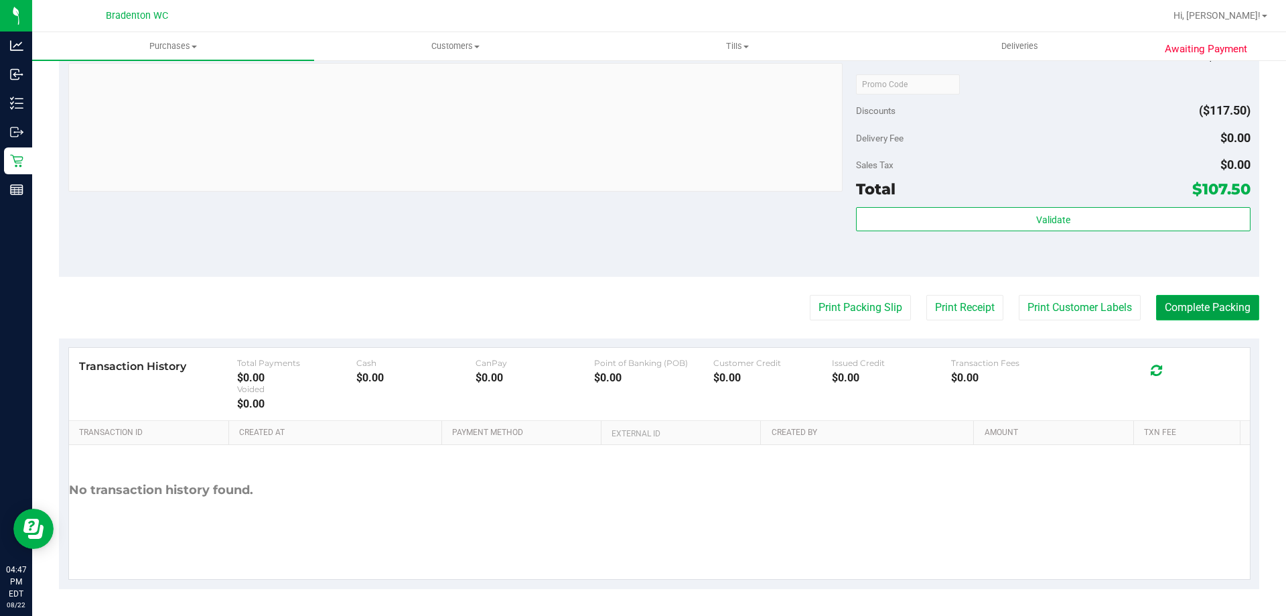
click at [1201, 308] on button "Complete Packing" at bounding box center [1207, 307] width 103 height 25
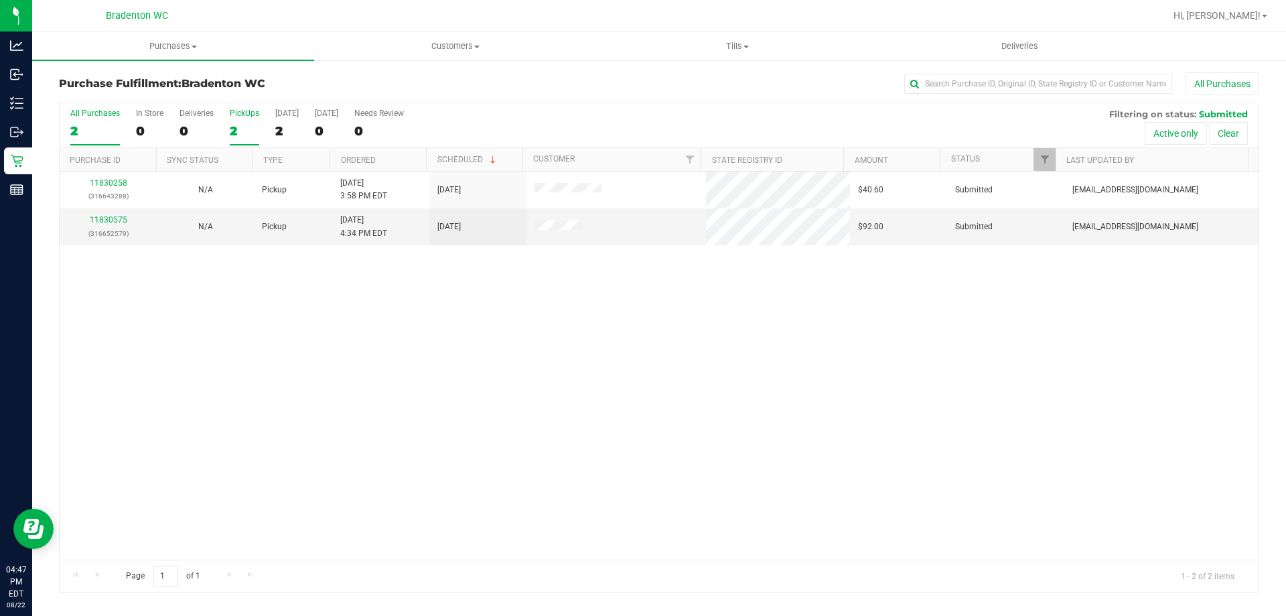
click at [230, 139] on label "PickUps 2" at bounding box center [244, 127] width 29 height 37
click at [0, 0] on input "PickUps 2" at bounding box center [0, 0] width 0 height 0
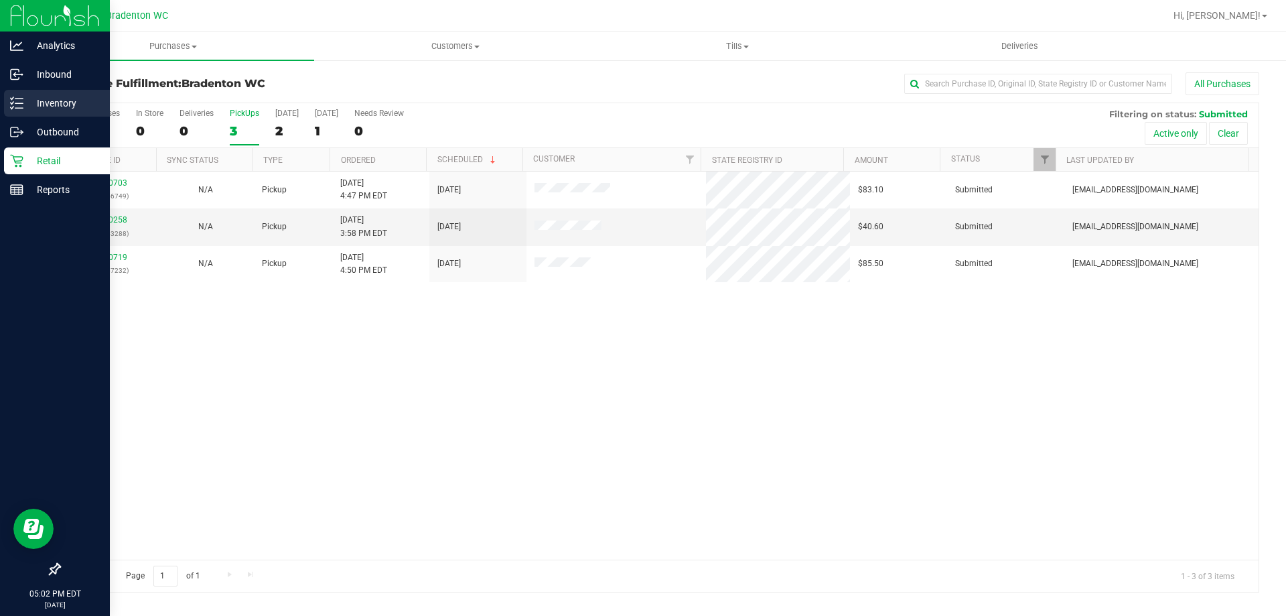
click at [38, 105] on p "Inventory" at bounding box center [63, 103] width 80 height 16
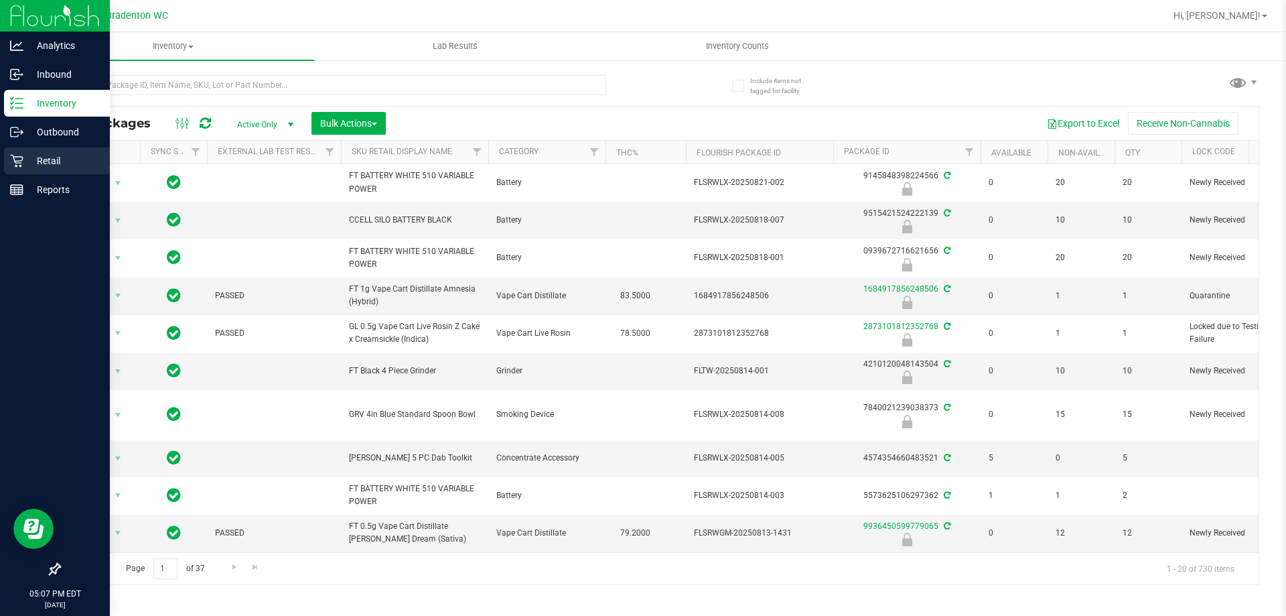
drag, startPoint x: 46, startPoint y: 157, endPoint x: 84, endPoint y: 155, distance: 37.5
click at [48, 157] on p "Retail" at bounding box center [63, 161] width 80 height 16
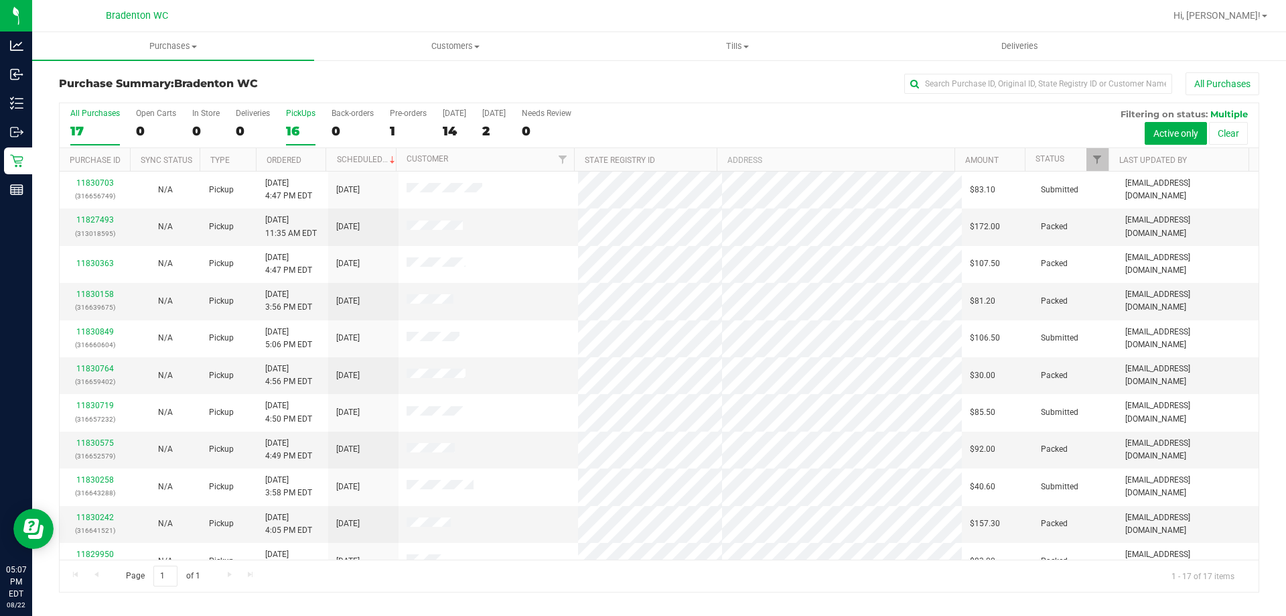
click at [289, 134] on div "16" at bounding box center [300, 130] width 29 height 15
click at [0, 0] on input "PickUps 16" at bounding box center [0, 0] width 0 height 0
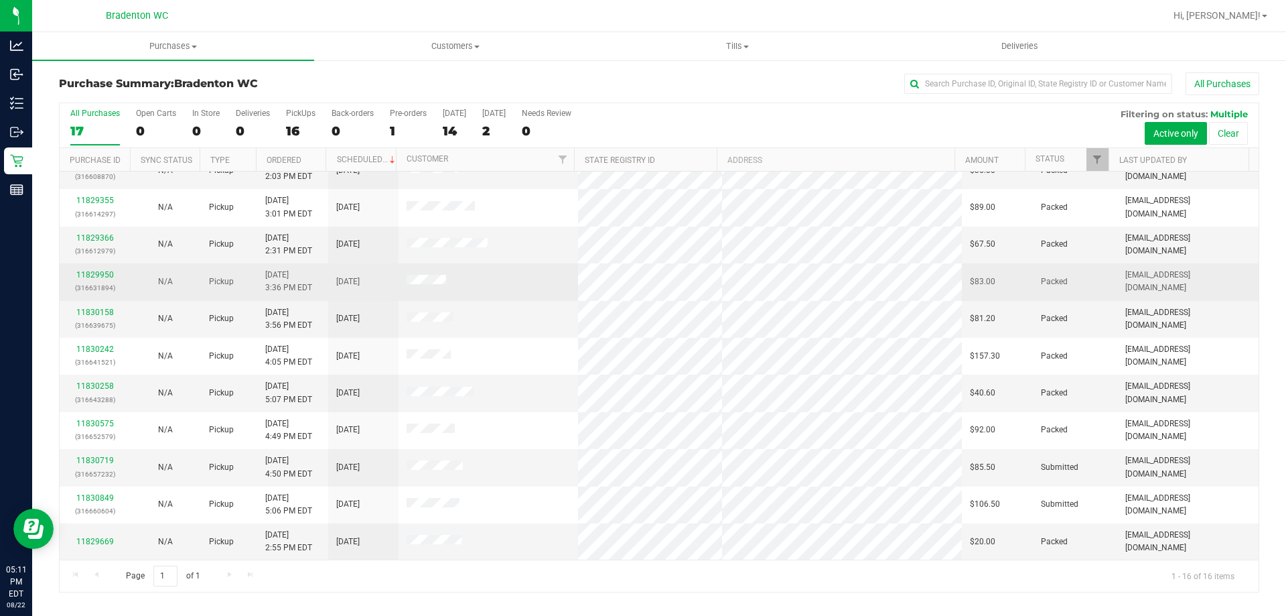
scroll to position [206, 0]
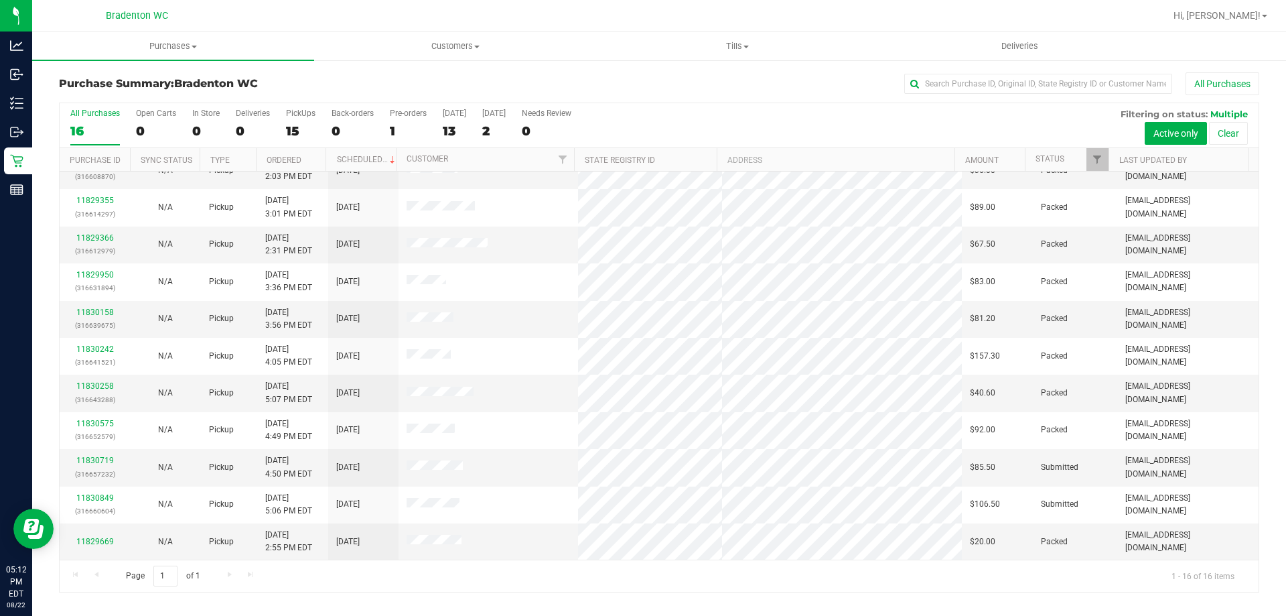
scroll to position [206, 0]
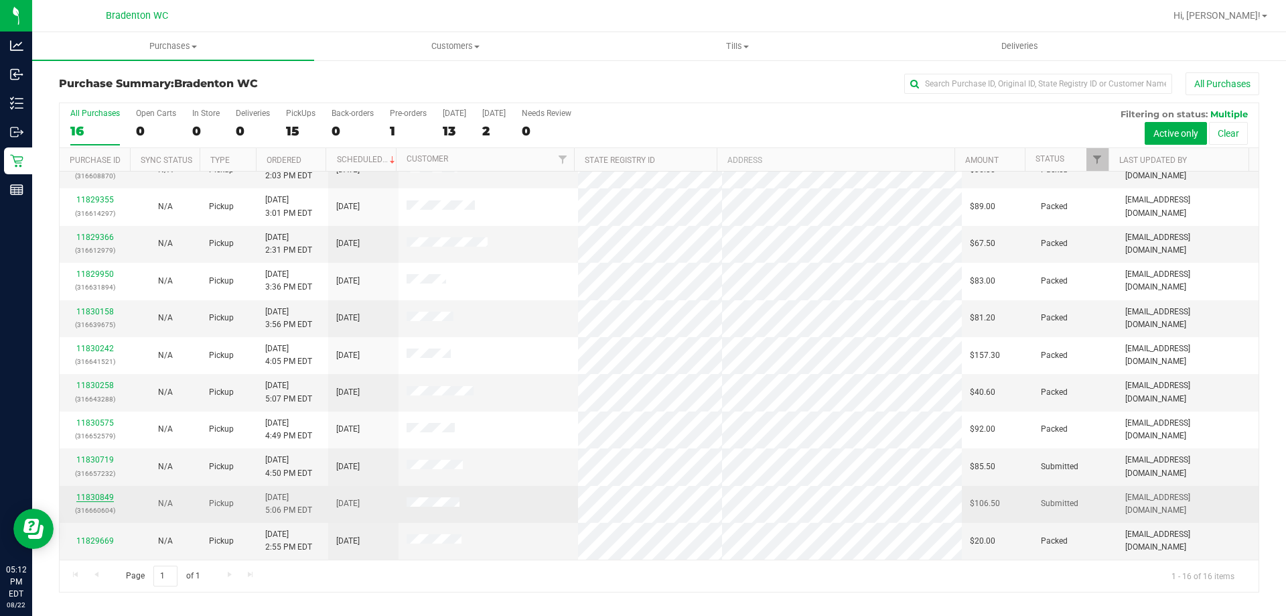
click at [100, 495] on link "11830849" at bounding box center [95, 496] width 38 height 9
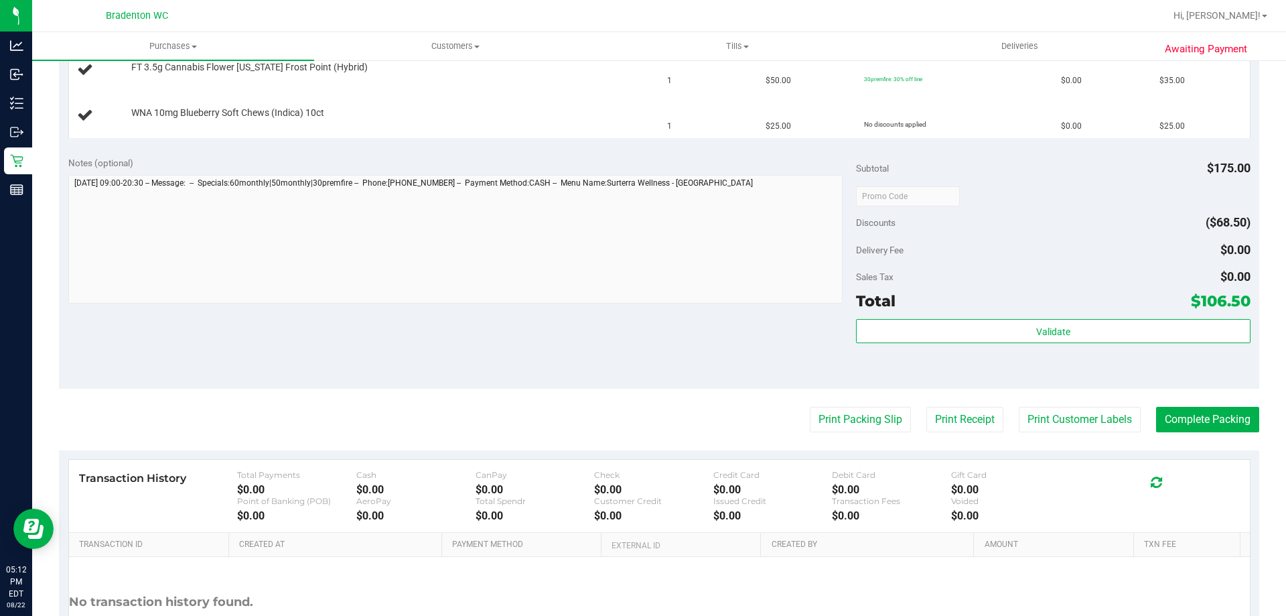
scroll to position [586, 0]
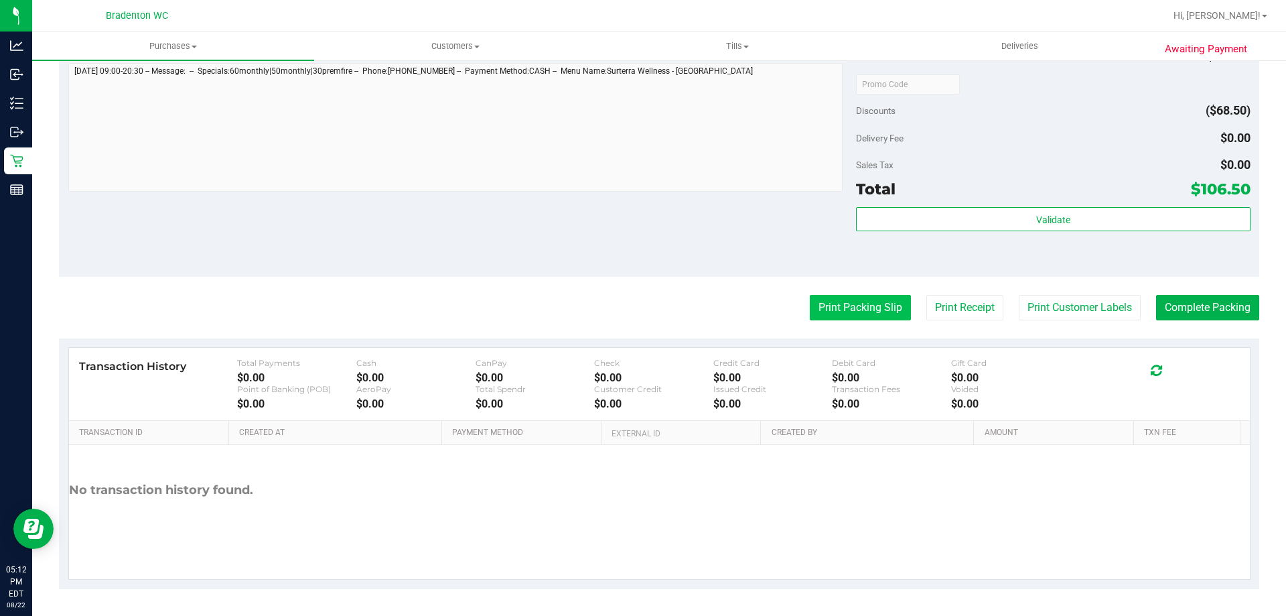
click at [842, 307] on button "Print Packing Slip" at bounding box center [860, 307] width 101 height 25
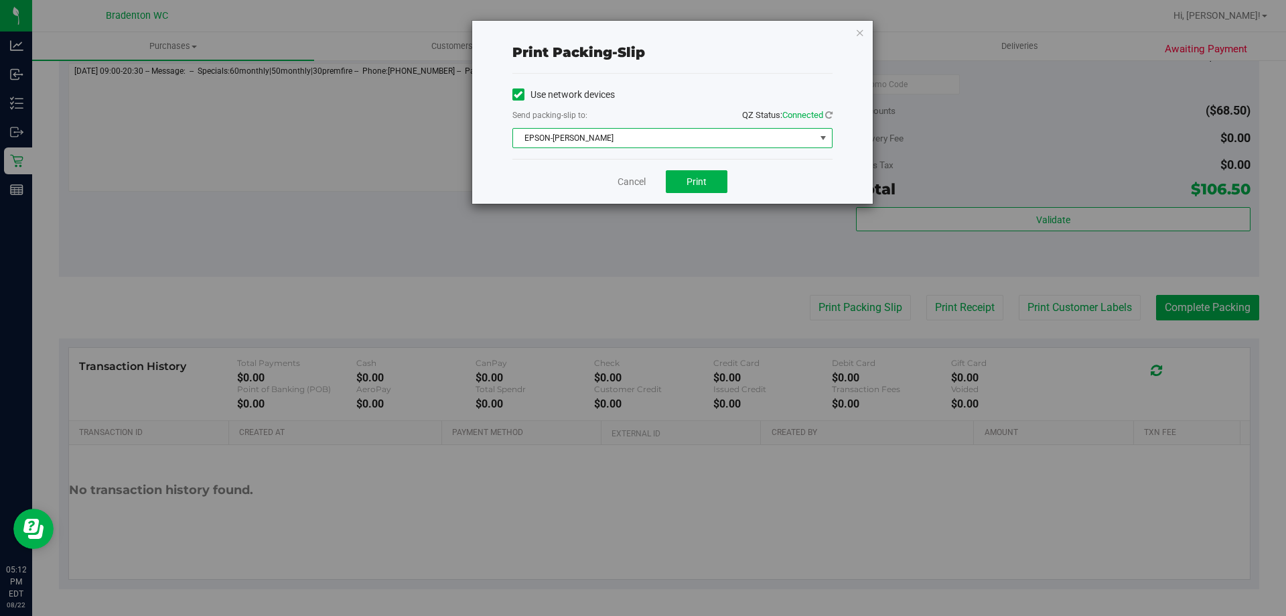
click at [635, 135] on span "EPSON-HUMBERTO-LEON" at bounding box center [664, 138] width 302 height 19
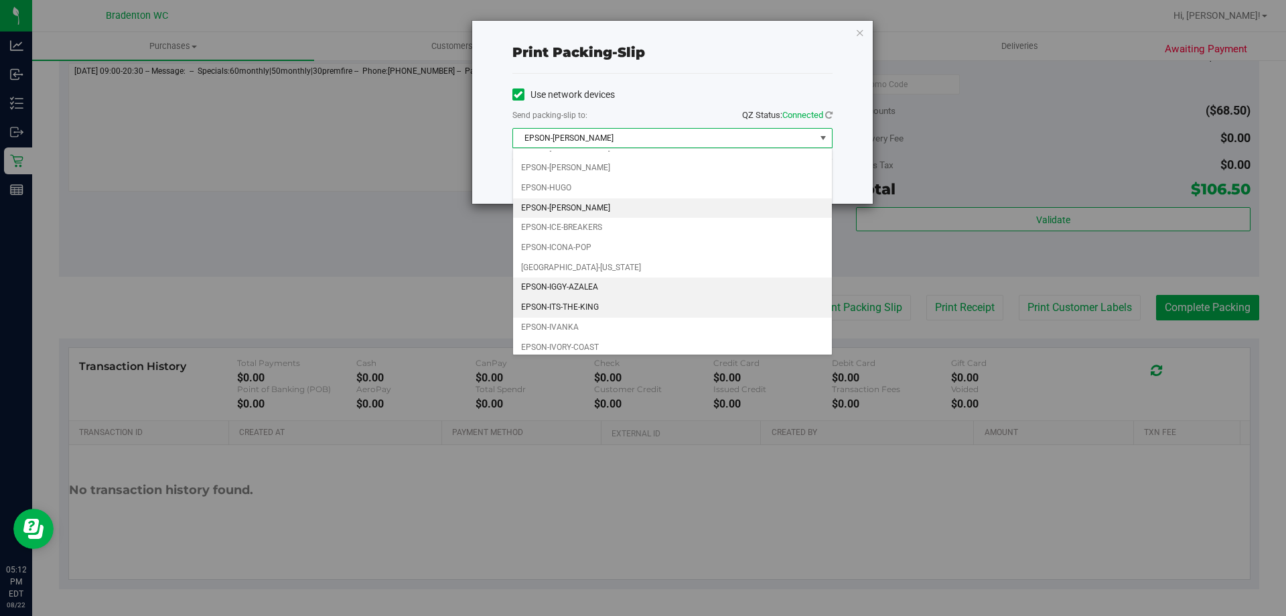
scroll to position [0, 0]
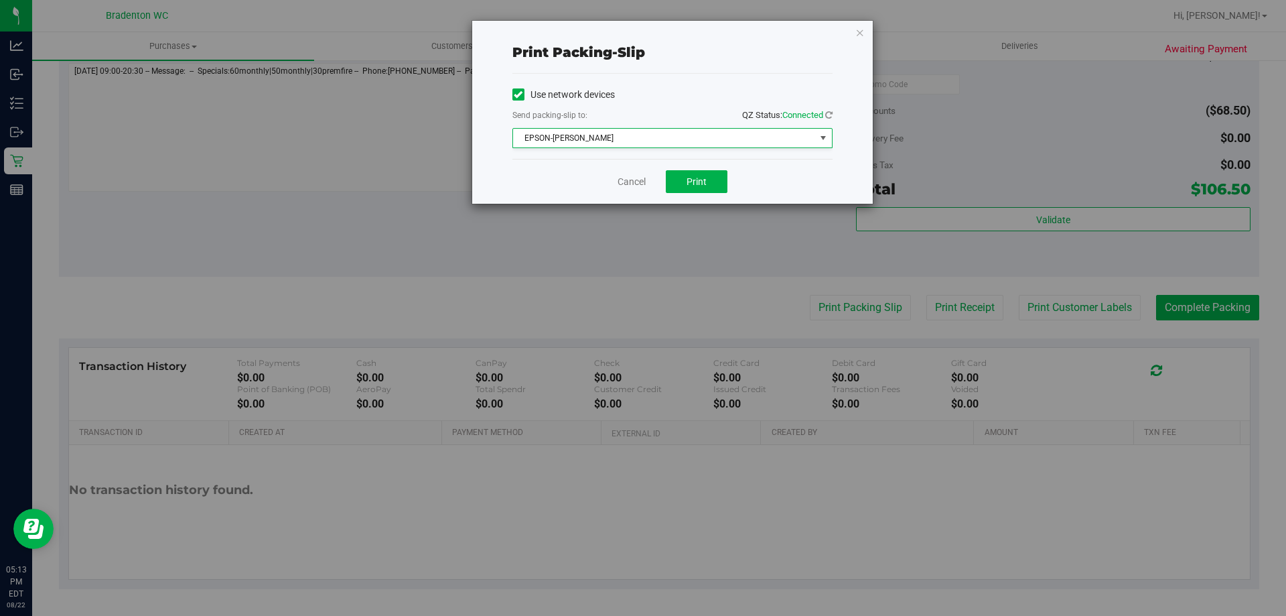
click at [841, 76] on div "Print packing-slip Use network devices Send packing-slip to: QZ Status: Connect…" at bounding box center [672, 112] width 401 height 183
click at [692, 187] on button "Print" at bounding box center [697, 181] width 62 height 23
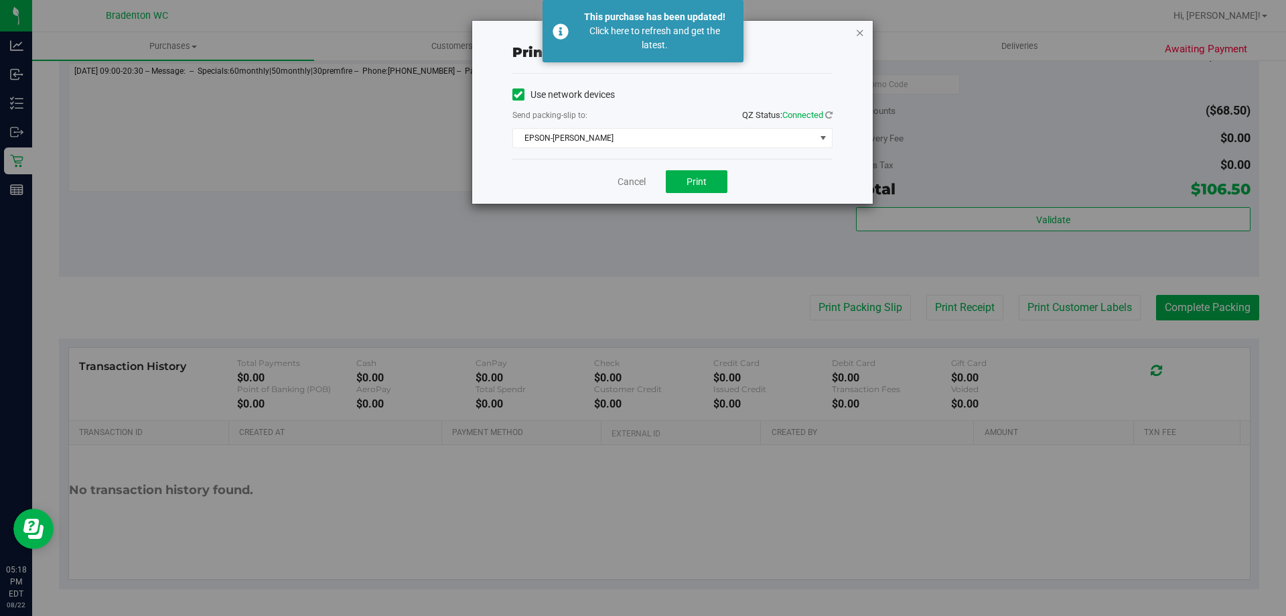
click at [858, 32] on icon "button" at bounding box center [860, 32] width 9 height 16
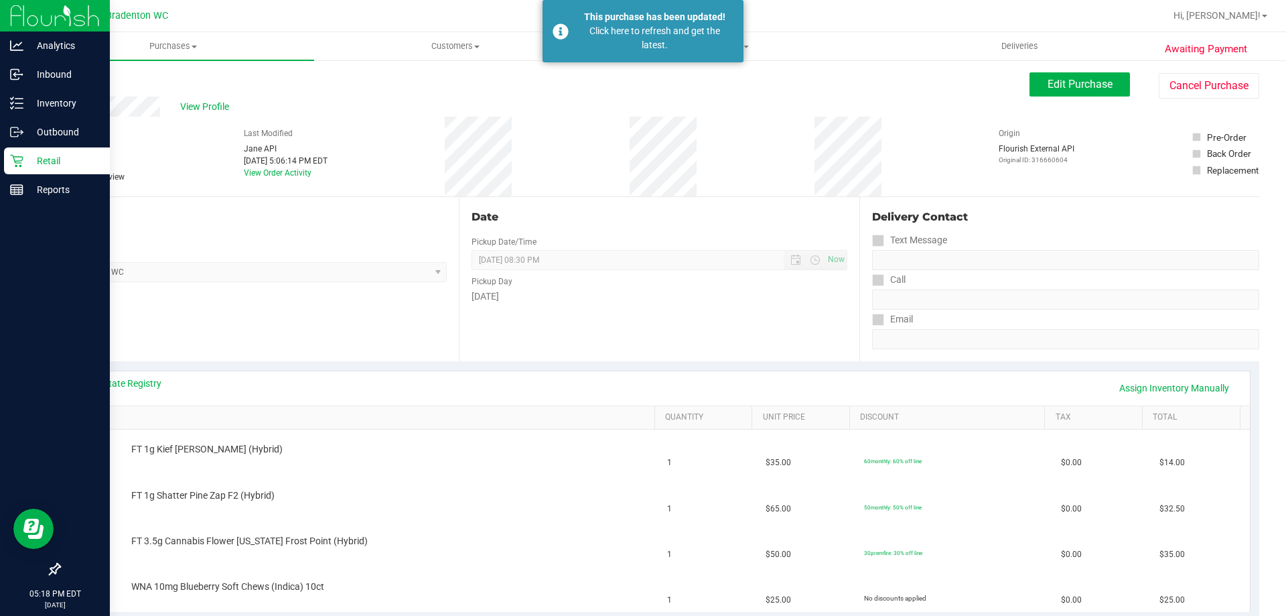
click at [64, 163] on p "Retail" at bounding box center [63, 161] width 80 height 16
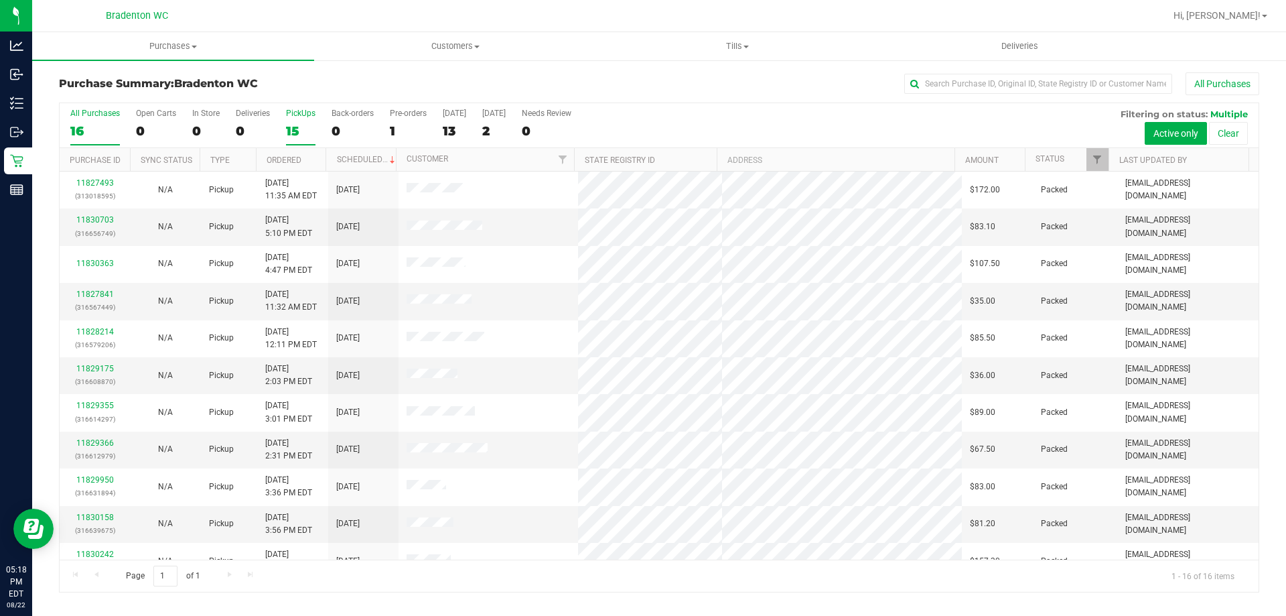
click at [287, 127] on div "15" at bounding box center [300, 130] width 29 height 15
click at [0, 0] on input "PickUps 15" at bounding box center [0, 0] width 0 height 0
